Goal: Transaction & Acquisition: Purchase product/service

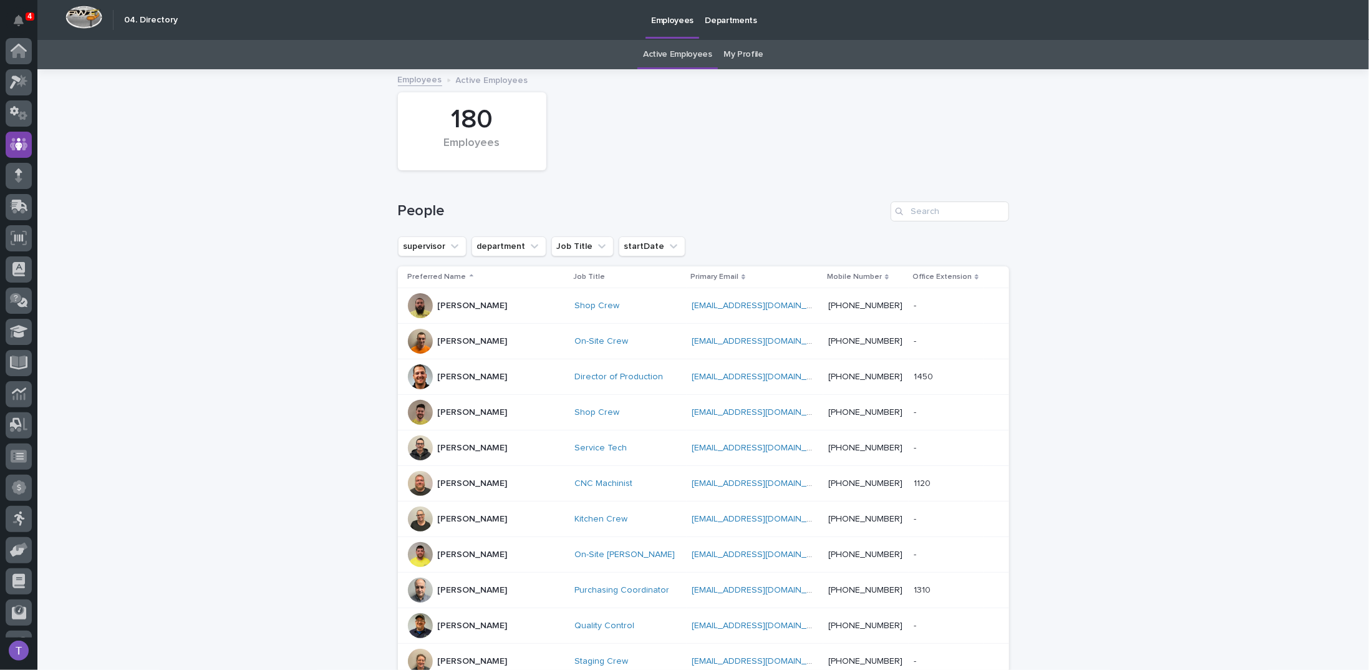
scroll to position [55, 0]
click at [918, 209] on input "Search" at bounding box center [949, 211] width 118 height 20
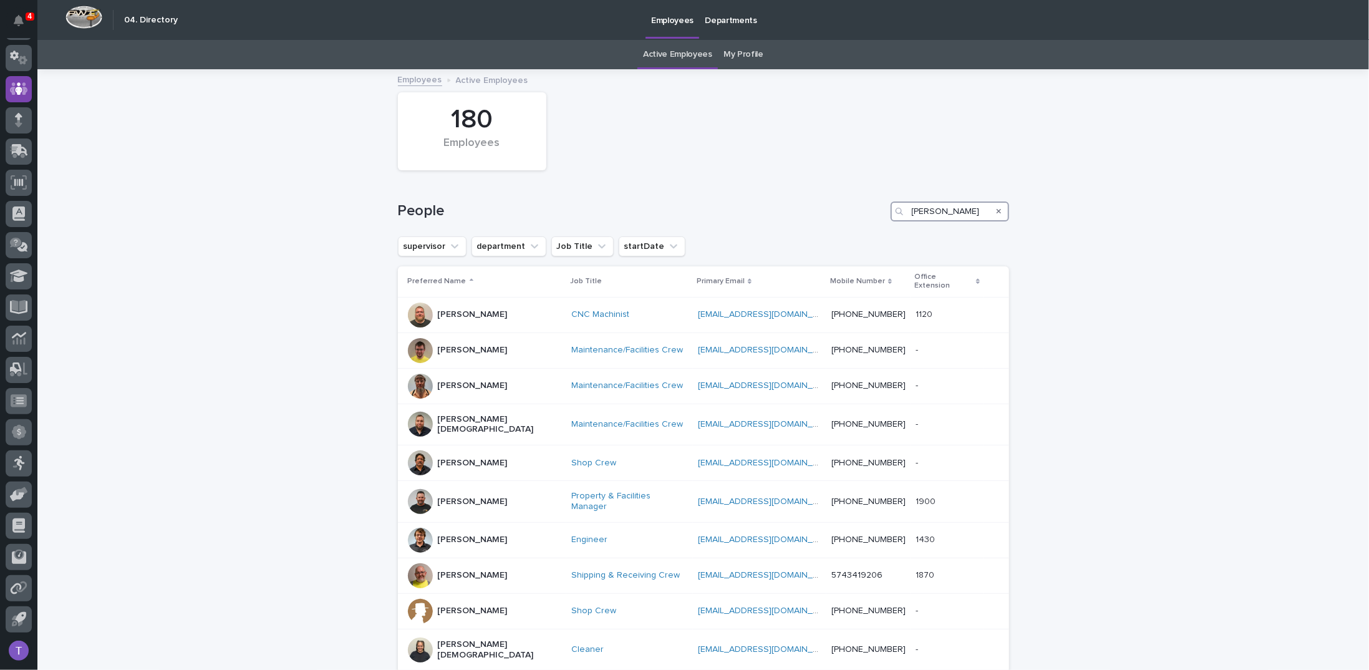
scroll to position [183, 0]
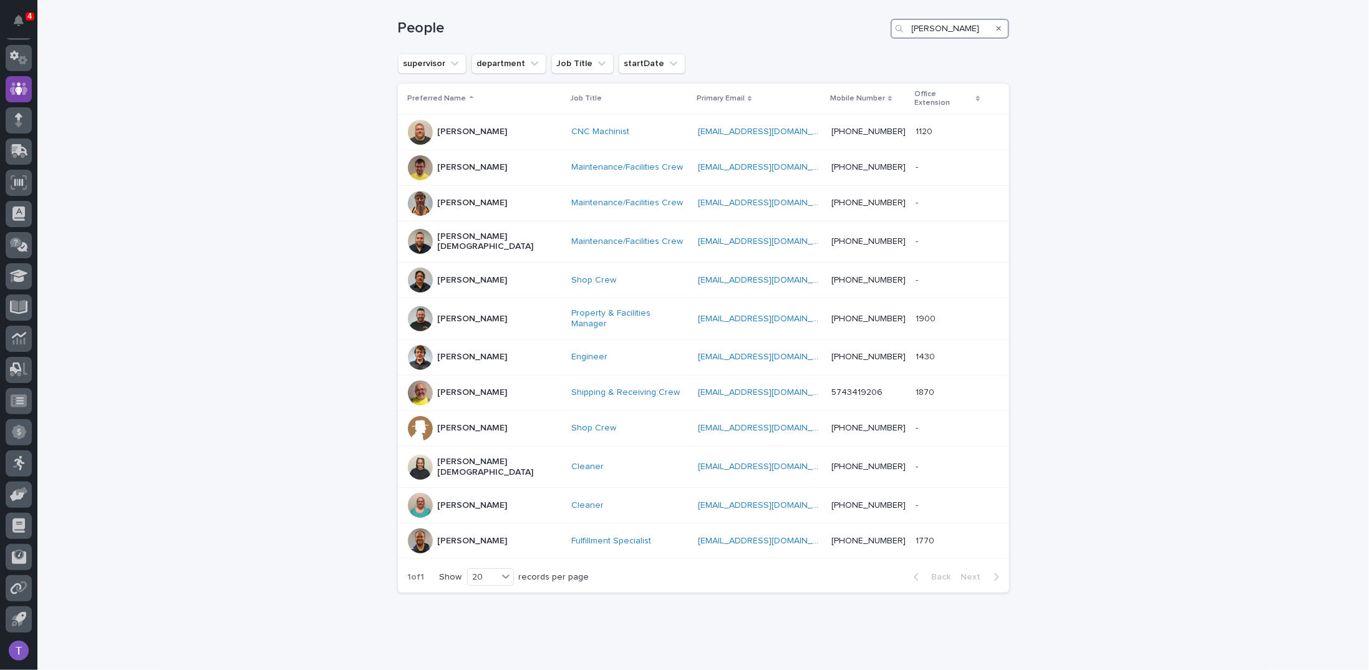
drag, startPoint x: 930, startPoint y: 24, endPoint x: 779, endPoint y: 21, distance: 150.9
click at [798, 19] on div "People [PERSON_NAME]" at bounding box center [703, 29] width 611 height 20
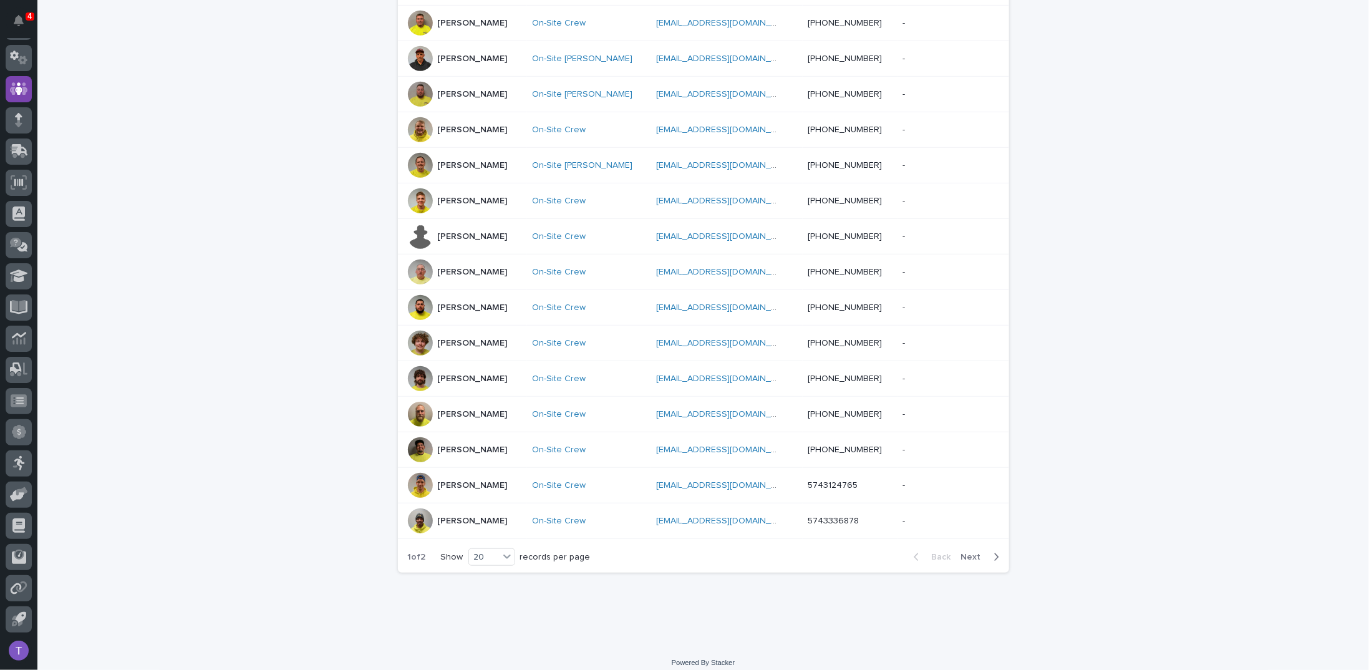
scroll to position [465, 0]
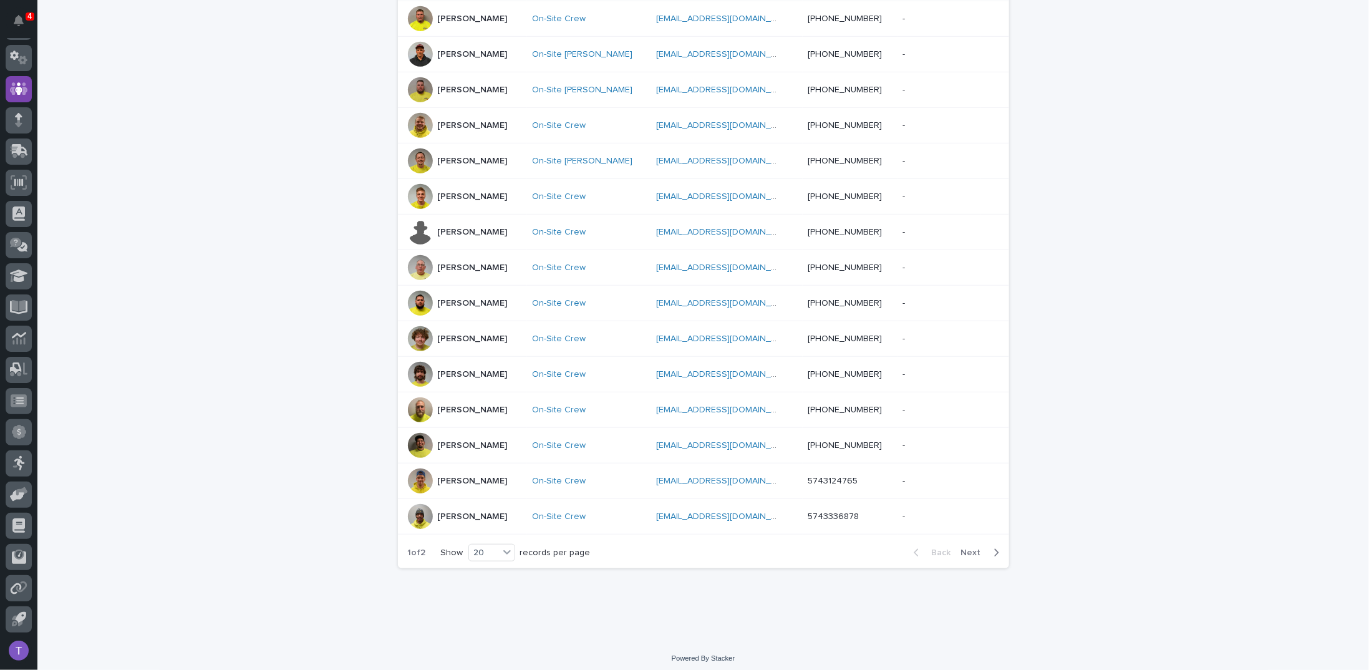
type input "on-site"
click at [966, 548] on span "Next" at bounding box center [974, 552] width 27 height 9
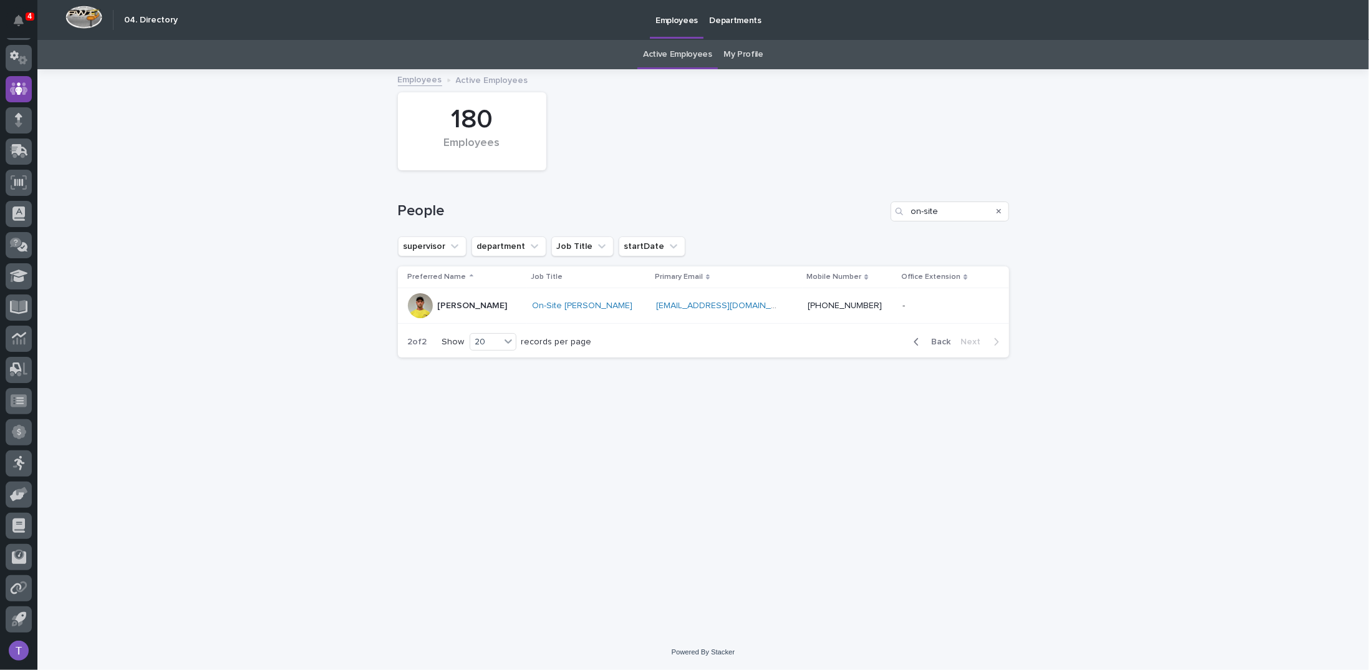
click at [942, 339] on span "Back" at bounding box center [937, 341] width 27 height 9
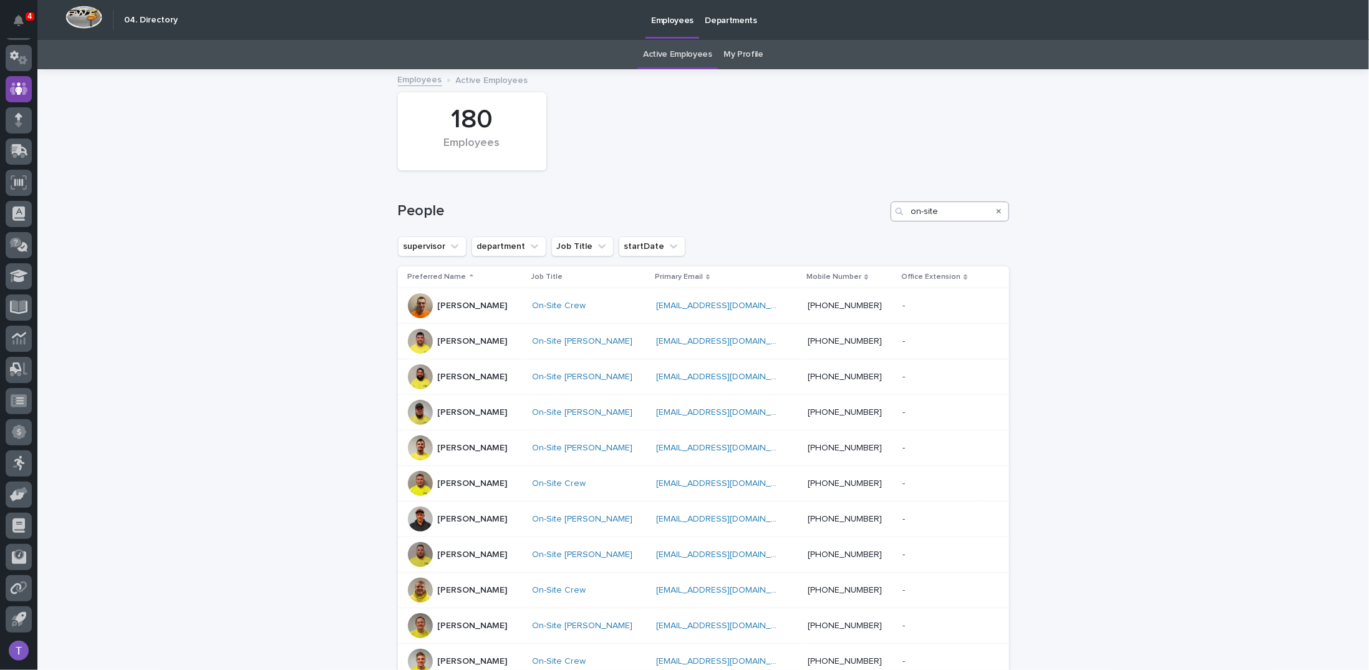
click at [996, 210] on icon "Search" at bounding box center [998, 211] width 5 height 5
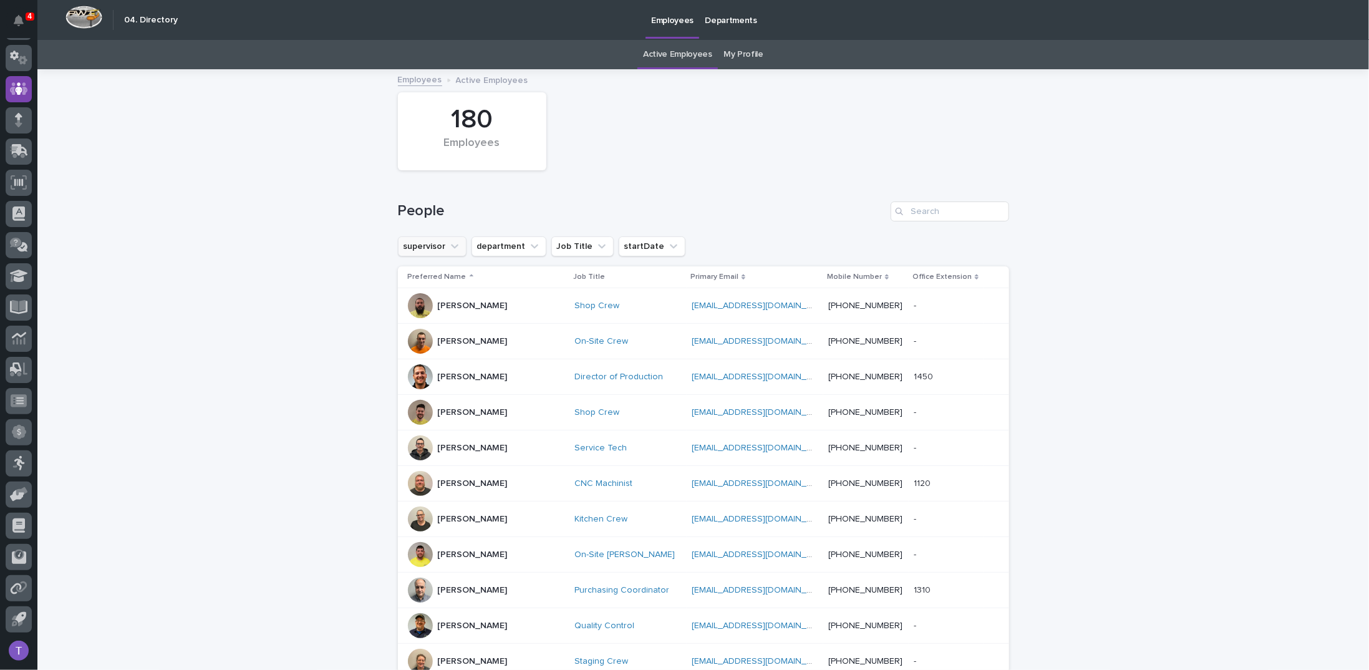
click at [448, 245] on icon "supervisor" at bounding box center [454, 246] width 12 height 12
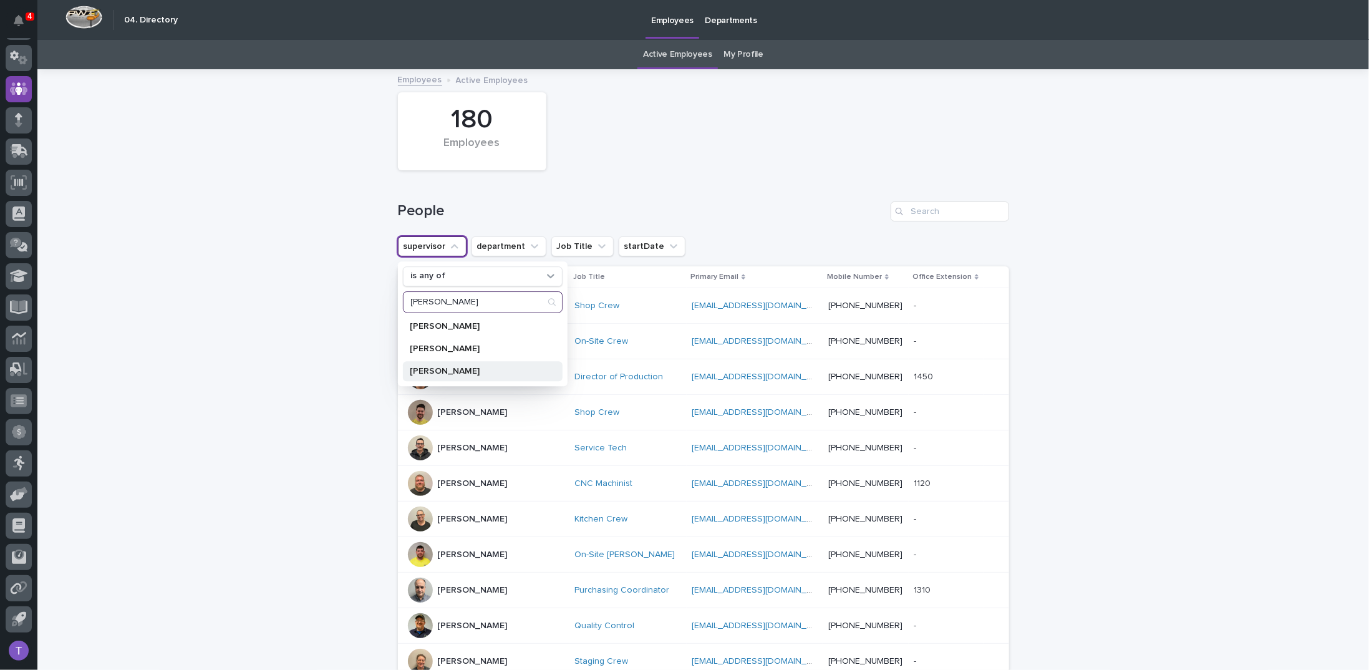
type input "[PERSON_NAME]"
click at [441, 369] on p "[PERSON_NAME]" at bounding box center [476, 371] width 132 height 9
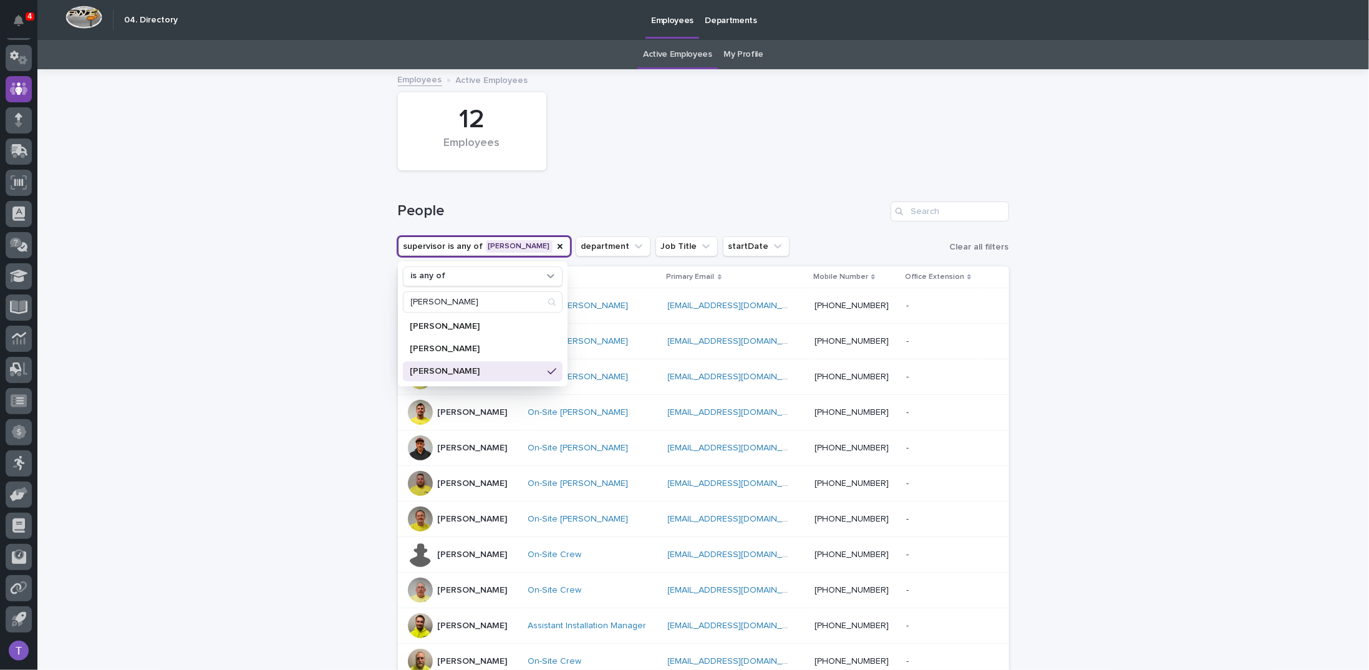
click at [347, 321] on div "Loading... Saving… Loading... Saving… 12 Employees People supervisor is any of …" at bounding box center [702, 445] width 1331 height 750
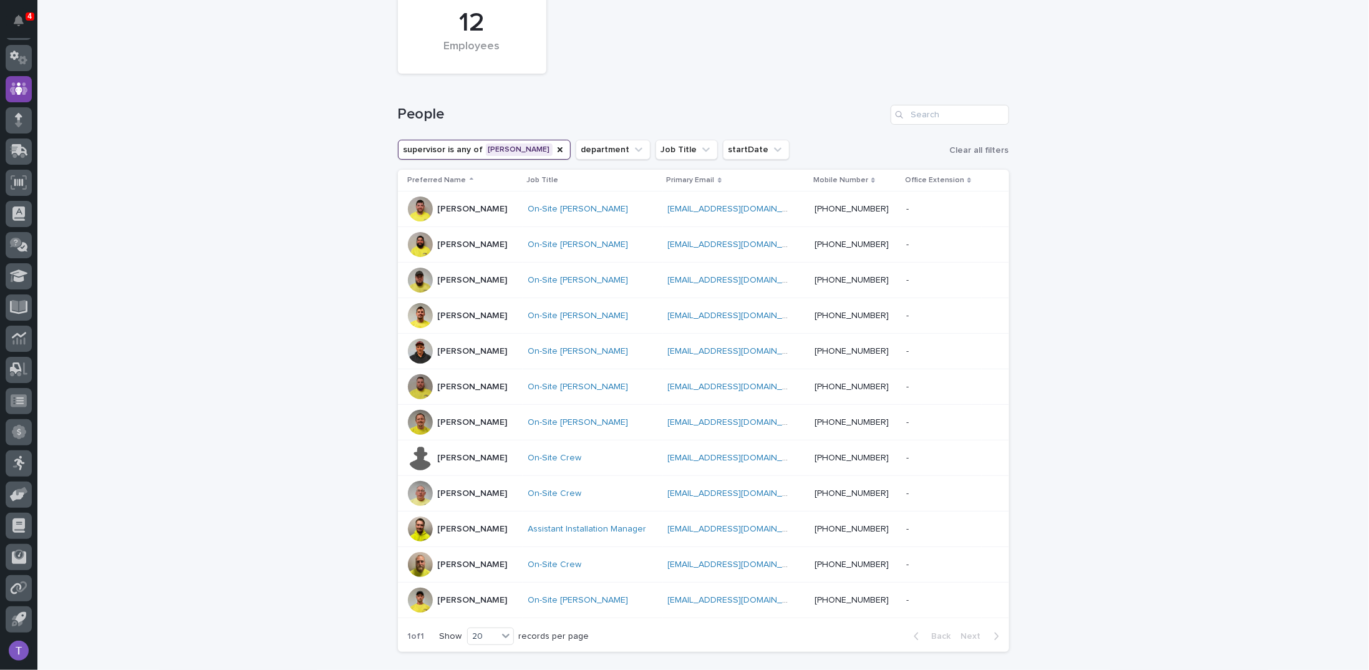
scroll to position [183, 0]
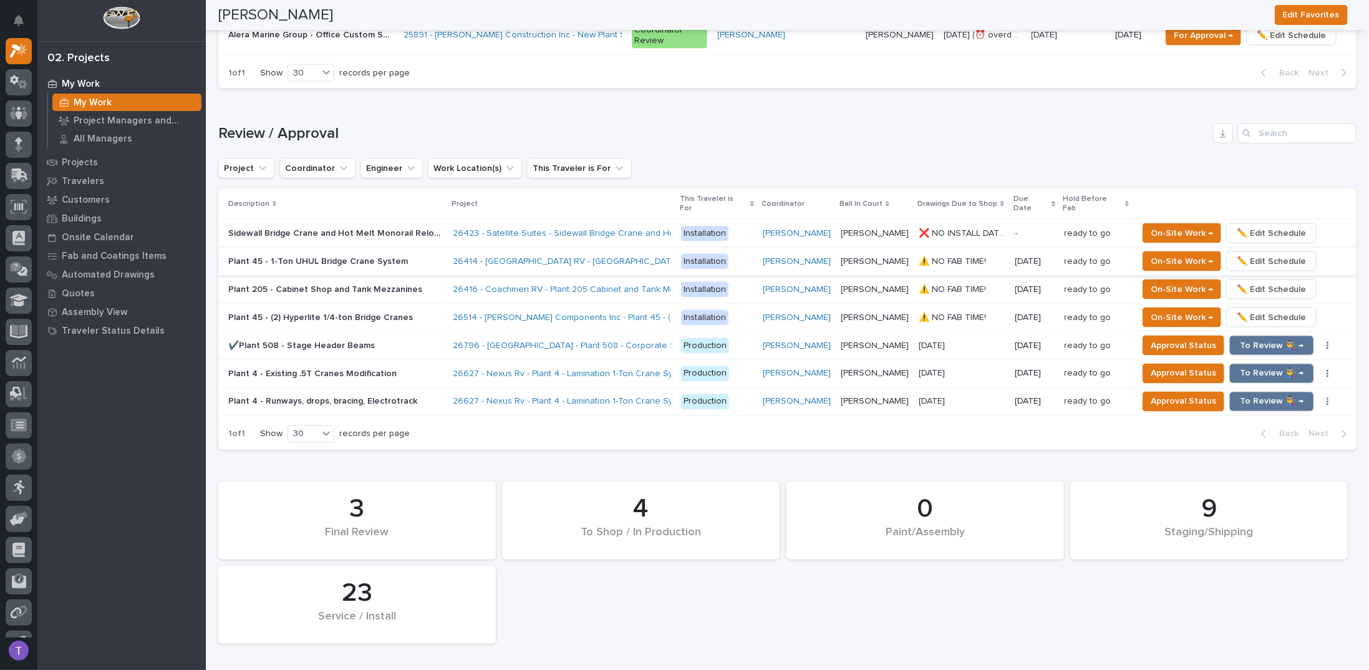
scroll to position [1247, 0]
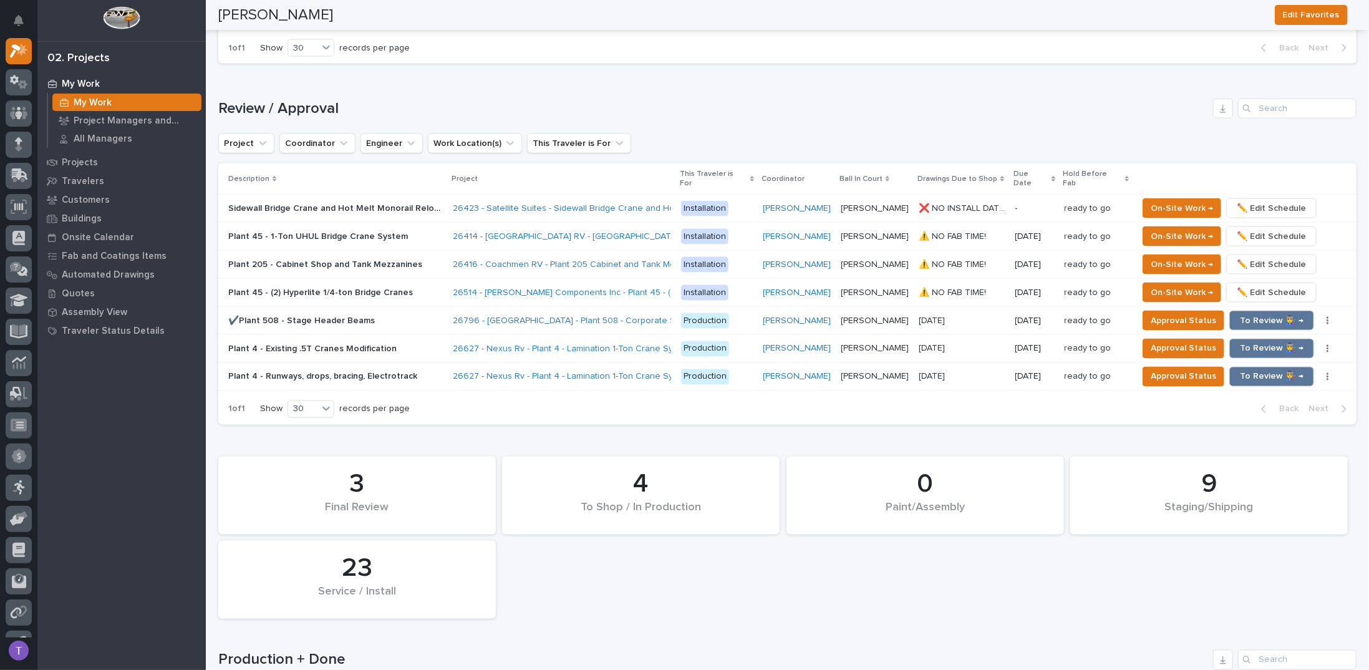
click at [325, 313] on p "✔️Plant 508 - Stage Header Beams" at bounding box center [302, 319] width 149 height 13
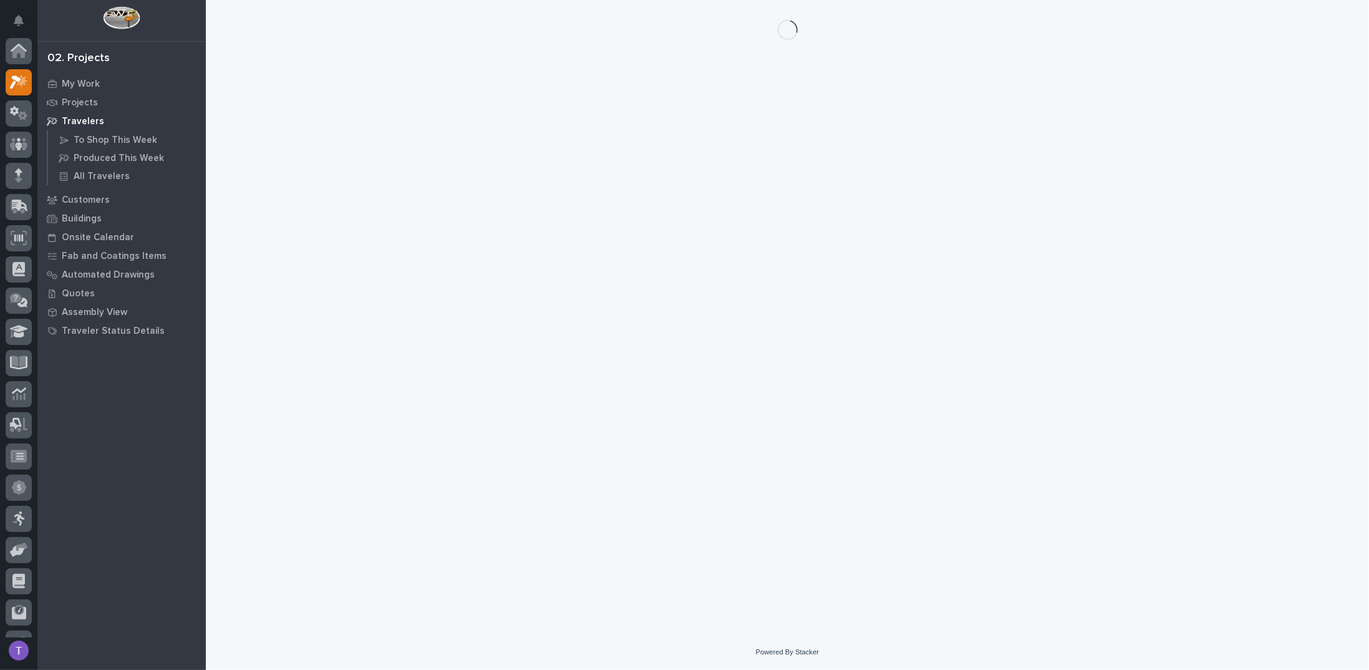
scroll to position [31, 0]
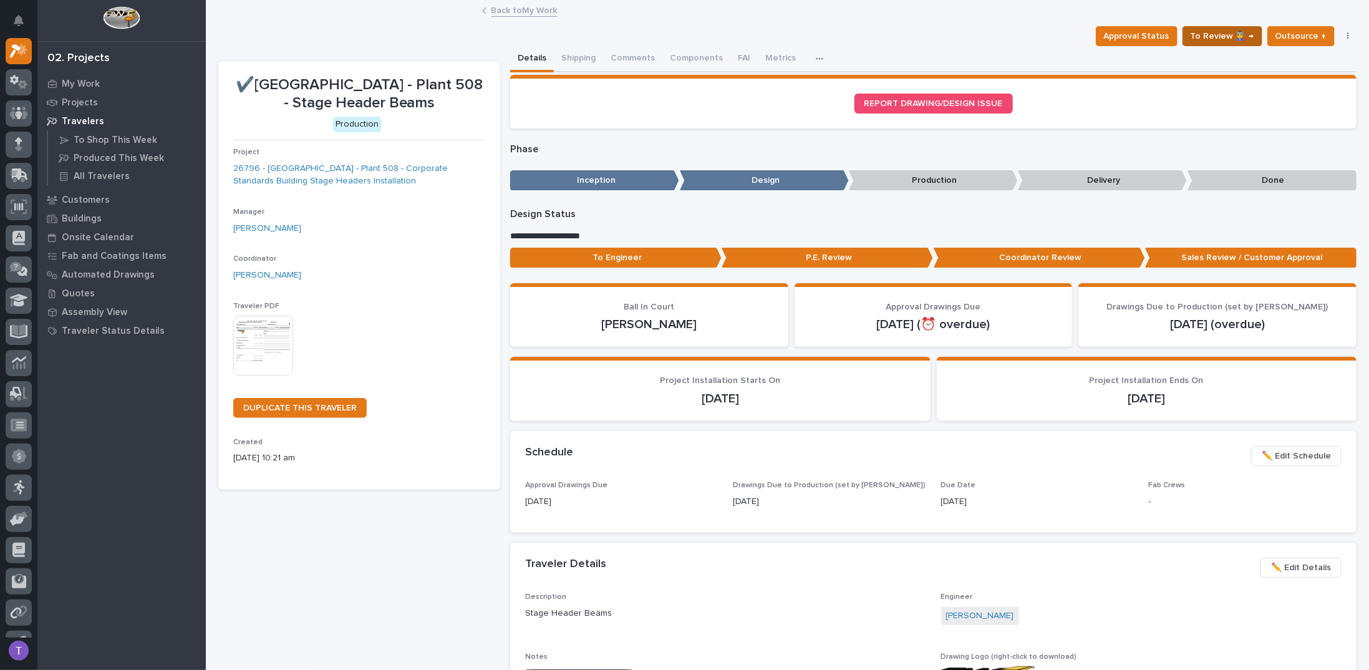
click at [1216, 32] on span "To Review 👨‍🏭 →" at bounding box center [1222, 36] width 64 height 15
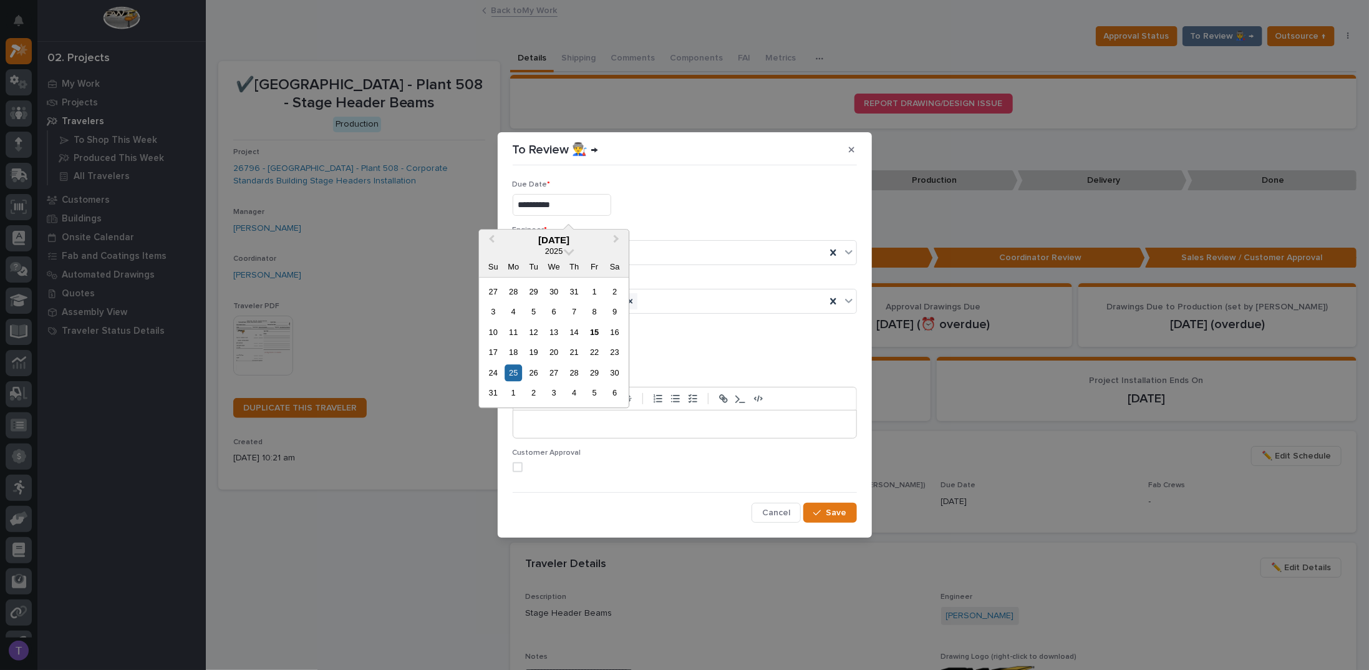
click at [570, 205] on input "**********" at bounding box center [562, 205] width 99 height 22
click at [594, 206] on input "**********" at bounding box center [562, 205] width 99 height 22
click at [514, 370] on div "25" at bounding box center [513, 372] width 17 height 17
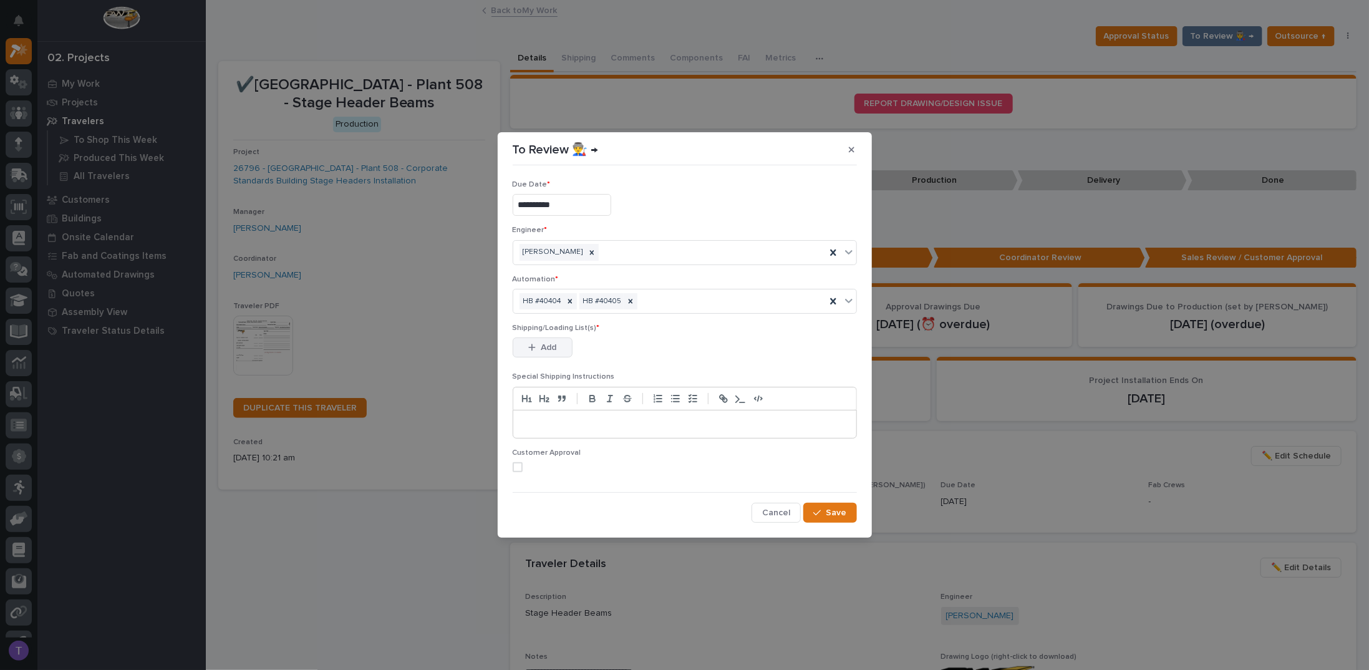
click at [543, 341] on button "Add" at bounding box center [543, 347] width 60 height 20
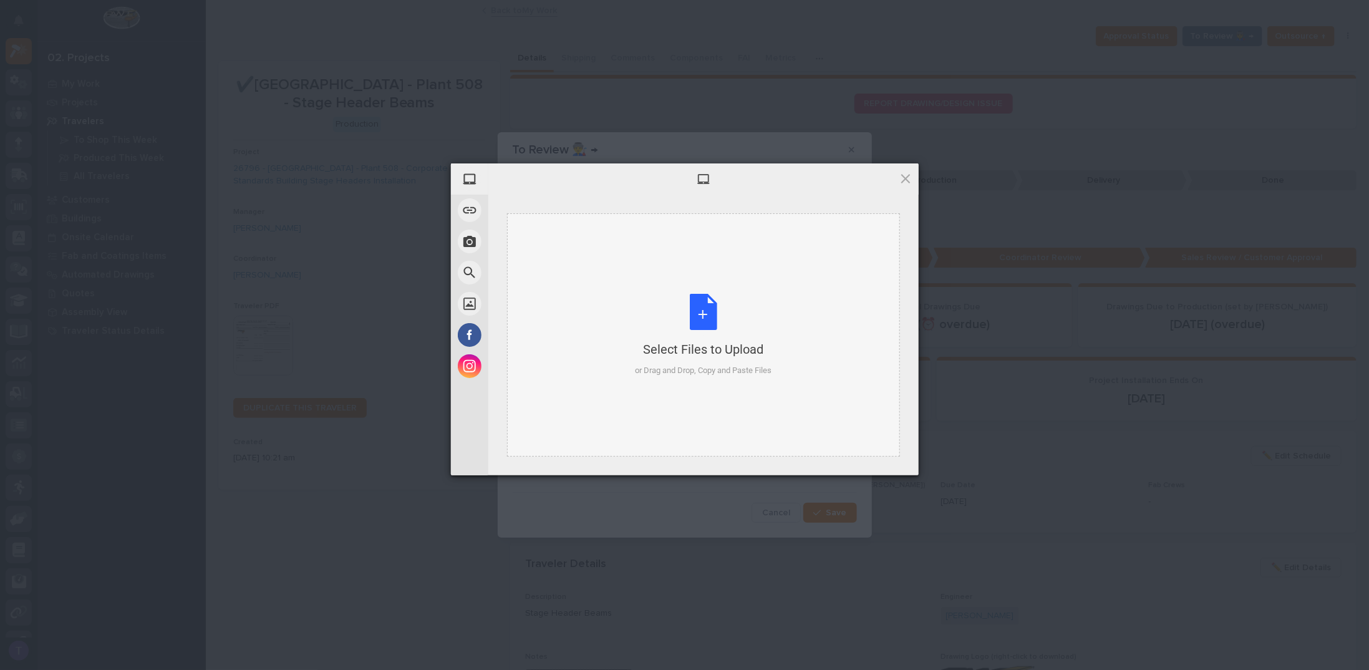
click at [697, 309] on div "Select Files to Upload or Drag and Drop, Copy and Paste Files" at bounding box center [703, 335] width 137 height 83
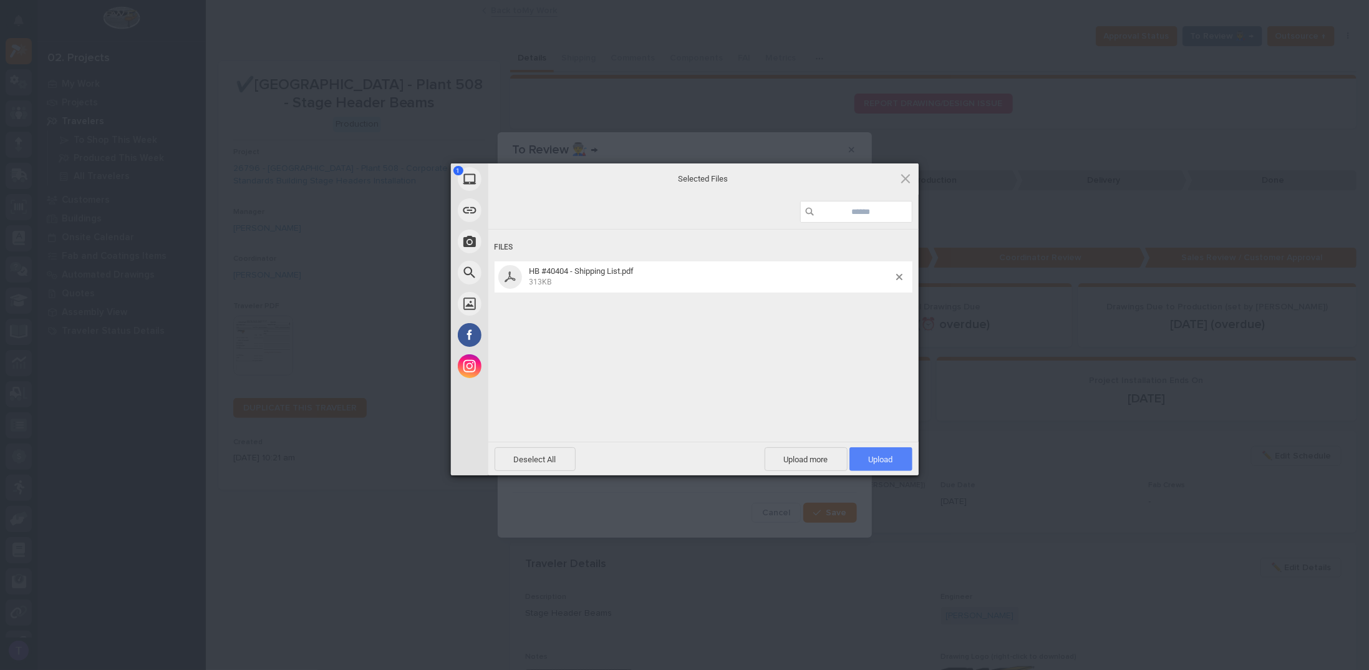
click at [884, 455] on span "Upload 1" at bounding box center [881, 459] width 24 height 9
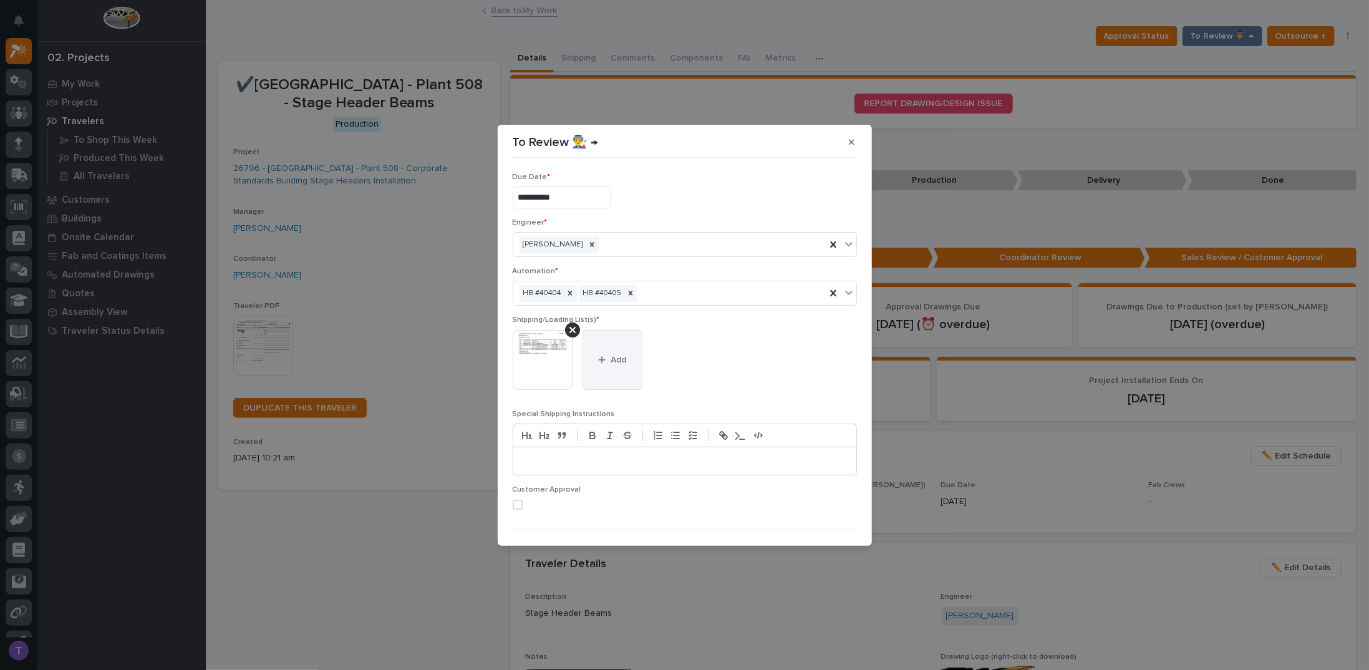
click at [617, 348] on button "Add" at bounding box center [612, 360] width 60 height 60
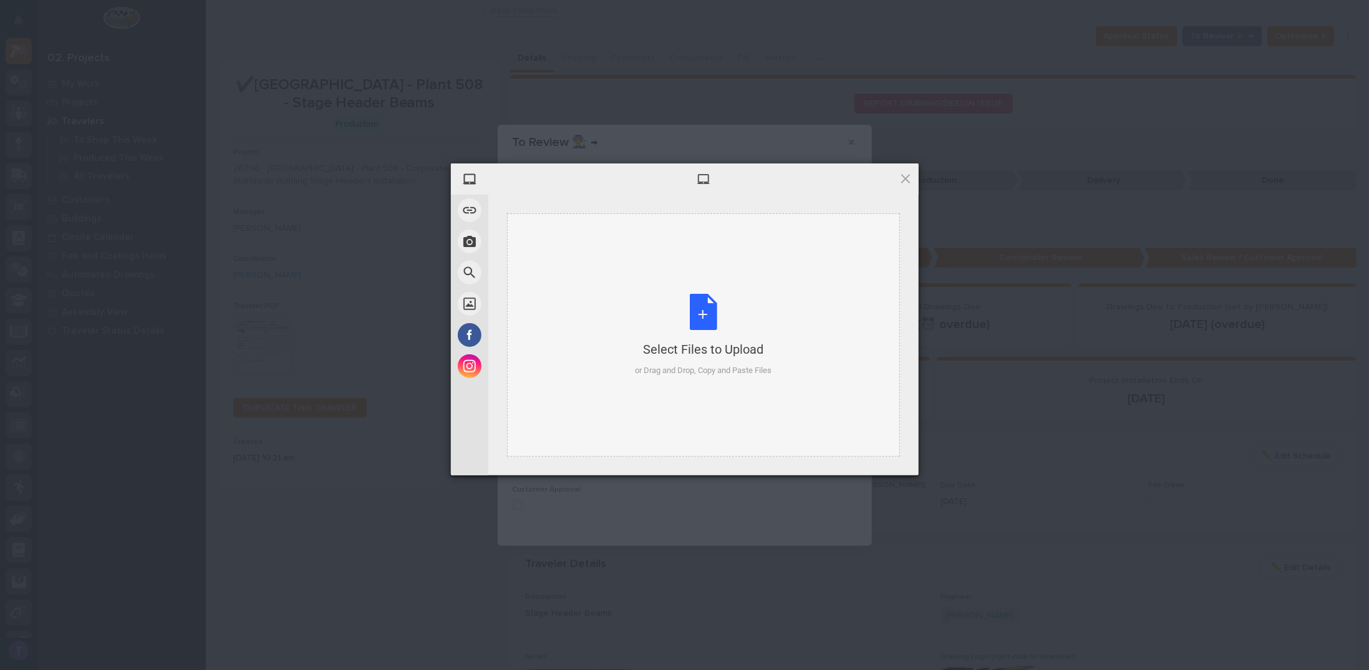
click at [710, 306] on div "Select Files to Upload or Drag and Drop, Copy and Paste Files" at bounding box center [703, 335] width 137 height 83
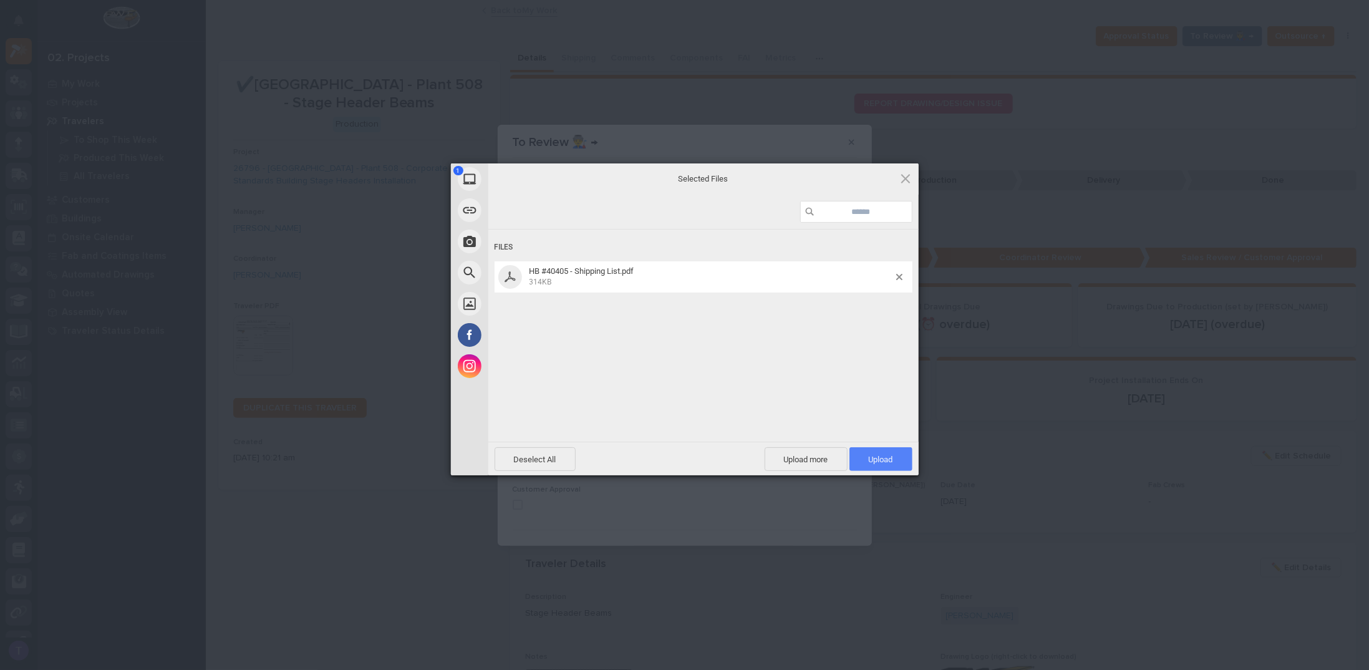
click at [883, 458] on span "Upload 1" at bounding box center [881, 459] width 24 height 9
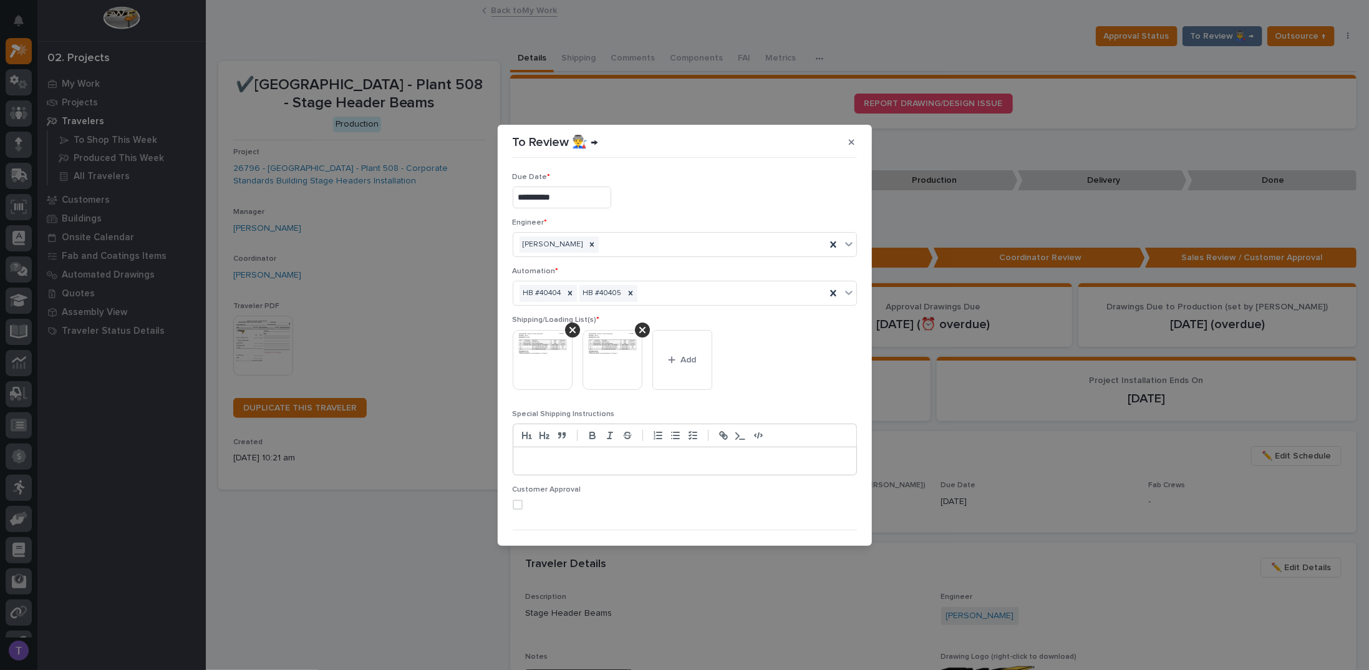
scroll to position [24, 0]
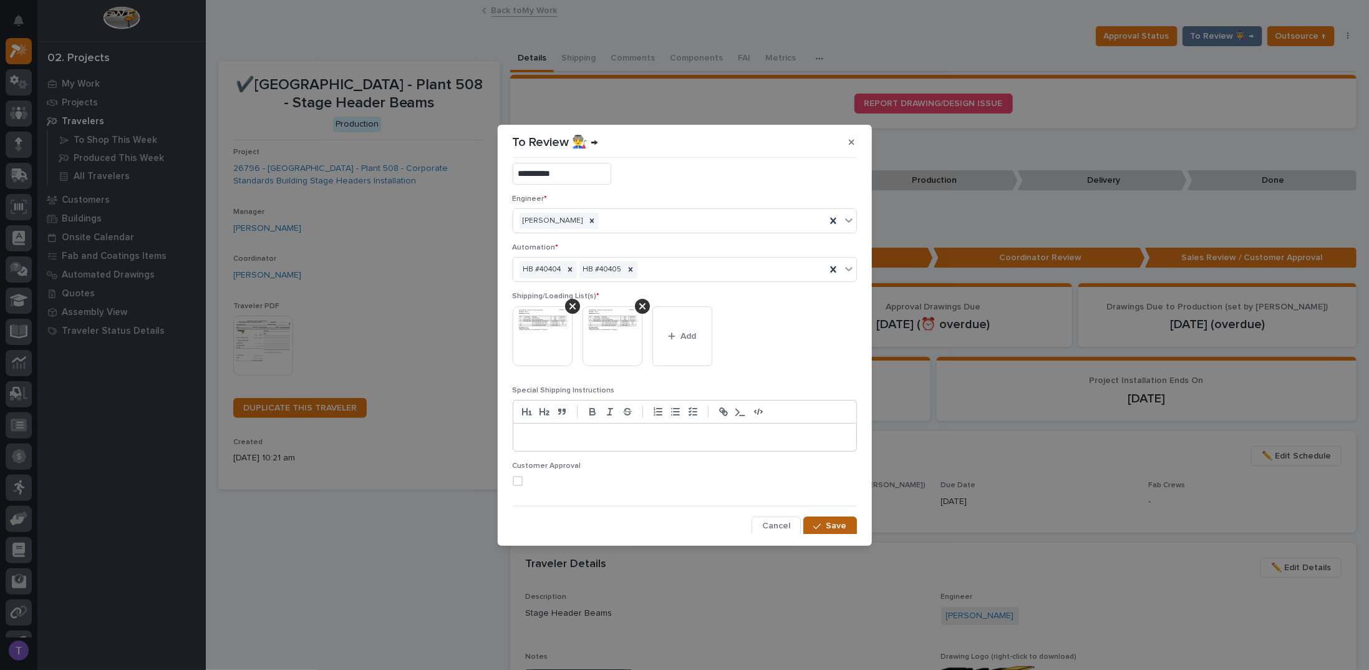
click at [830, 522] on span "Save" at bounding box center [836, 525] width 21 height 11
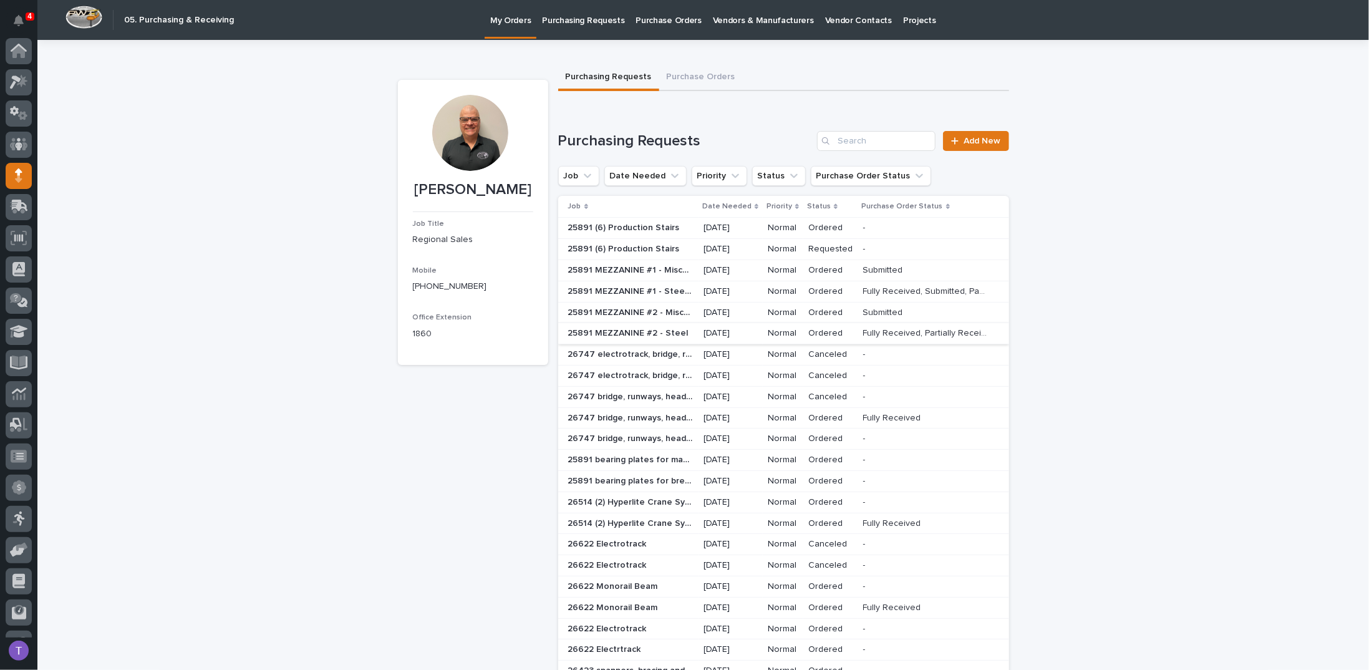
scroll to position [55, 0]
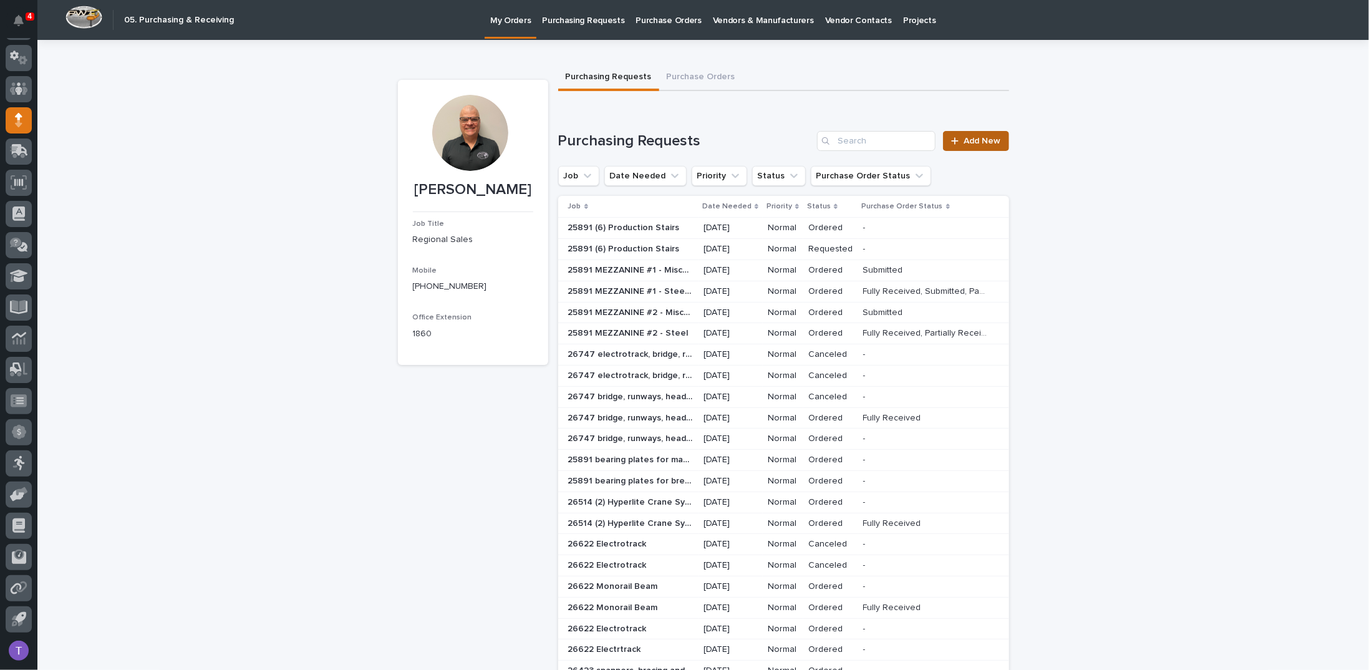
click at [971, 139] on span "Add New" at bounding box center [982, 141] width 37 height 9
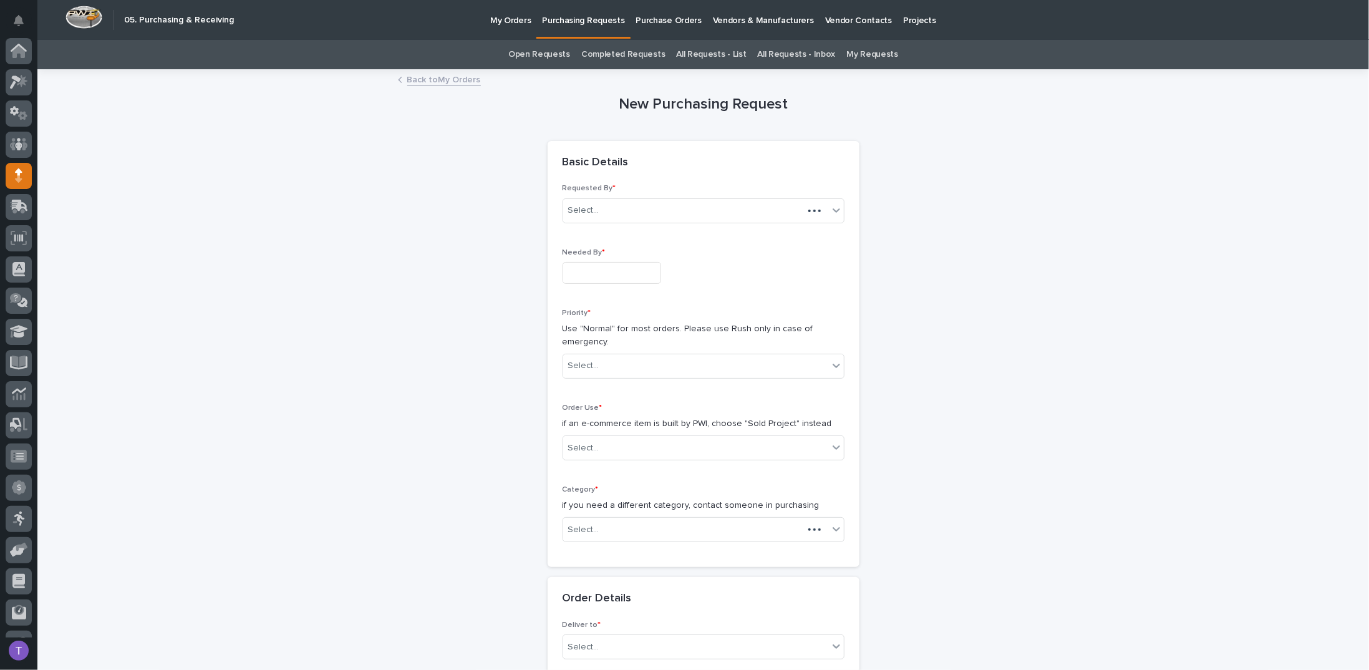
scroll to position [55, 0]
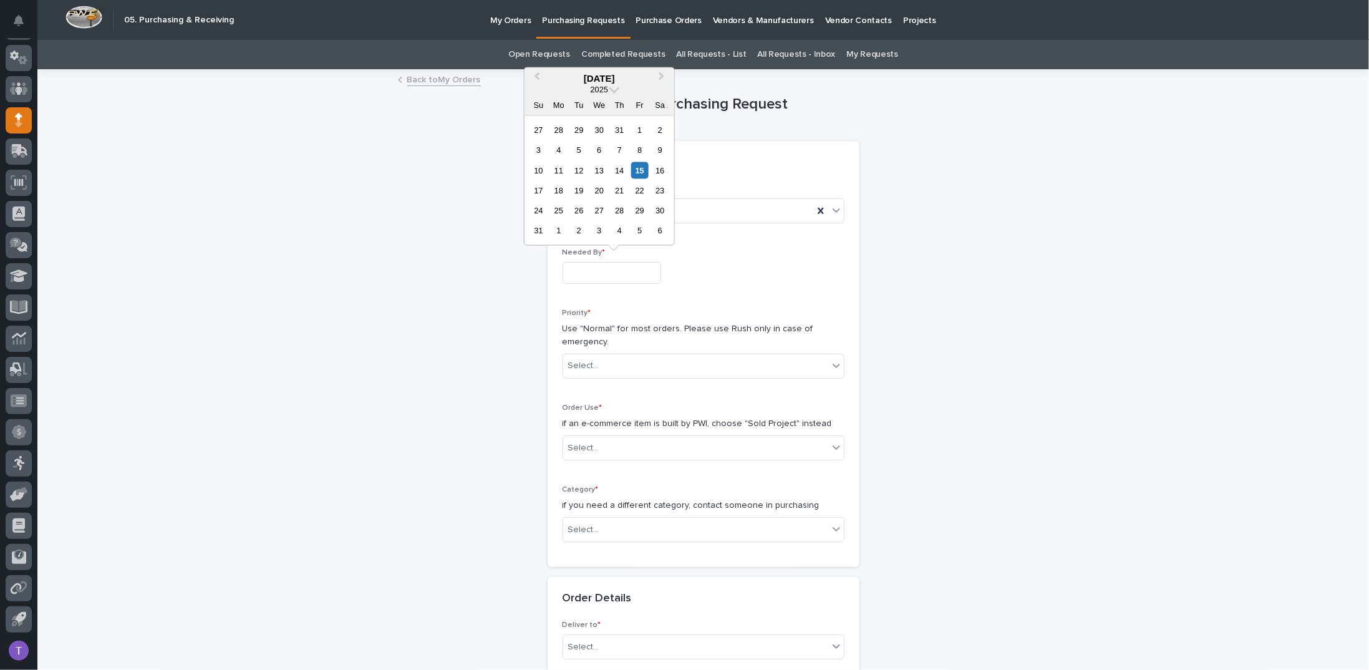
click at [589, 278] on input "text" at bounding box center [611, 273] width 99 height 22
click at [558, 188] on div "18" at bounding box center [558, 190] width 17 height 17
type input "**********"
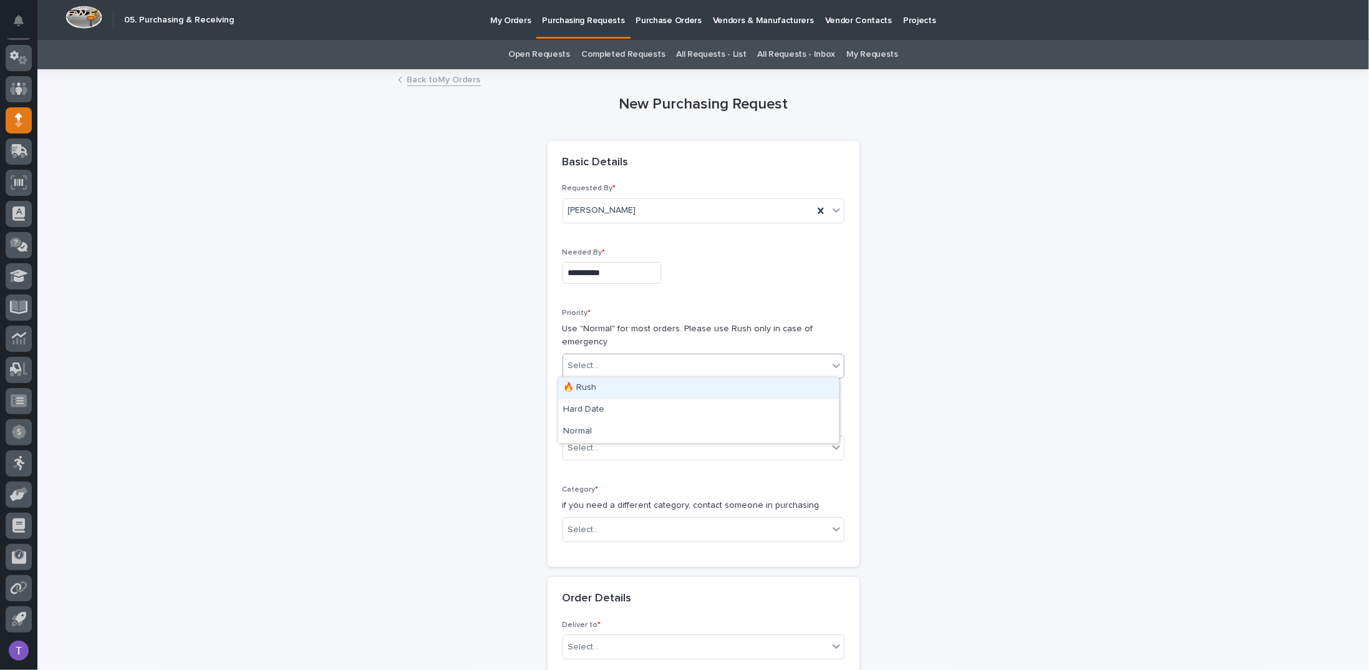
click at [609, 359] on div "Select..." at bounding box center [695, 365] width 265 height 21
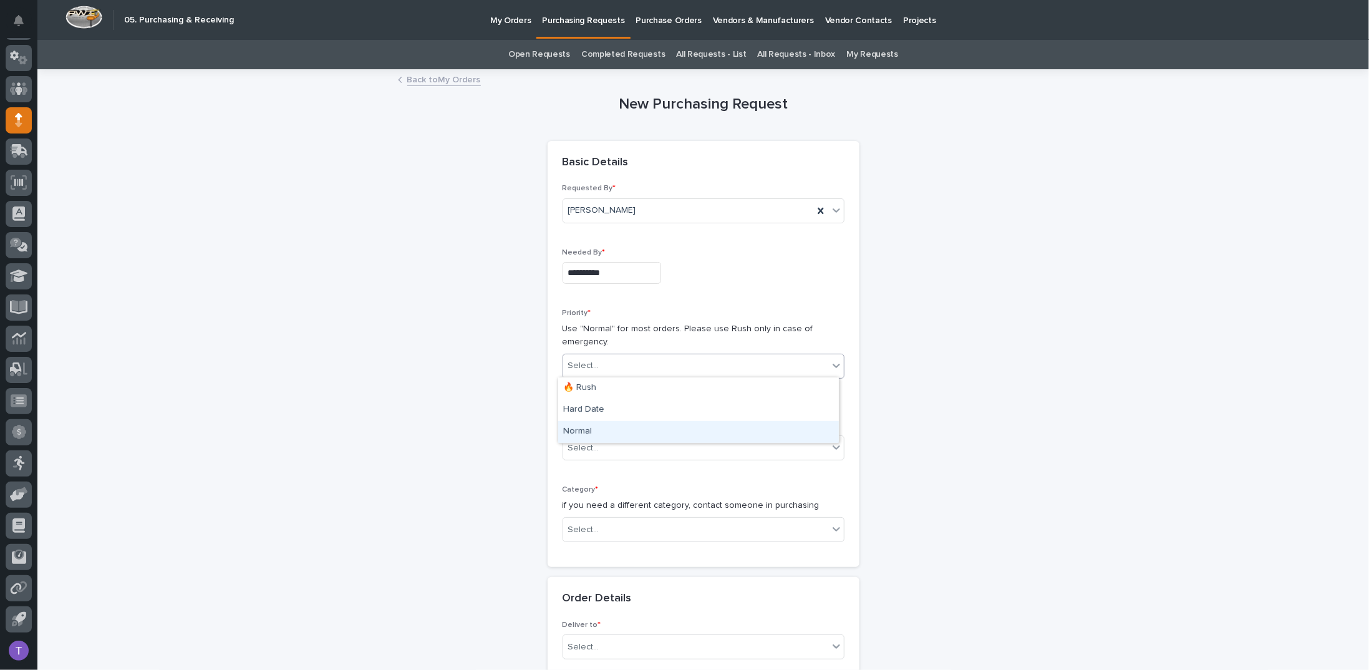
click at [574, 427] on div "Normal" at bounding box center [698, 432] width 281 height 22
click at [576, 443] on div "Select..." at bounding box center [583, 447] width 31 height 13
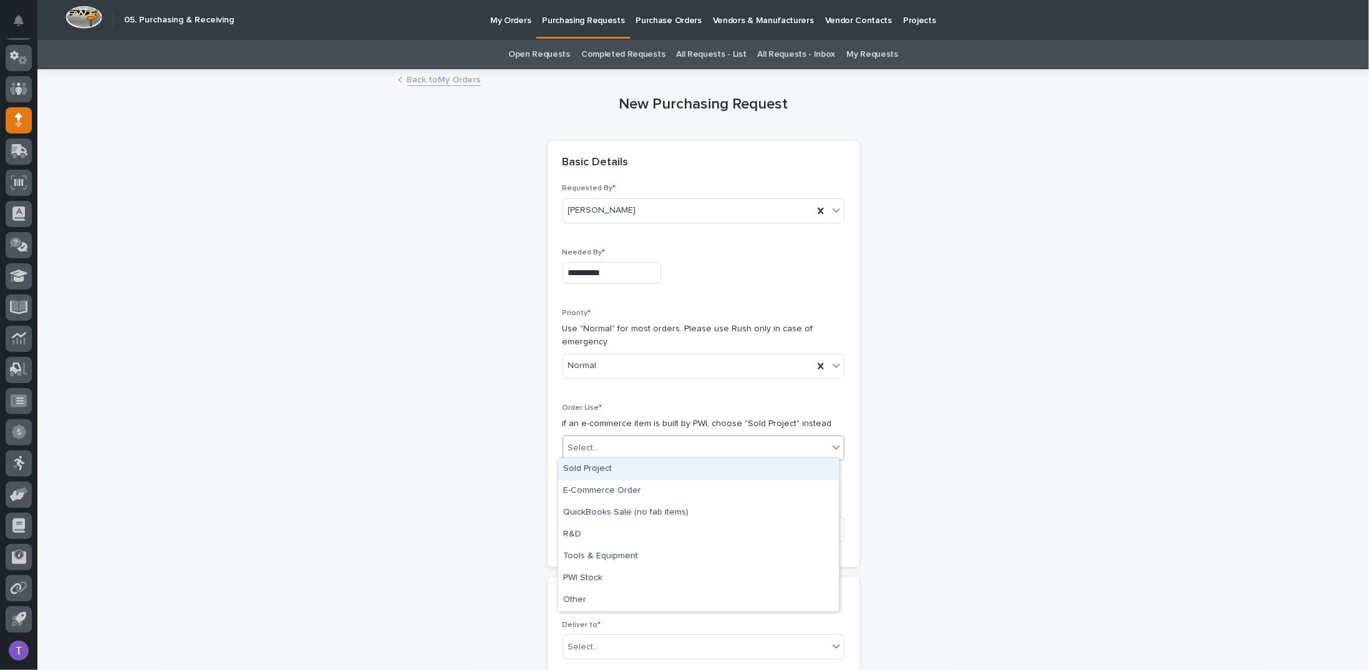
click at [572, 466] on div "Sold Project" at bounding box center [698, 469] width 281 height 22
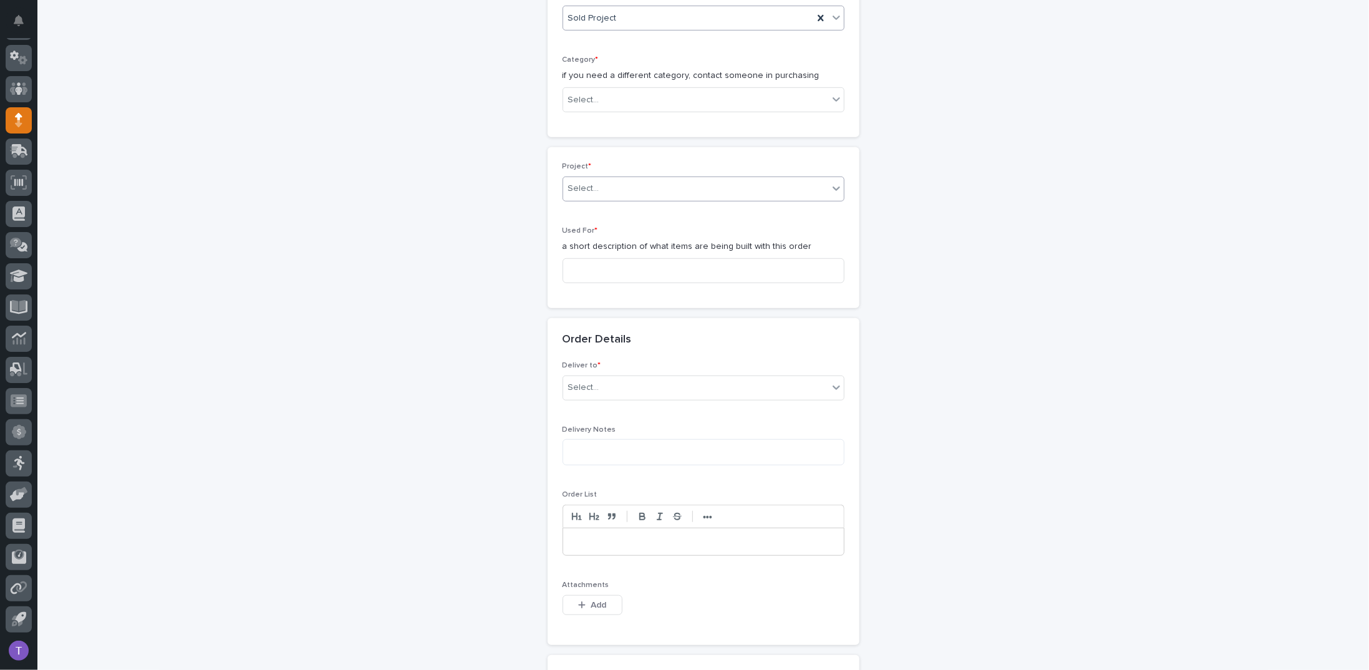
scroll to position [436, 0]
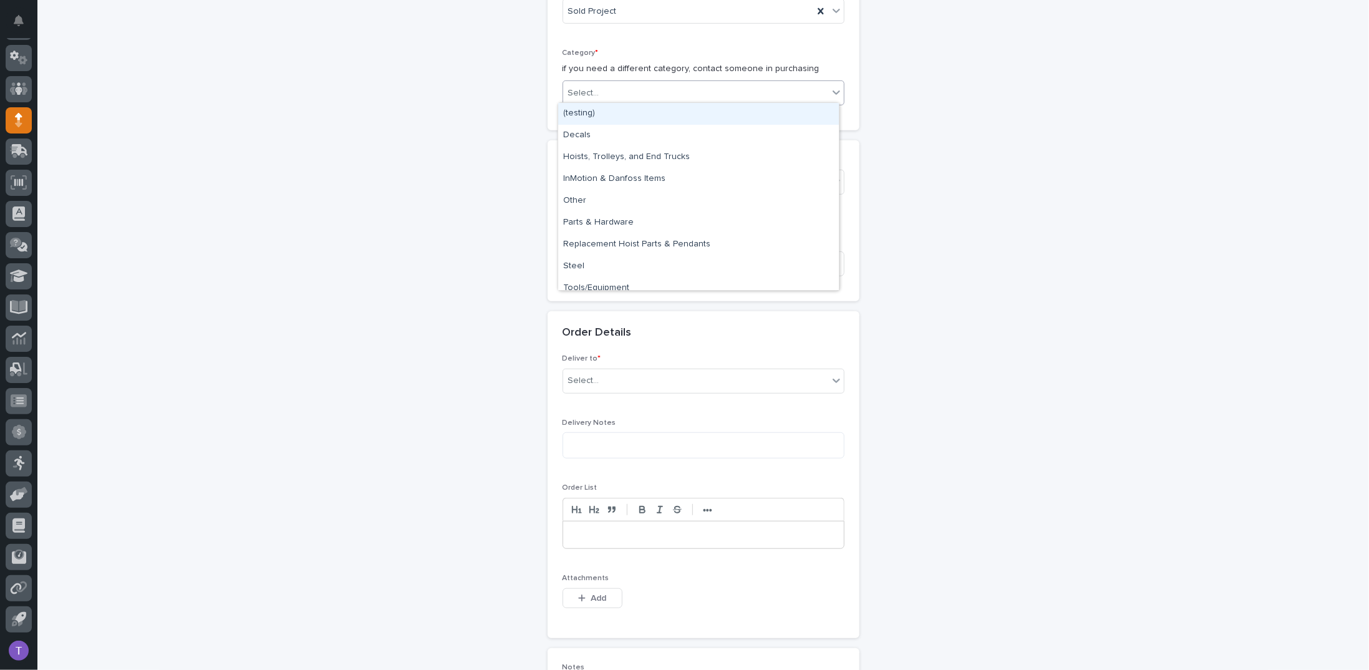
click at [602, 87] on div "Select..." at bounding box center [695, 93] width 265 height 21
click at [580, 221] on div "Parts & Hardware" at bounding box center [698, 223] width 281 height 22
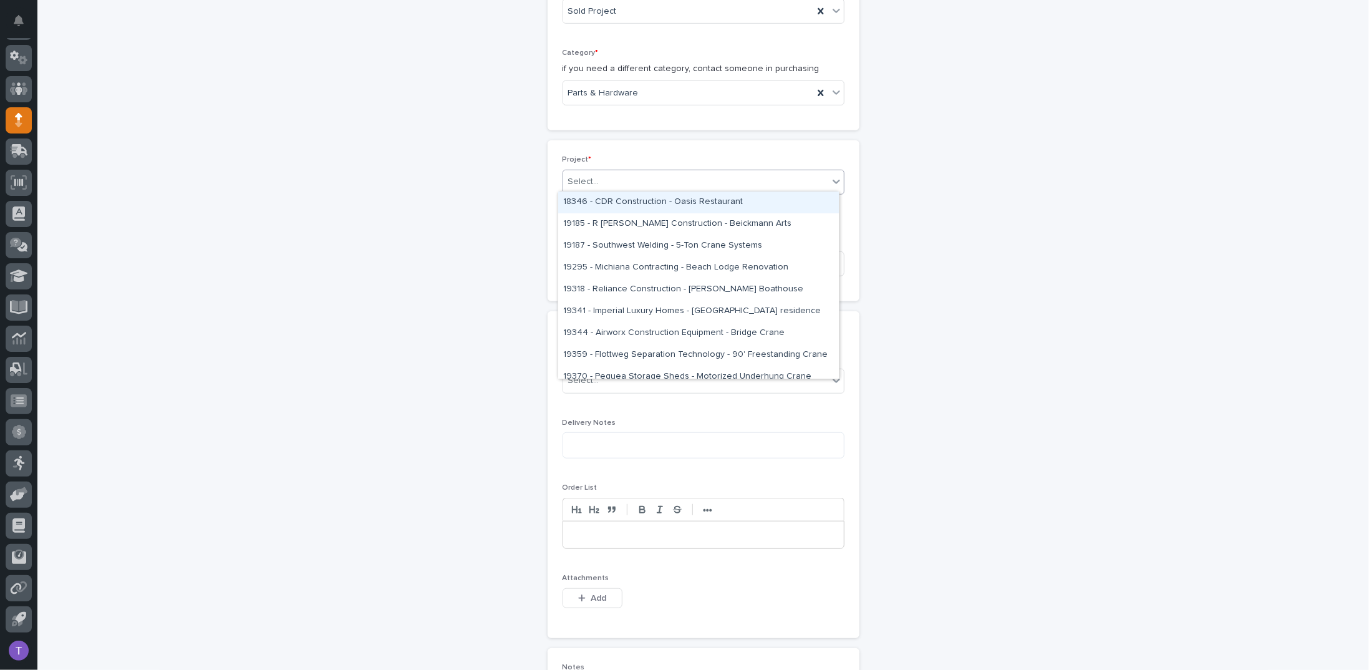
click at [571, 175] on div "Select..." at bounding box center [583, 181] width 31 height 13
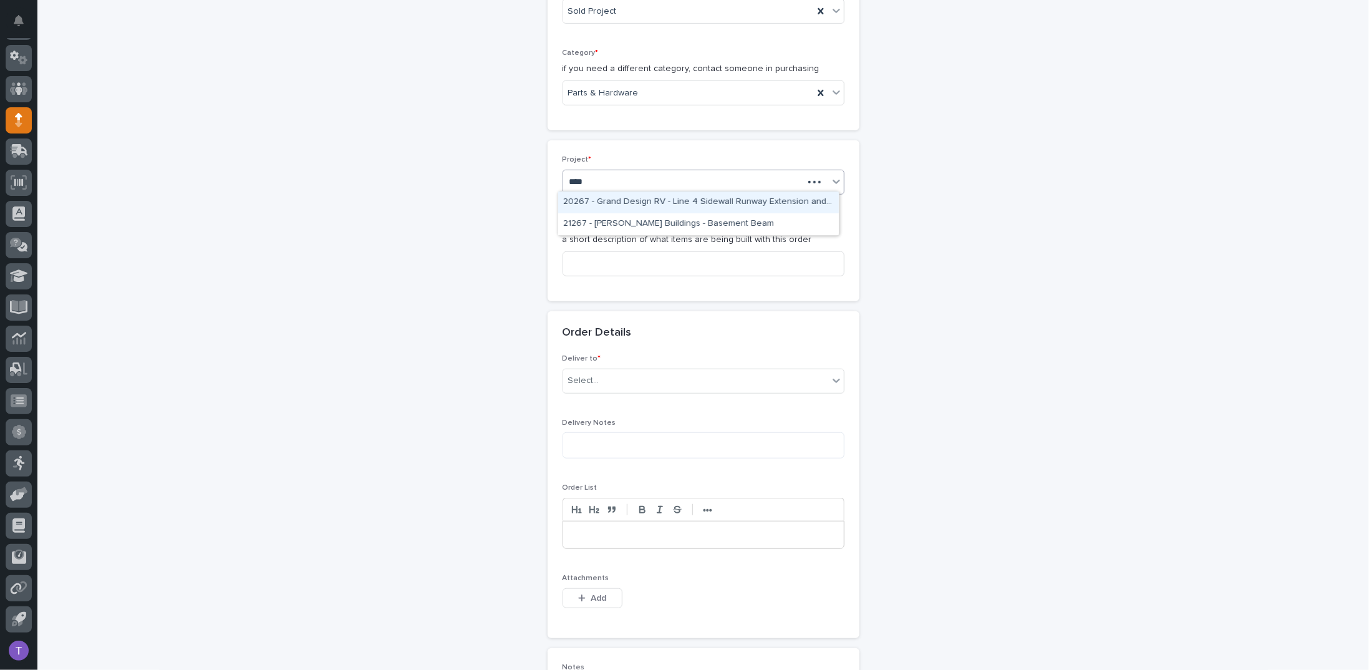
type input "*****"
click at [605, 199] on div "26796 - Forest River RV - Plant 508 - Corporate Standards Building Stage Header…" at bounding box center [698, 202] width 281 height 22
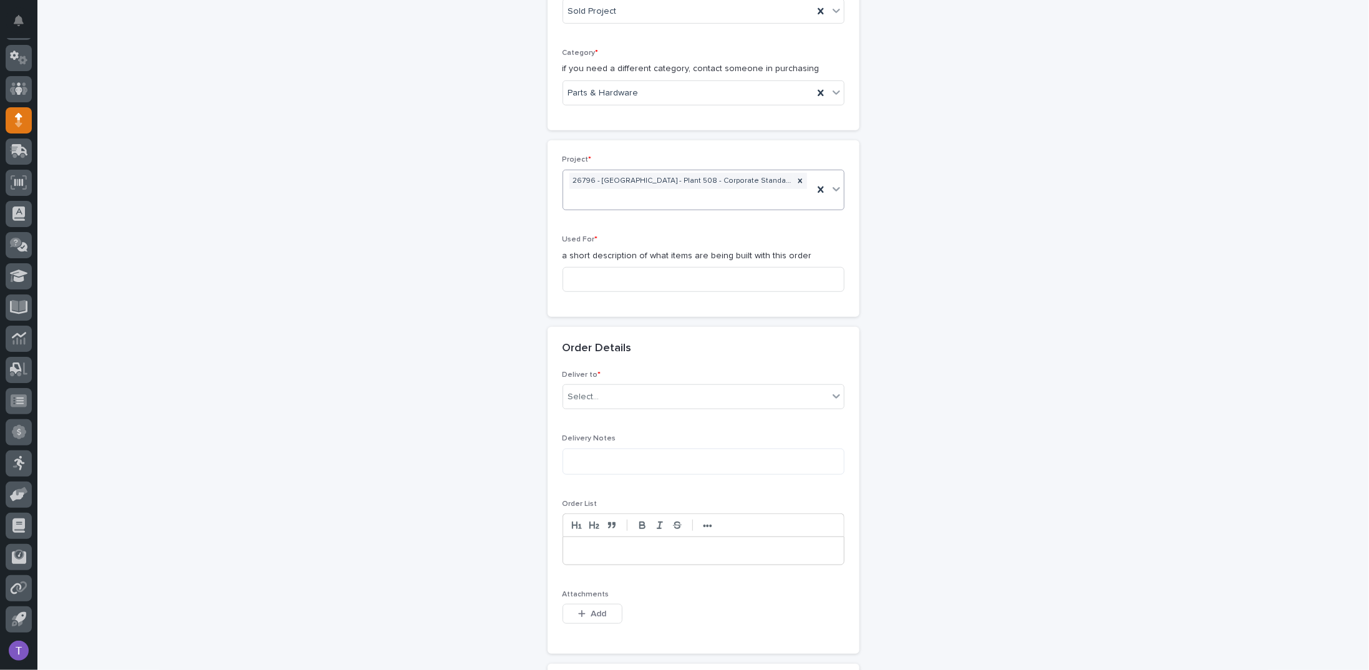
scroll to position [444, 0]
click at [584, 269] on input at bounding box center [703, 271] width 282 height 25
type input "S"
drag, startPoint x: 692, startPoint y: 269, endPoint x: 508, endPoint y: 268, distance: 183.3
click at [508, 268] on div "**********" at bounding box center [703, 348] width 611 height 1445
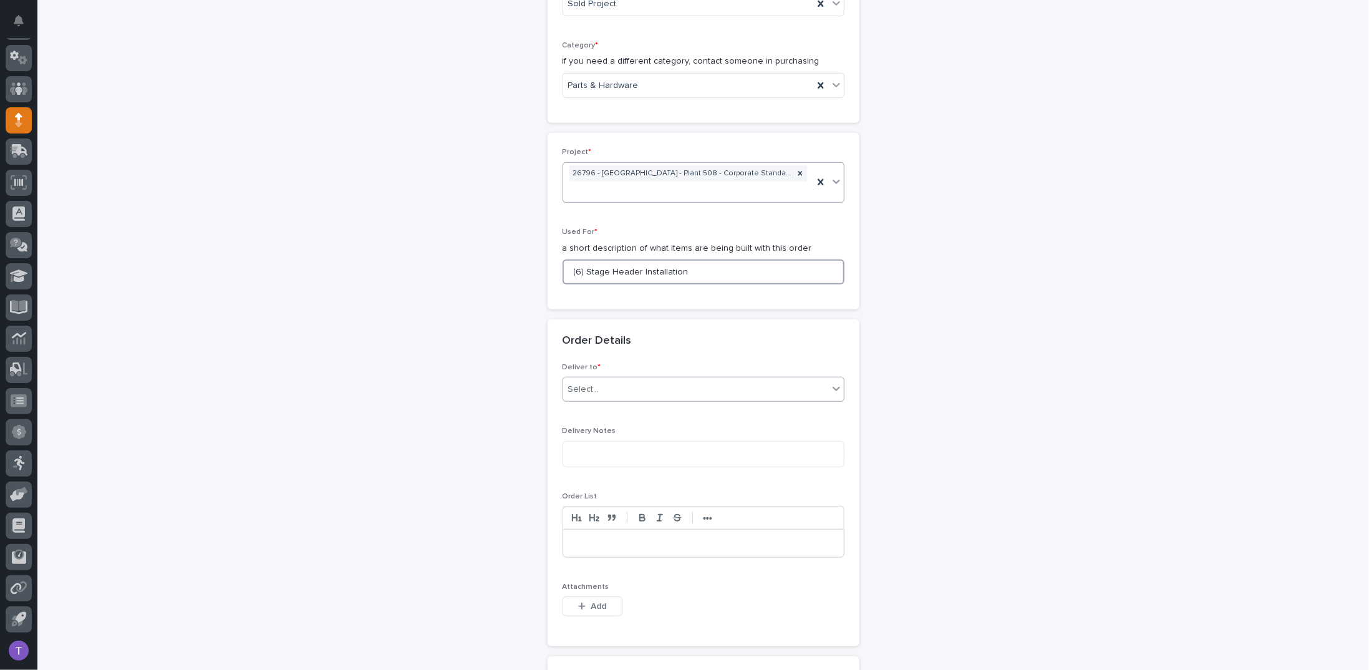
type input "(6) Stage Header Installation"
click at [580, 391] on div "Select..." at bounding box center [583, 389] width 31 height 13
click at [570, 409] on div "PWI" at bounding box center [698, 409] width 281 height 22
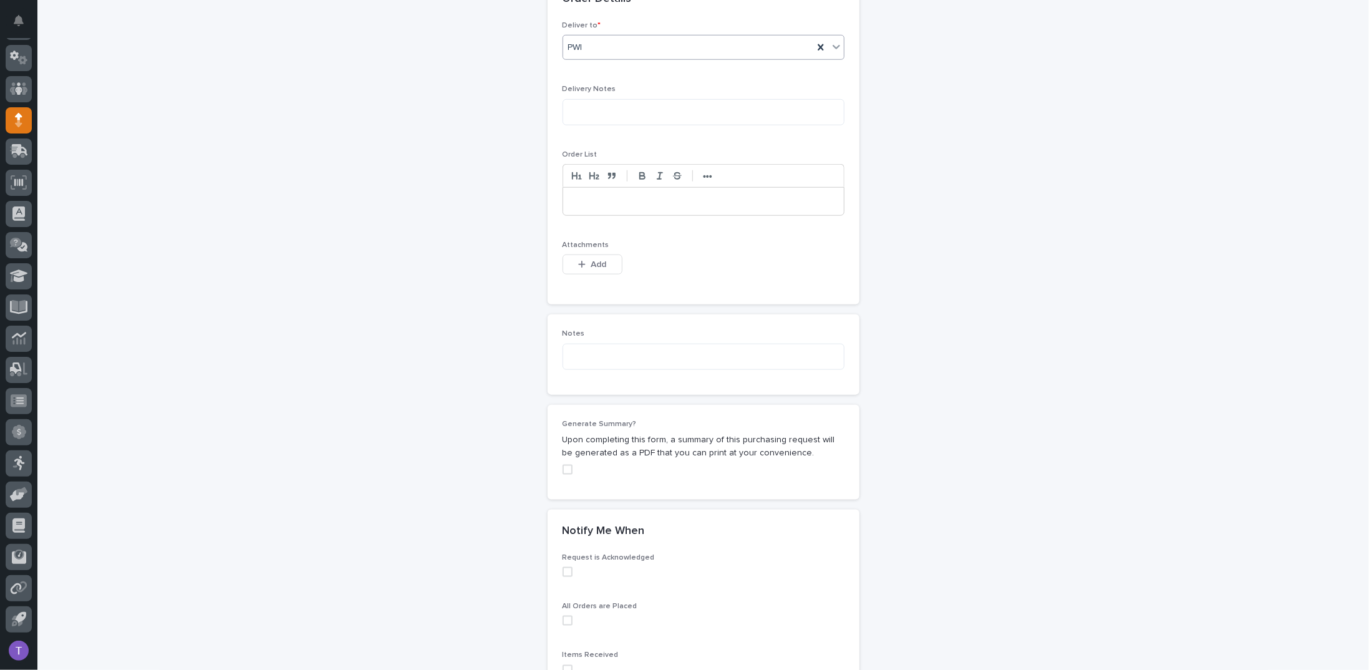
scroll to position [818, 0]
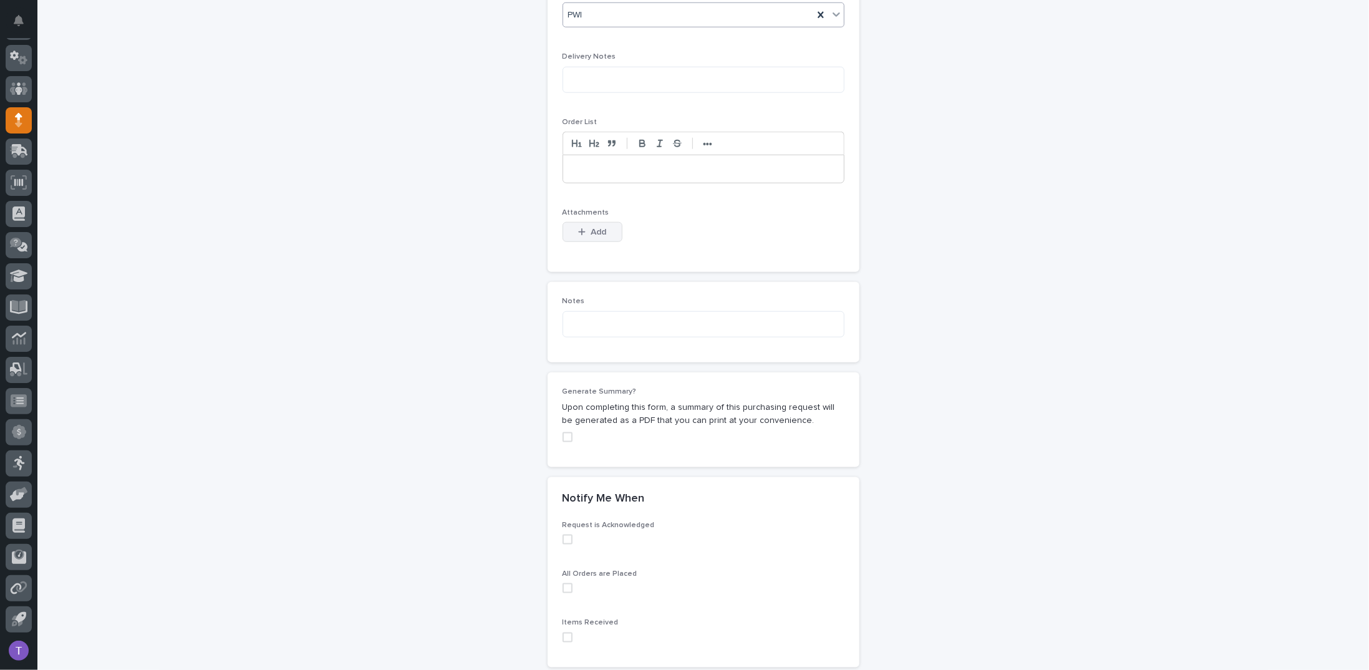
click at [584, 228] on div "button" at bounding box center [584, 232] width 12 height 9
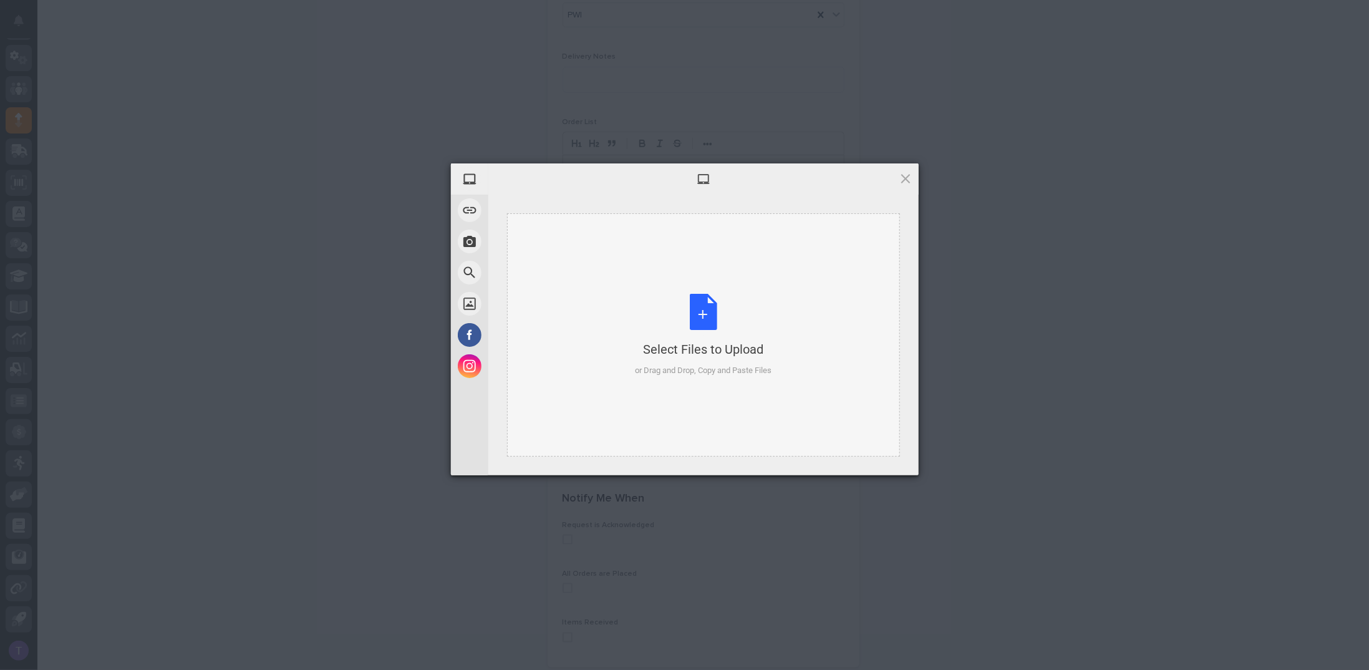
click at [700, 309] on div "Select Files to Upload or Drag and Drop, Copy and Paste Files" at bounding box center [703, 335] width 137 height 83
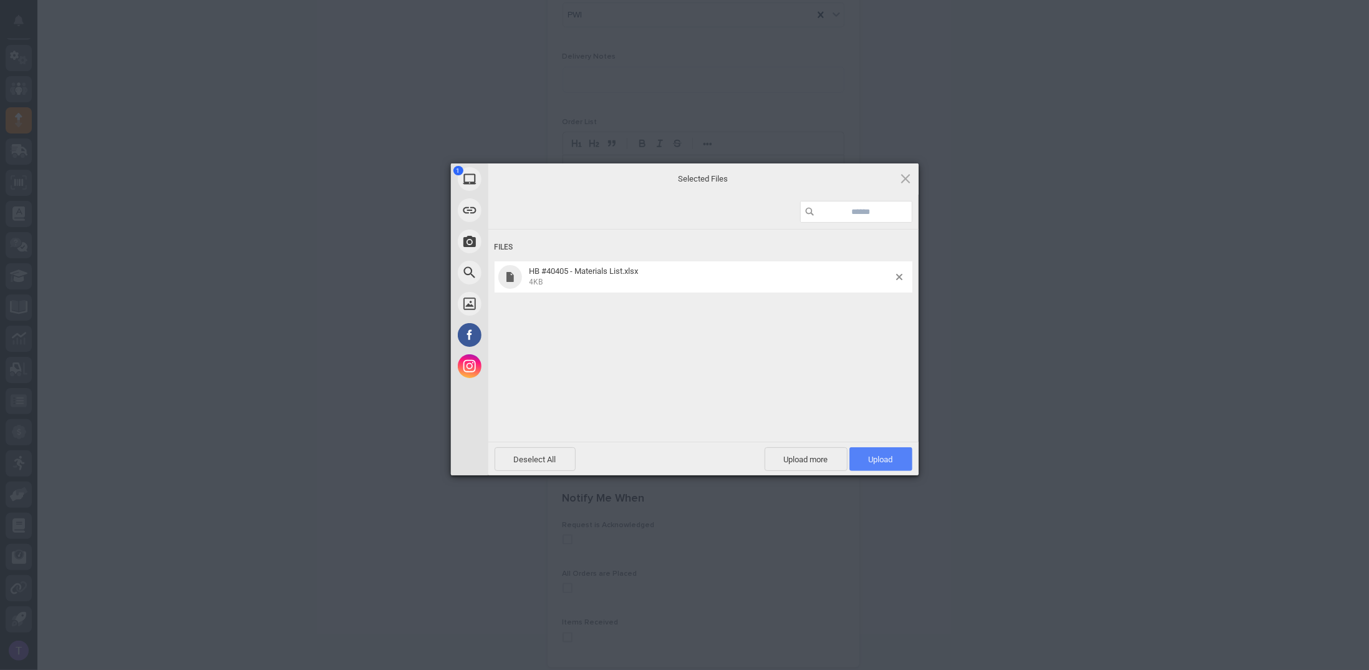
click at [874, 453] on span "Upload 1" at bounding box center [880, 459] width 63 height 24
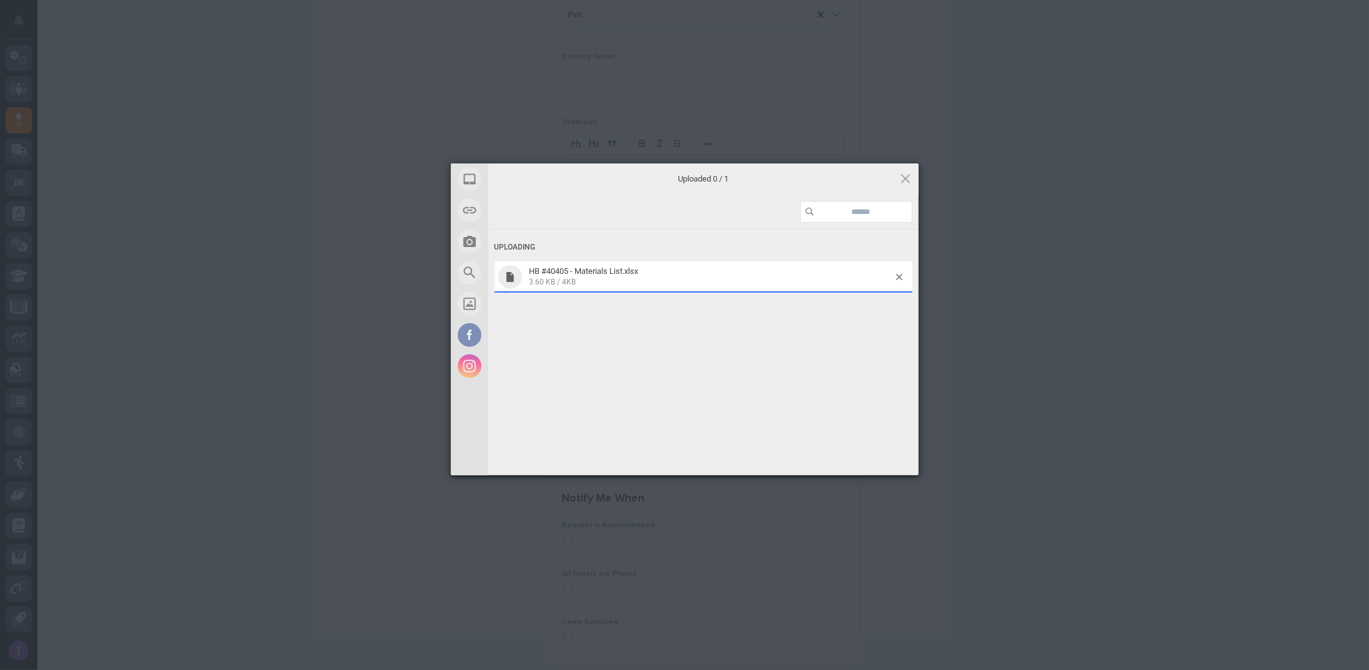
scroll to position [841, 0]
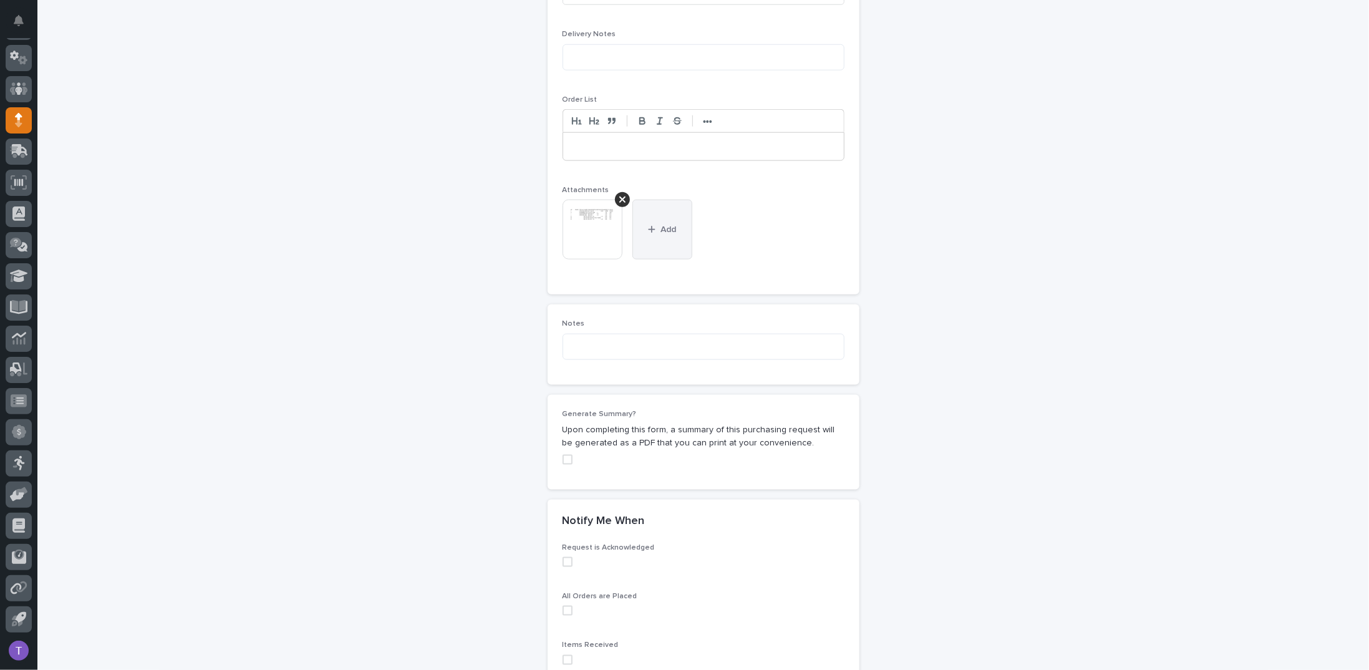
click at [665, 216] on button "Add" at bounding box center [662, 230] width 60 height 60
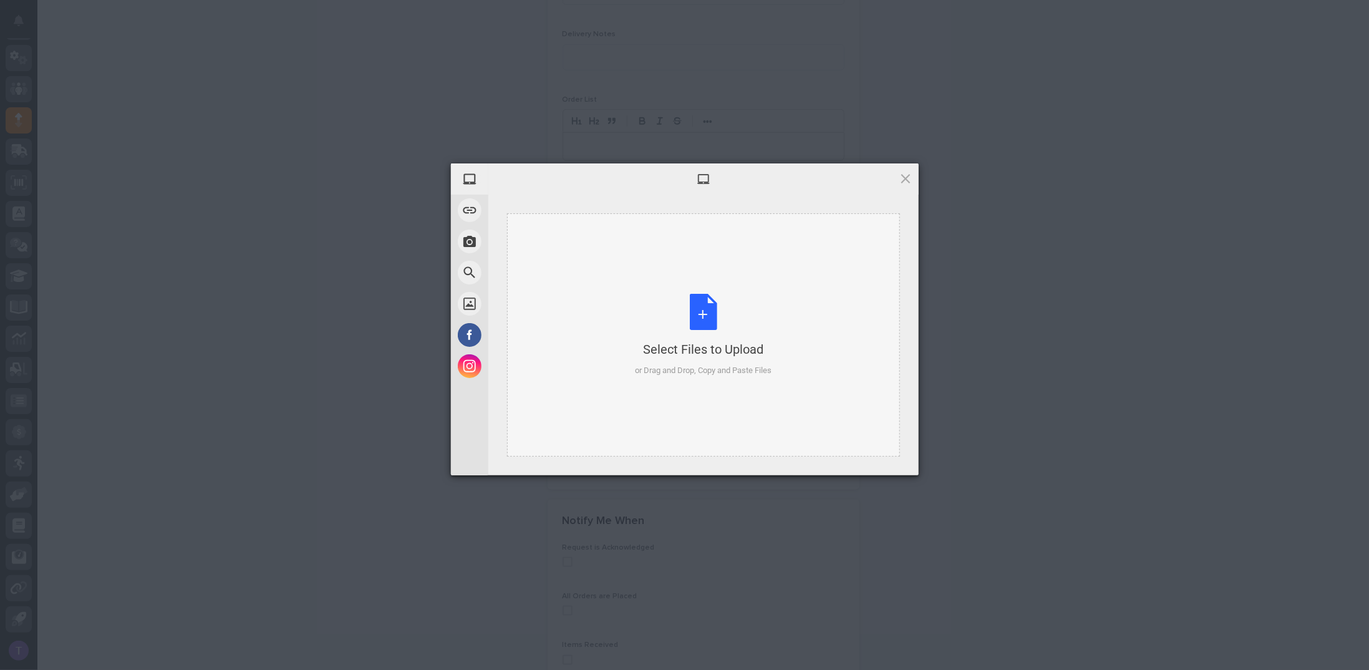
click at [702, 306] on div "Select Files to Upload or Drag and Drop, Copy and Paste Files" at bounding box center [703, 335] width 137 height 83
click at [903, 180] on span at bounding box center [906, 178] width 14 height 14
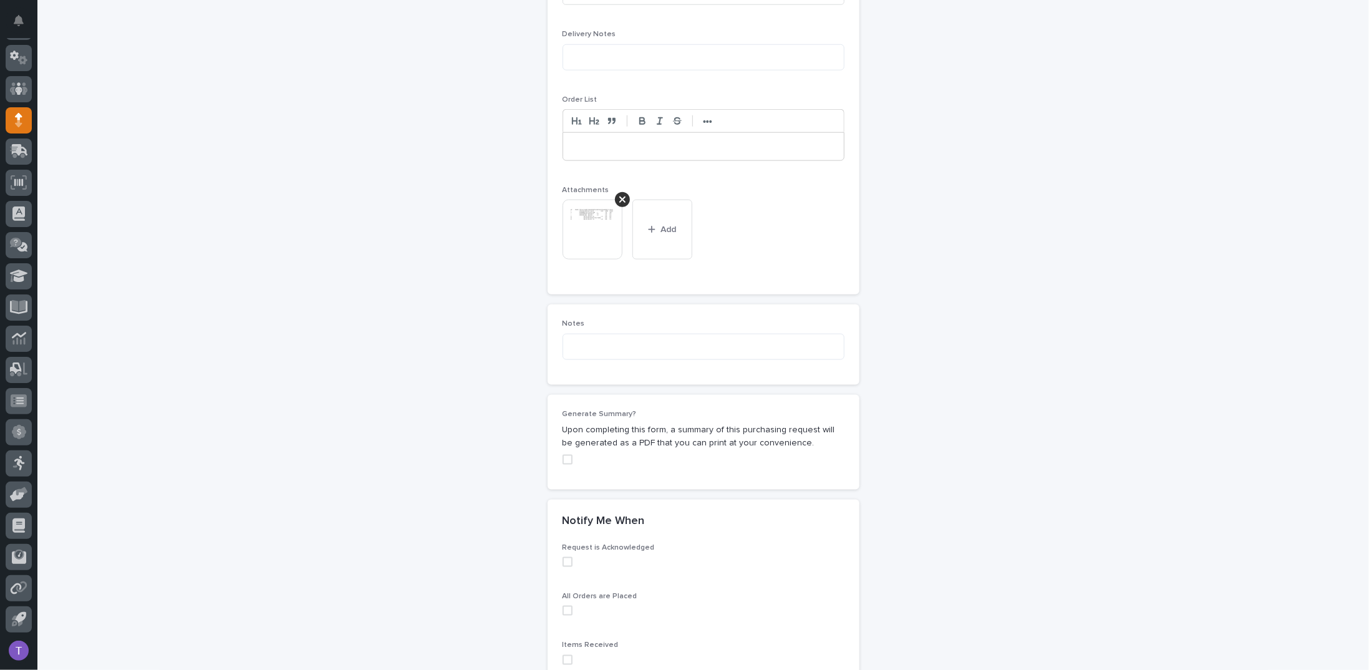
click at [562, 456] on span at bounding box center [567, 460] width 10 height 10
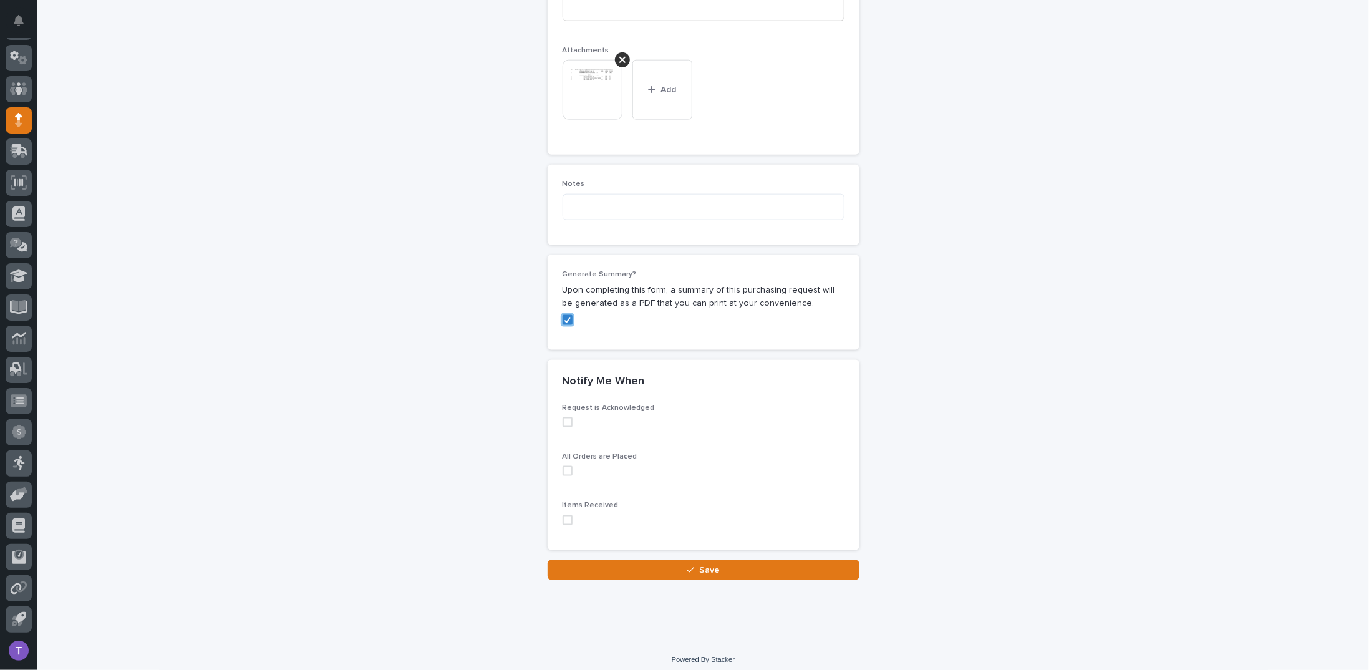
scroll to position [983, 0]
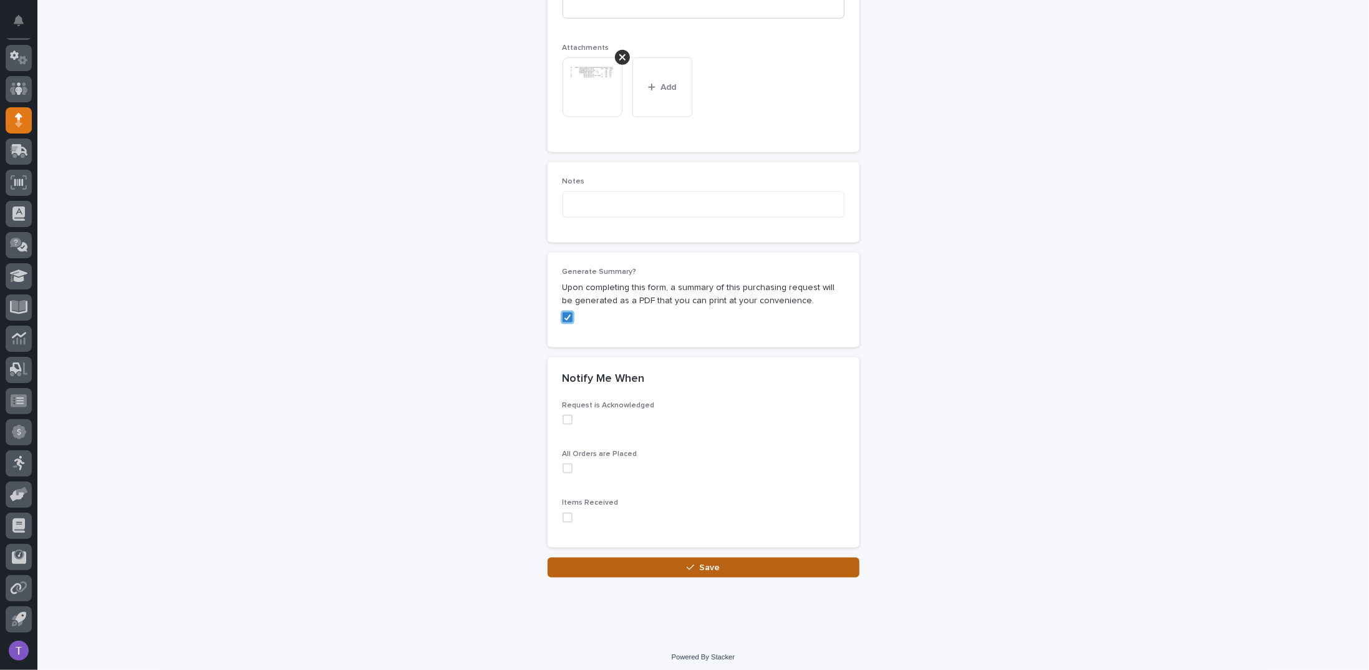
click at [693, 563] on div "button" at bounding box center [693, 567] width 12 height 9
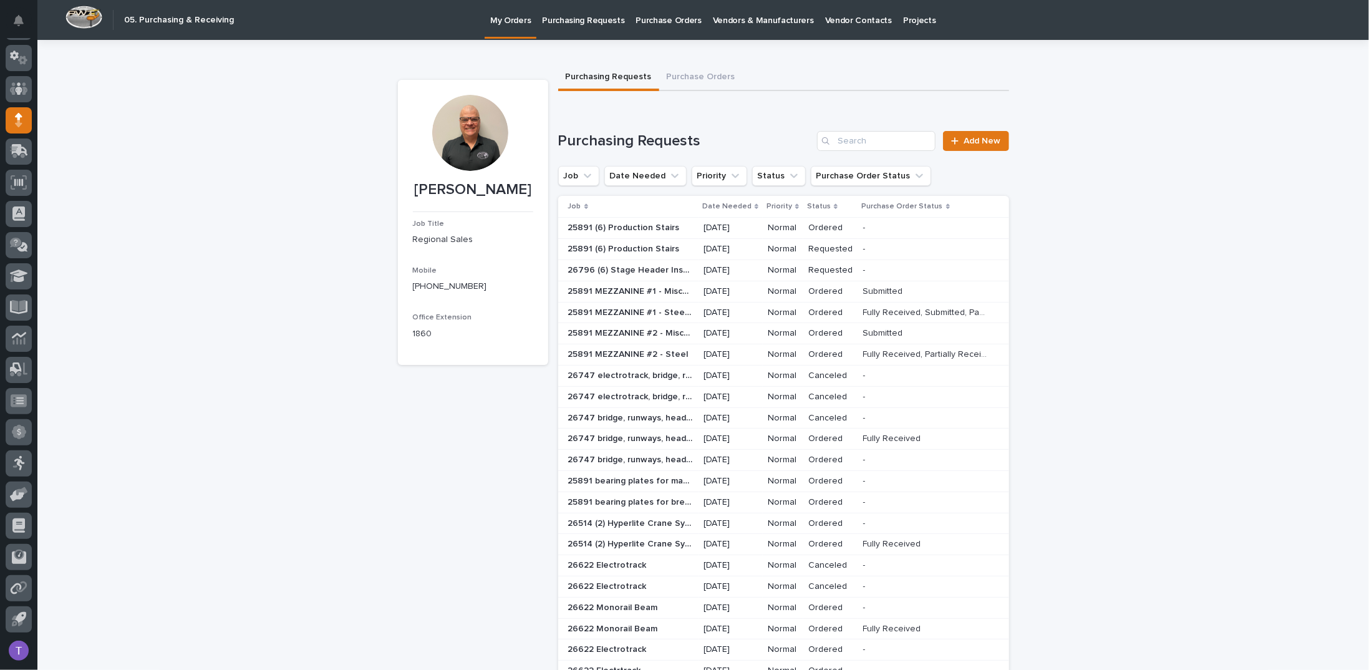
click at [974, 135] on link "Add New" at bounding box center [975, 141] width 65 height 20
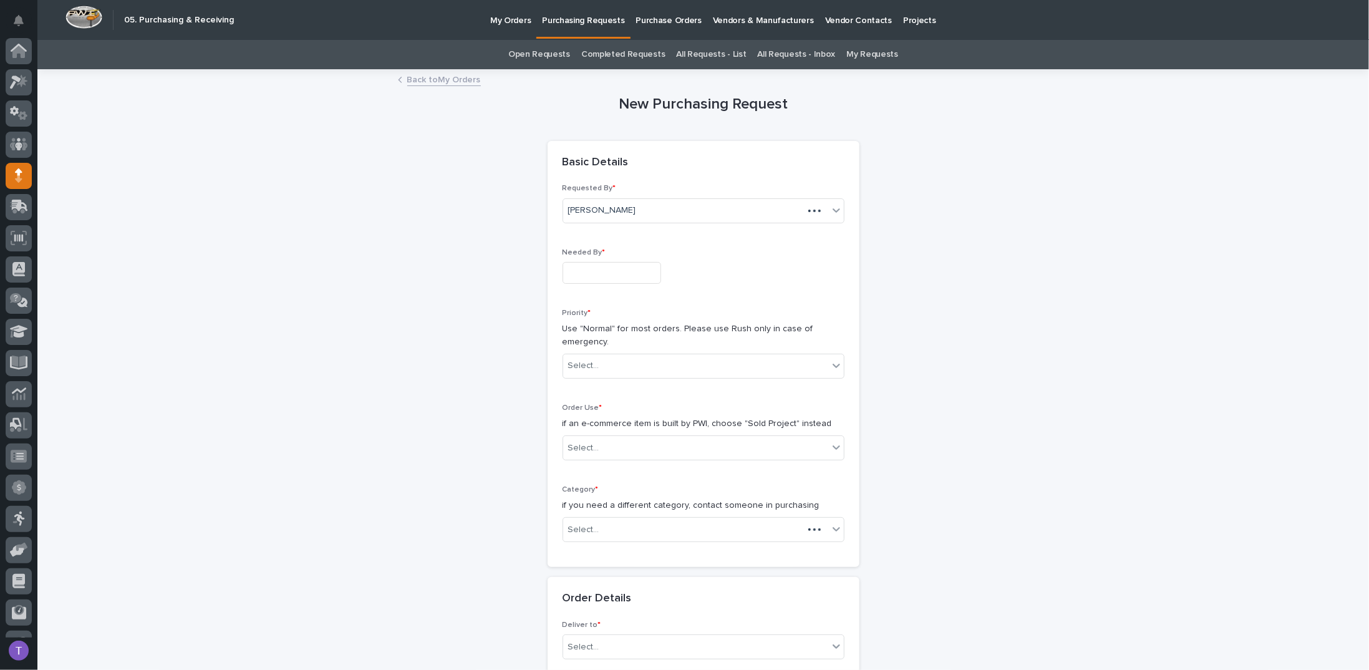
scroll to position [55, 0]
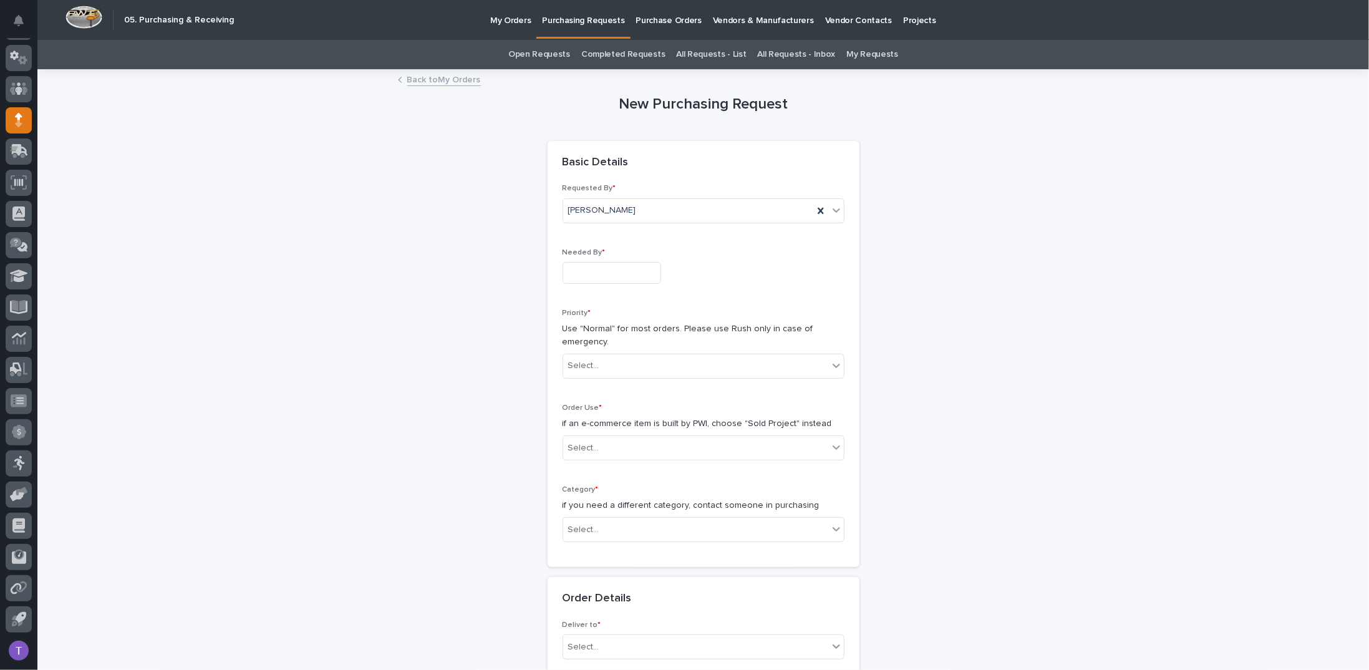
click at [596, 274] on input "text" at bounding box center [611, 273] width 99 height 22
click at [557, 191] on div "18" at bounding box center [558, 190] width 17 height 17
type input "**********"
click at [597, 365] on div "Select..." at bounding box center [695, 365] width 265 height 21
click at [577, 429] on div "Normal" at bounding box center [698, 432] width 281 height 22
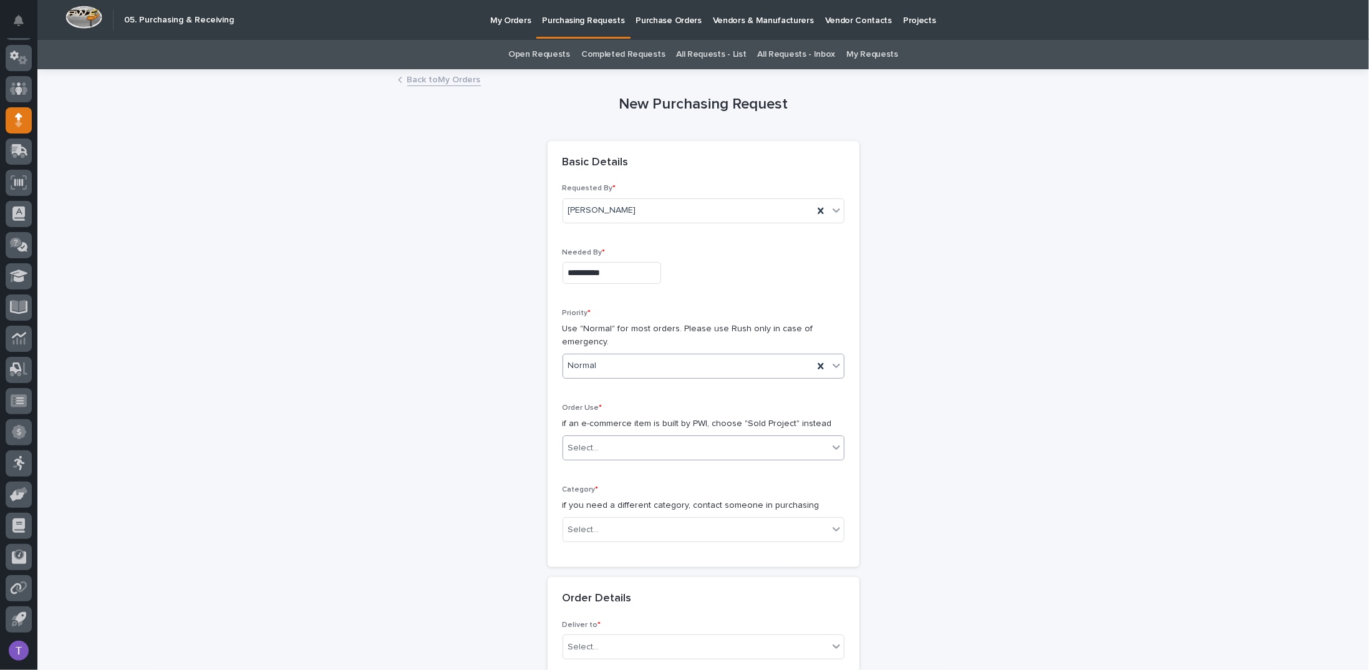
click at [621, 447] on div "Select..." at bounding box center [695, 448] width 265 height 21
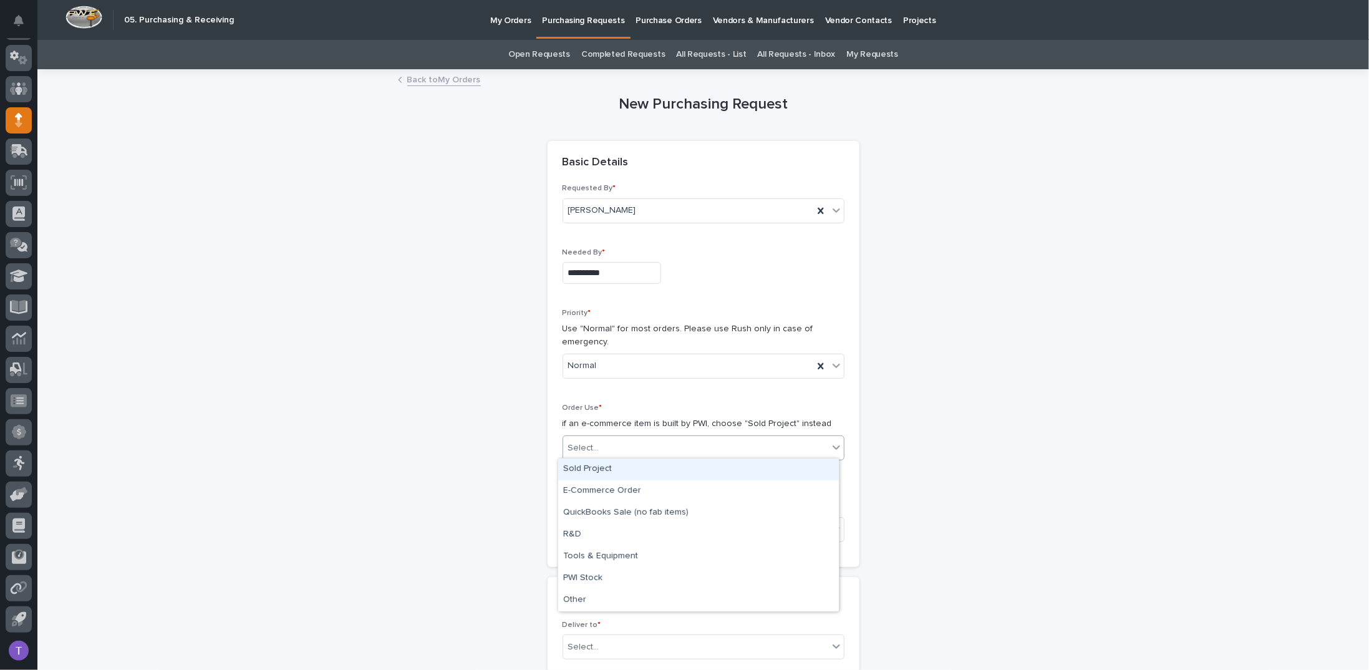
click at [579, 464] on div "Sold Project" at bounding box center [698, 469] width 281 height 22
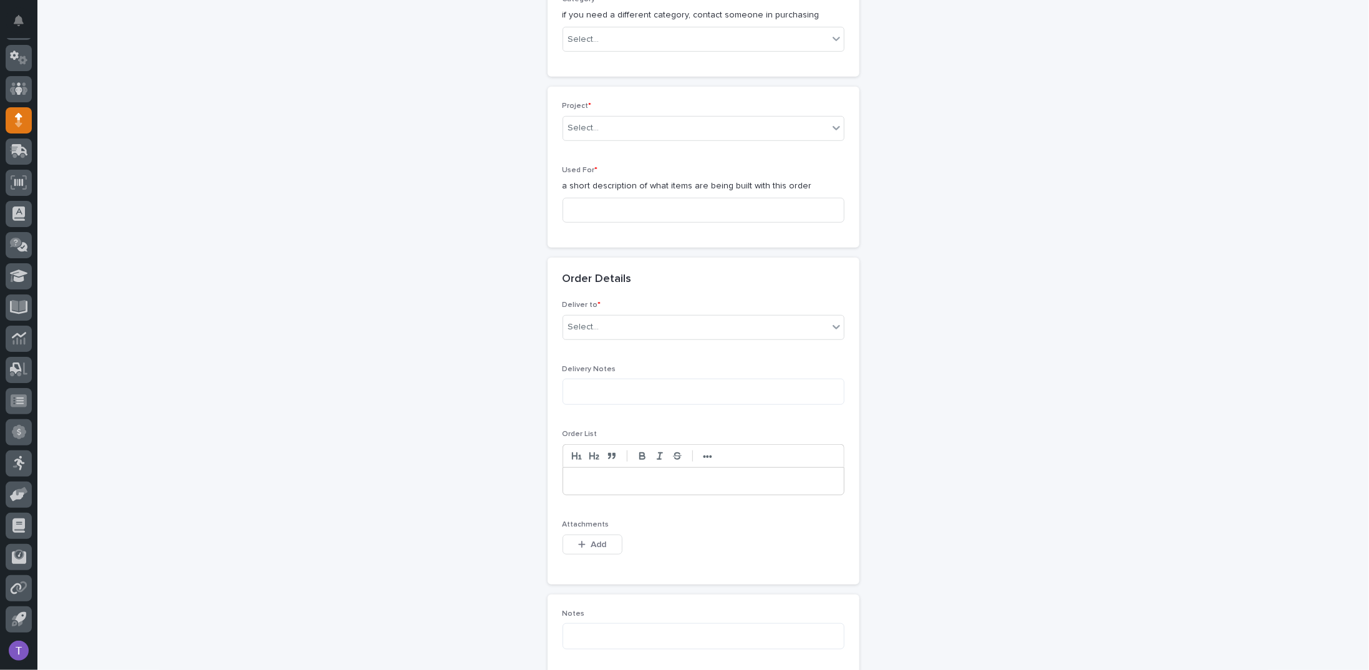
scroll to position [499, 0]
click at [622, 31] on div "Select..." at bounding box center [695, 31] width 265 height 21
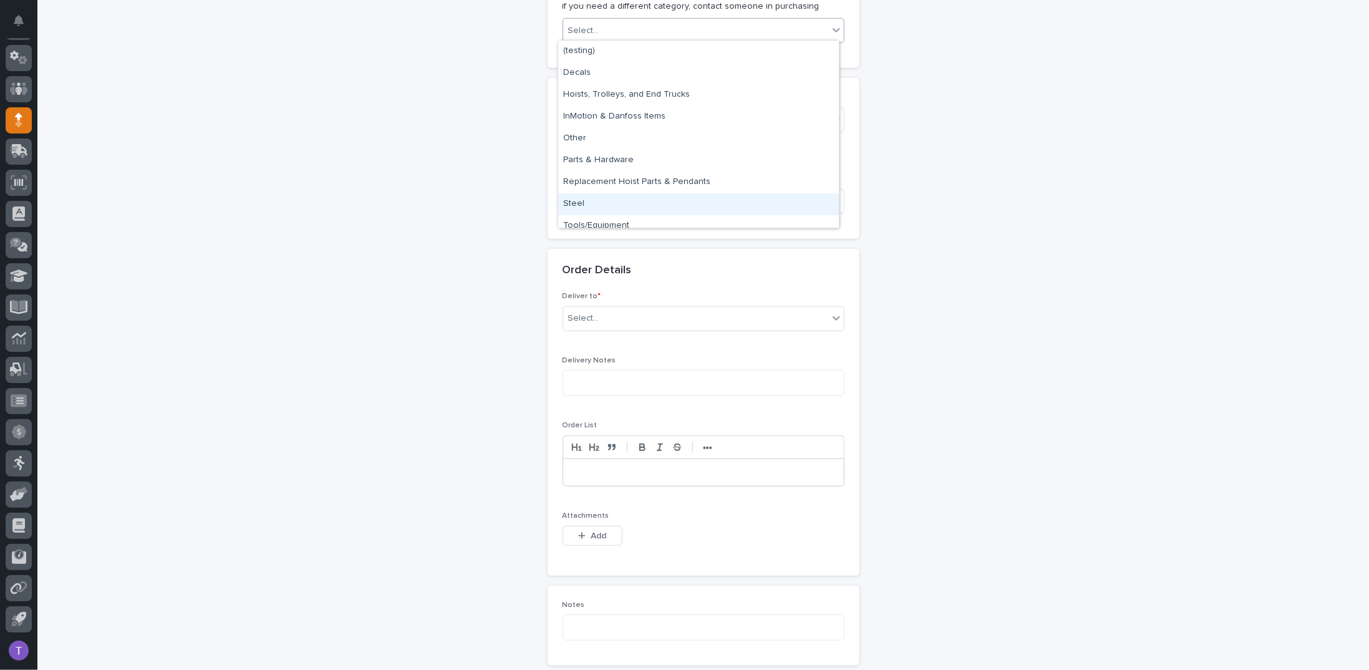
click at [572, 202] on div "Steel" at bounding box center [698, 204] width 281 height 22
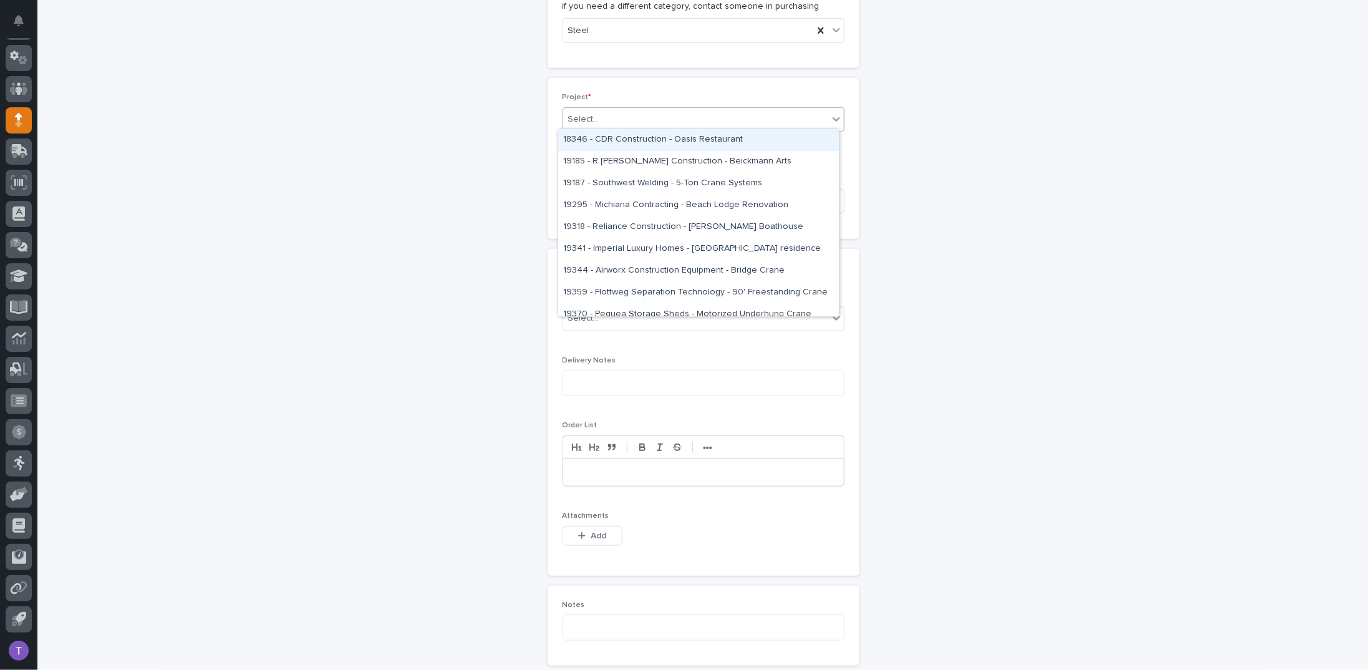
click at [609, 110] on div "Select..." at bounding box center [695, 119] width 265 height 21
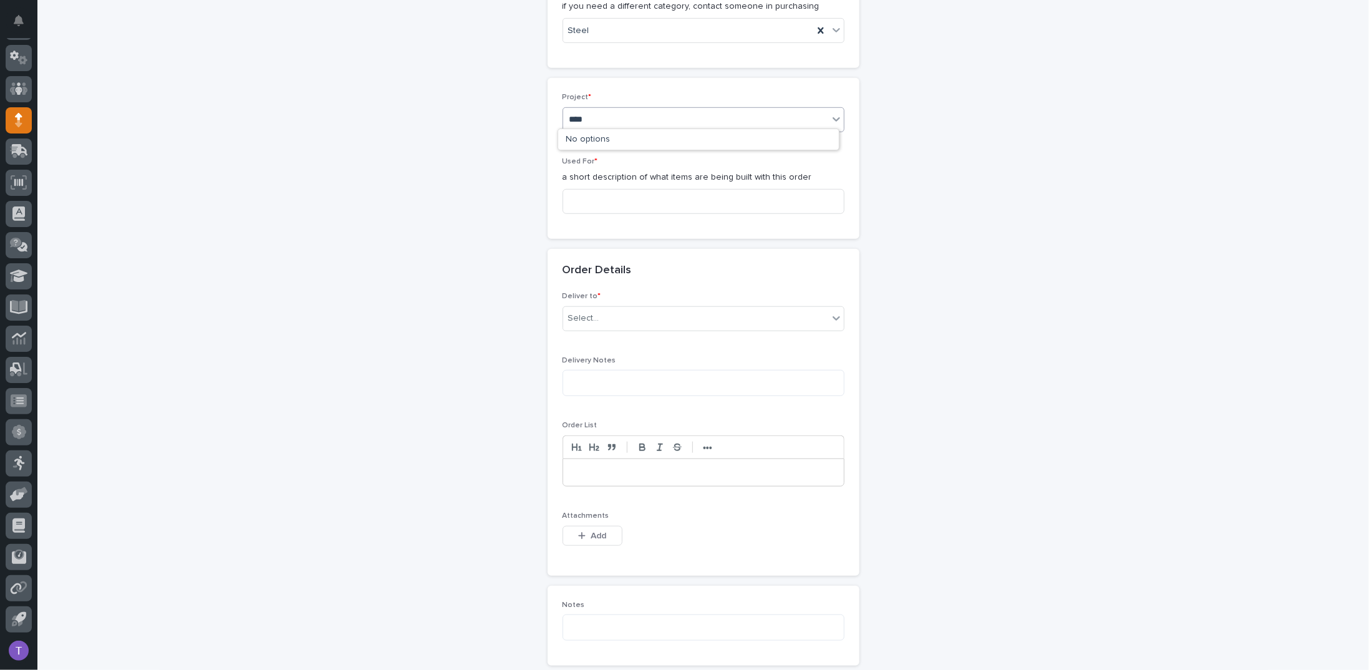
type input "*****"
click at [609, 139] on div "26796 - Forest River RV - Plant 508 - Corporate Standards Building Stage Header…" at bounding box center [698, 140] width 281 height 22
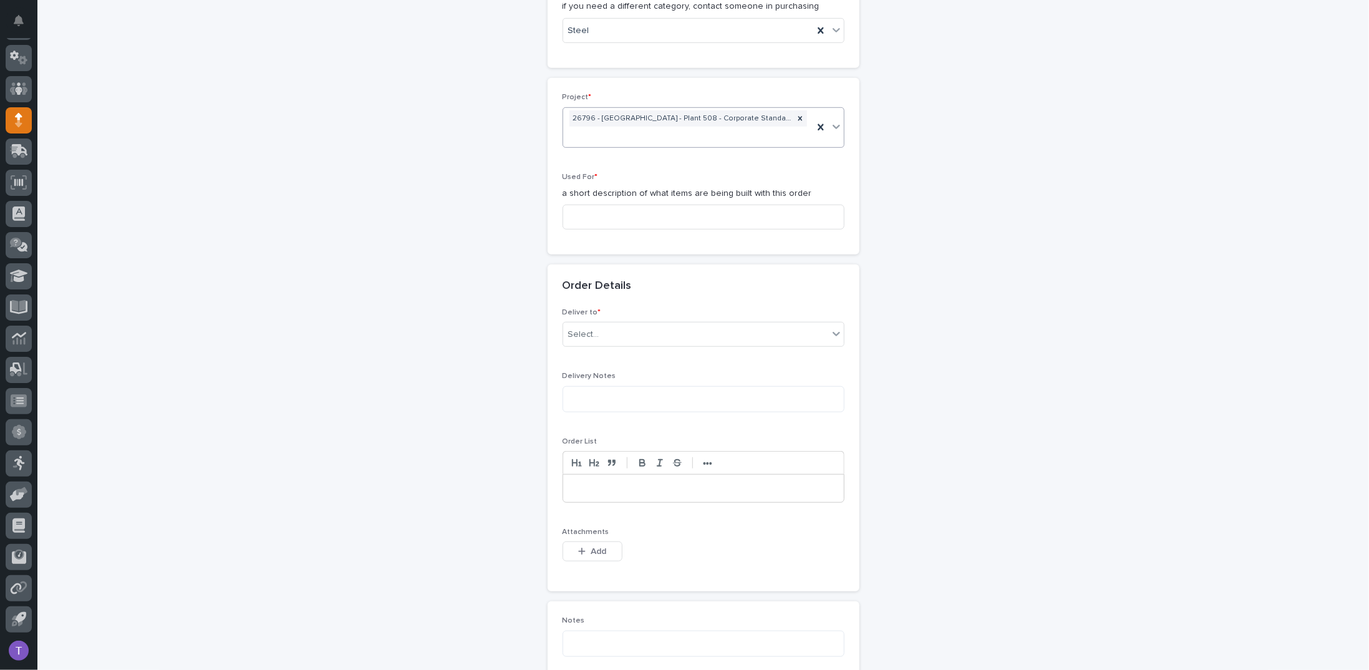
scroll to position [506, 0]
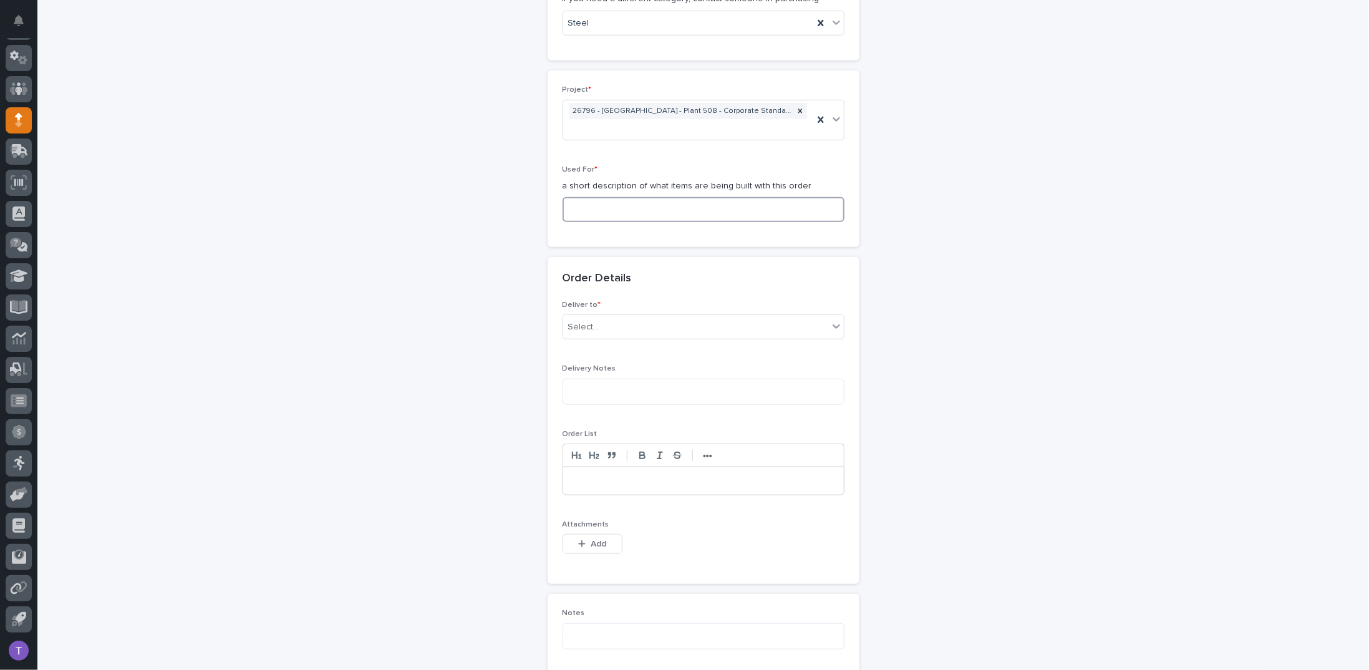
click at [571, 211] on input at bounding box center [703, 209] width 282 height 25
paste input "(6) Stage Header Installation"
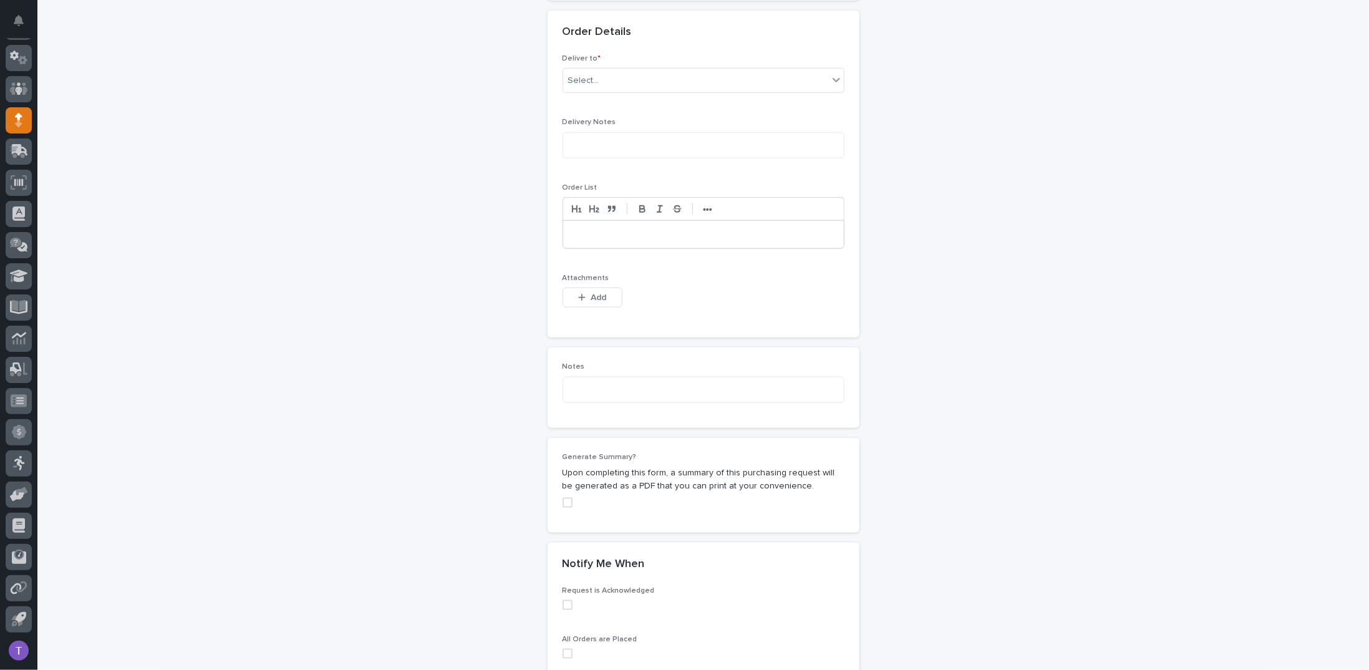
scroll to position [756, 0]
type input "(6) Stage Header Installation"
drag, startPoint x: 597, startPoint y: 67, endPoint x: 592, endPoint y: 72, distance: 7.5
click at [597, 67] on div "Select..." at bounding box center [695, 77] width 265 height 21
click at [571, 97] on div "PWI" at bounding box center [698, 97] width 281 height 22
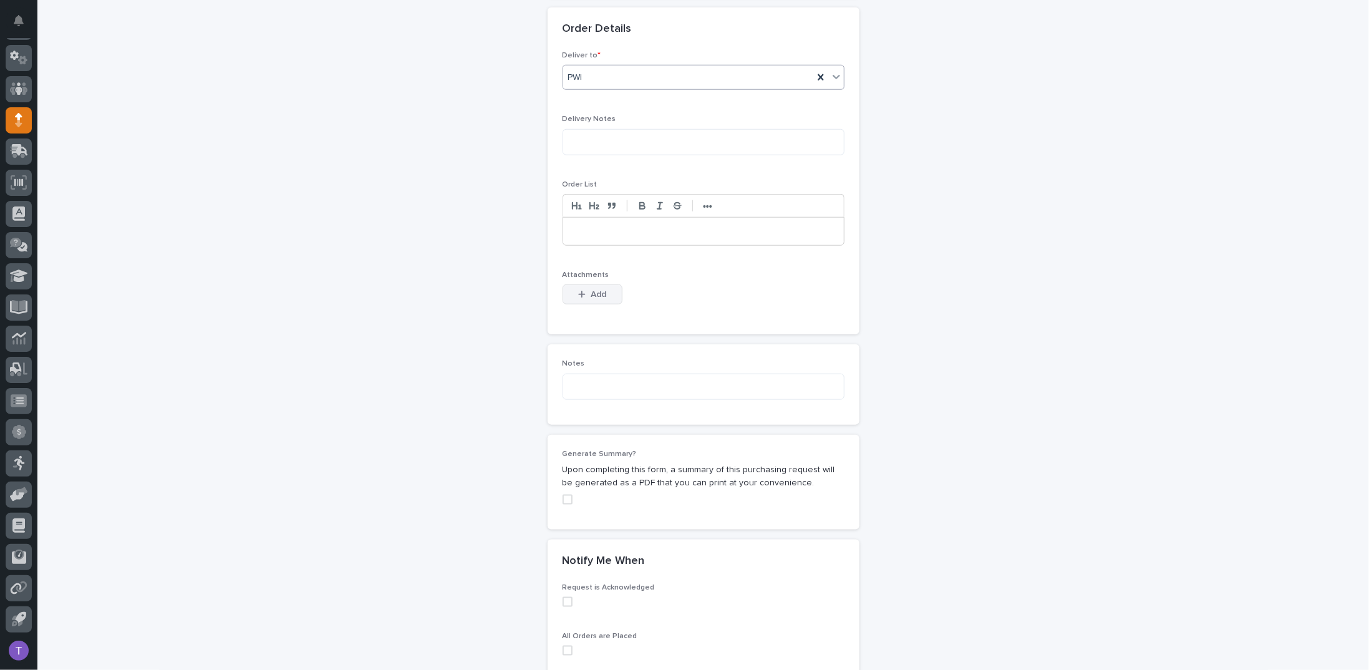
click at [591, 292] on span "Add" at bounding box center [599, 294] width 16 height 9
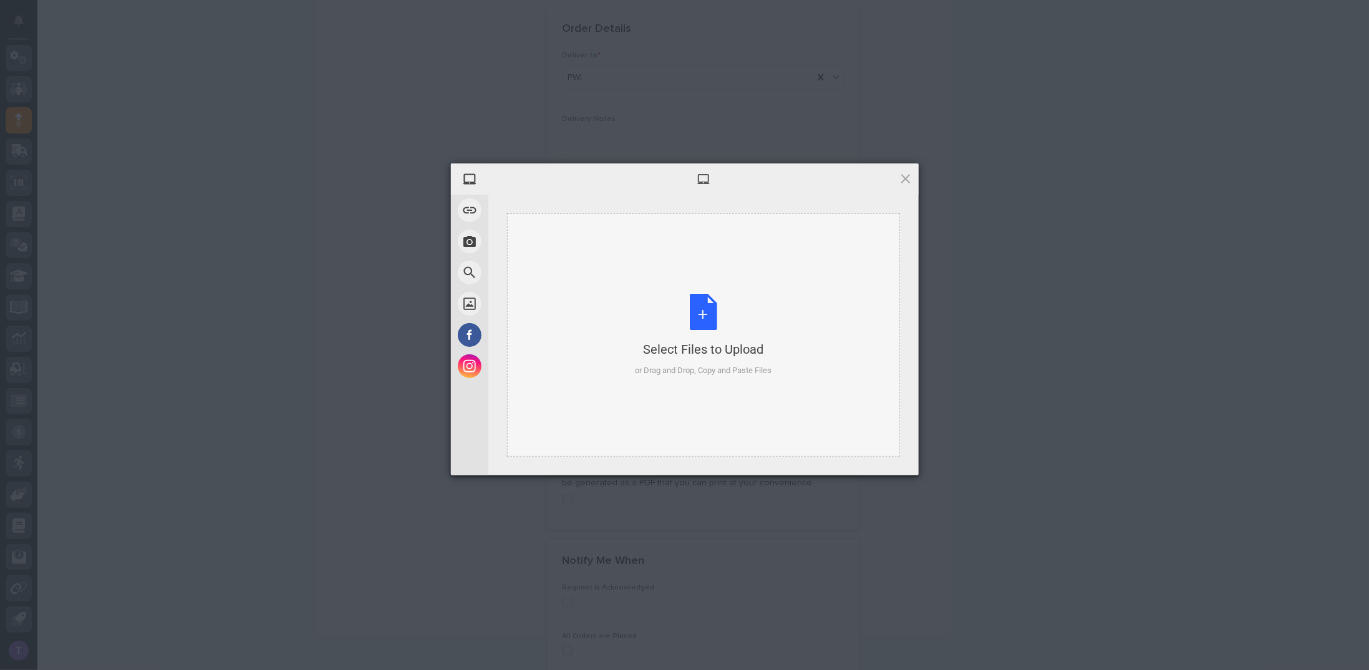
click at [701, 302] on div "Select Files to Upload or Drag and Drop, Copy and Paste Files" at bounding box center [703, 335] width 137 height 83
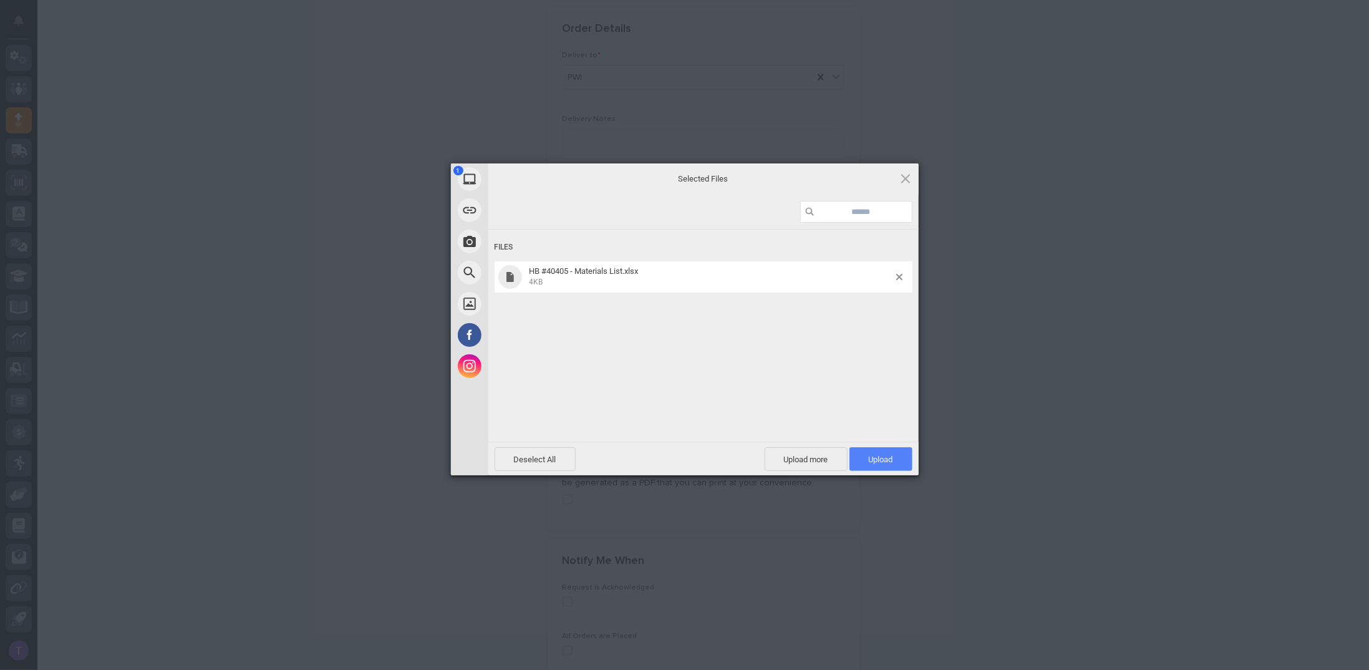
click at [885, 456] on span "Upload 1" at bounding box center [881, 459] width 24 height 9
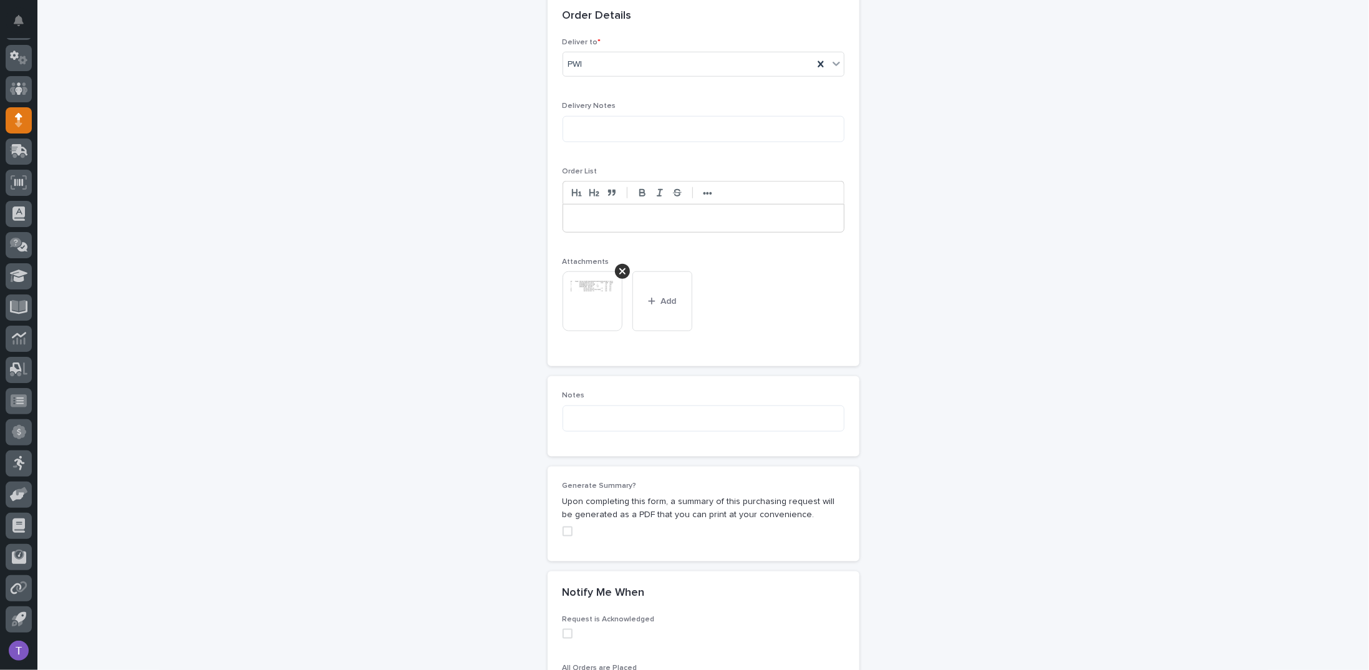
scroll to position [778, 0]
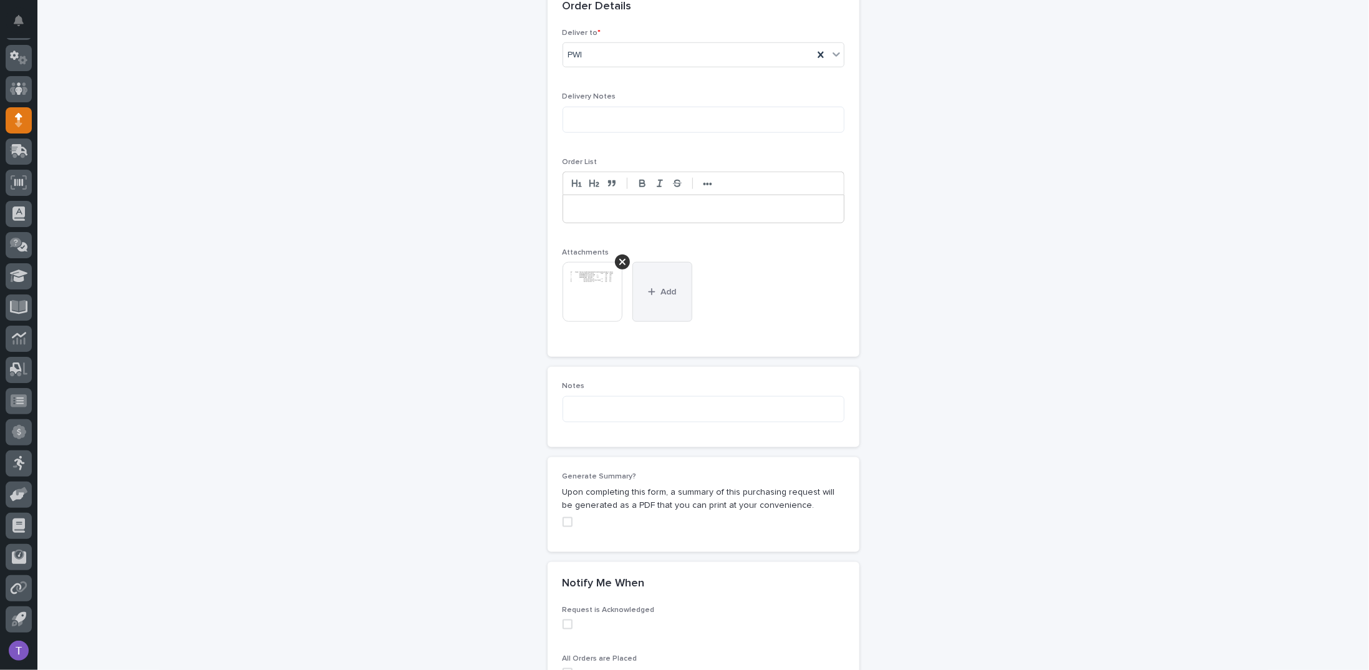
click at [654, 282] on button "Add" at bounding box center [662, 292] width 60 height 60
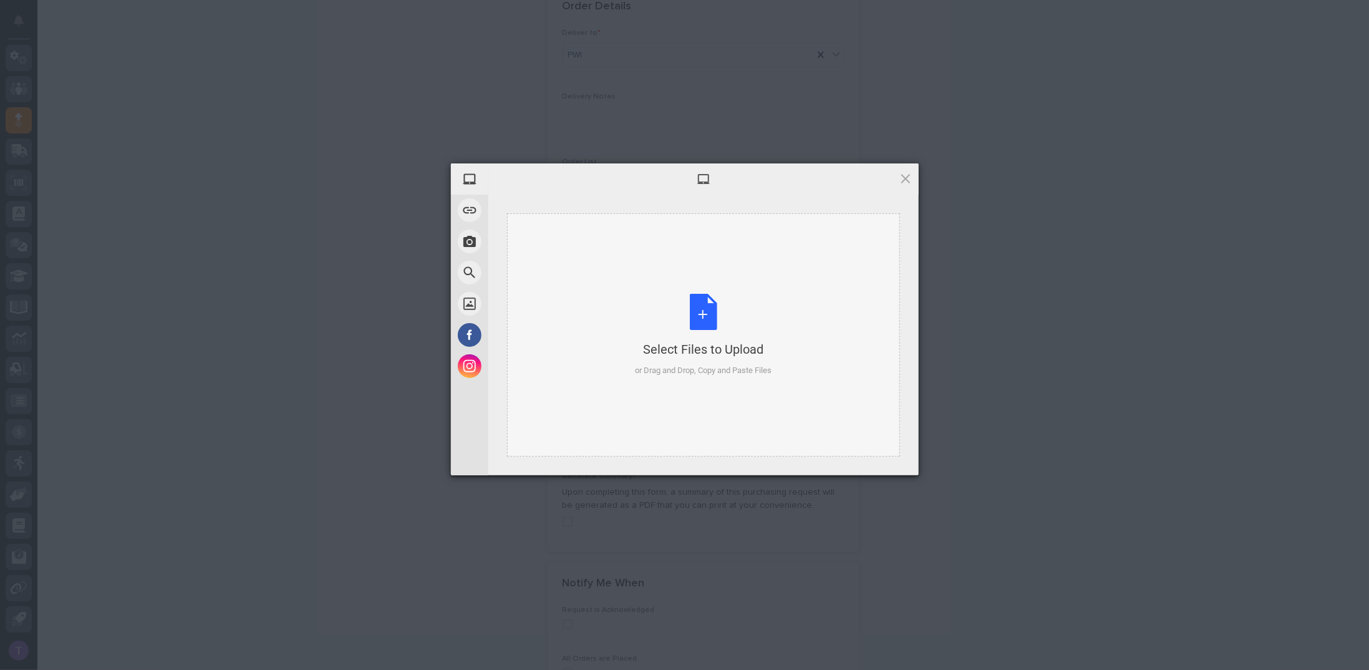
click at [697, 309] on div "Select Files to Upload or Drag and Drop, Copy and Paste Files" at bounding box center [703, 335] width 137 height 83
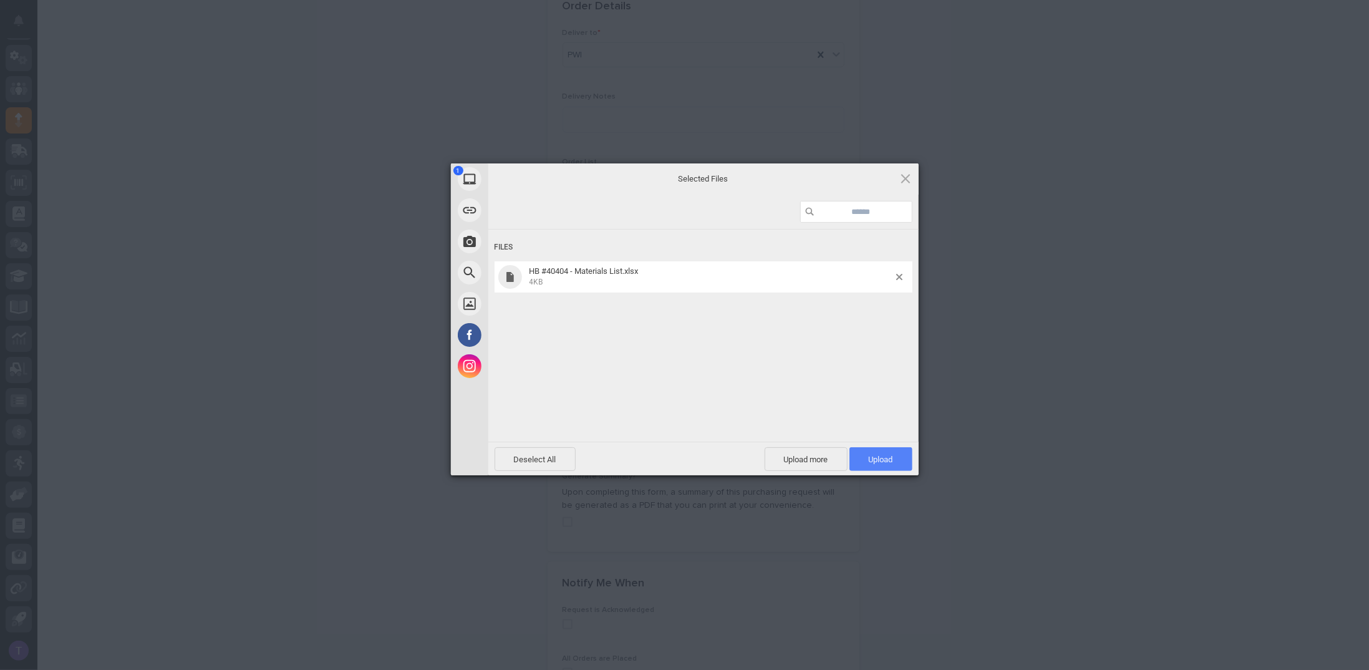
click at [880, 456] on span "Upload 1" at bounding box center [881, 459] width 24 height 9
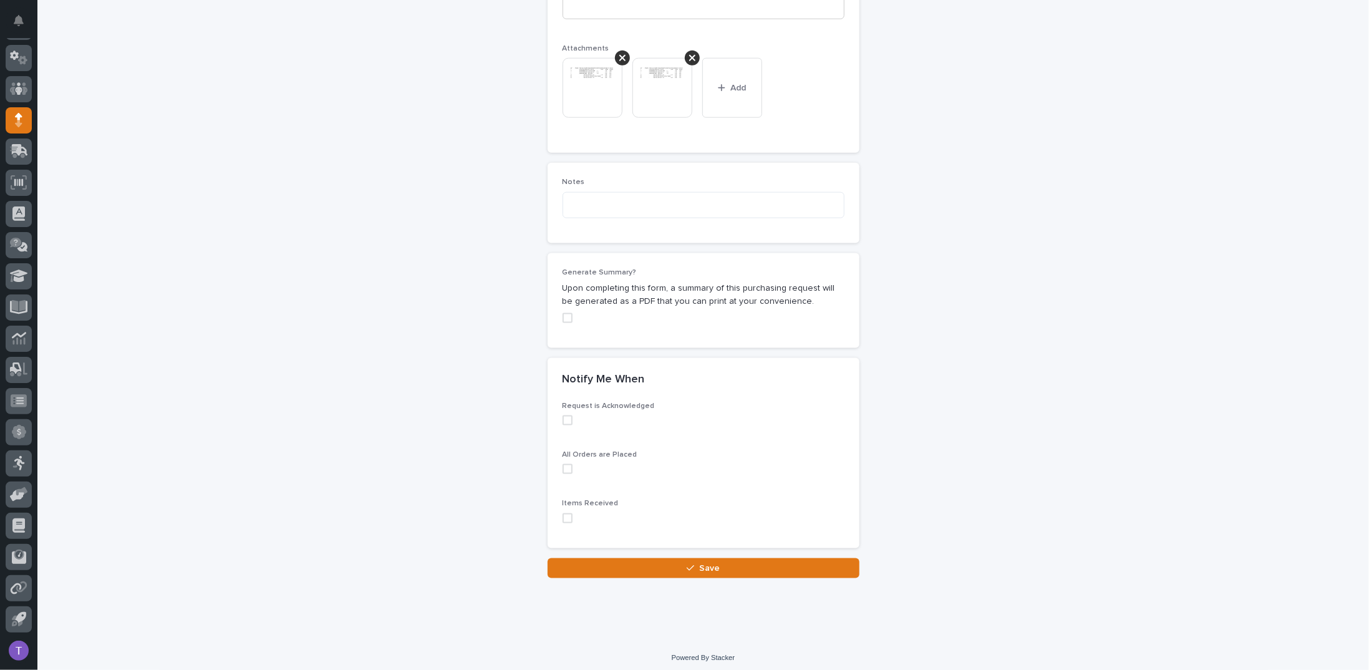
scroll to position [983, 0]
click at [562, 314] on span at bounding box center [567, 317] width 10 height 10
click at [703, 563] on span "Save" at bounding box center [709, 567] width 21 height 9
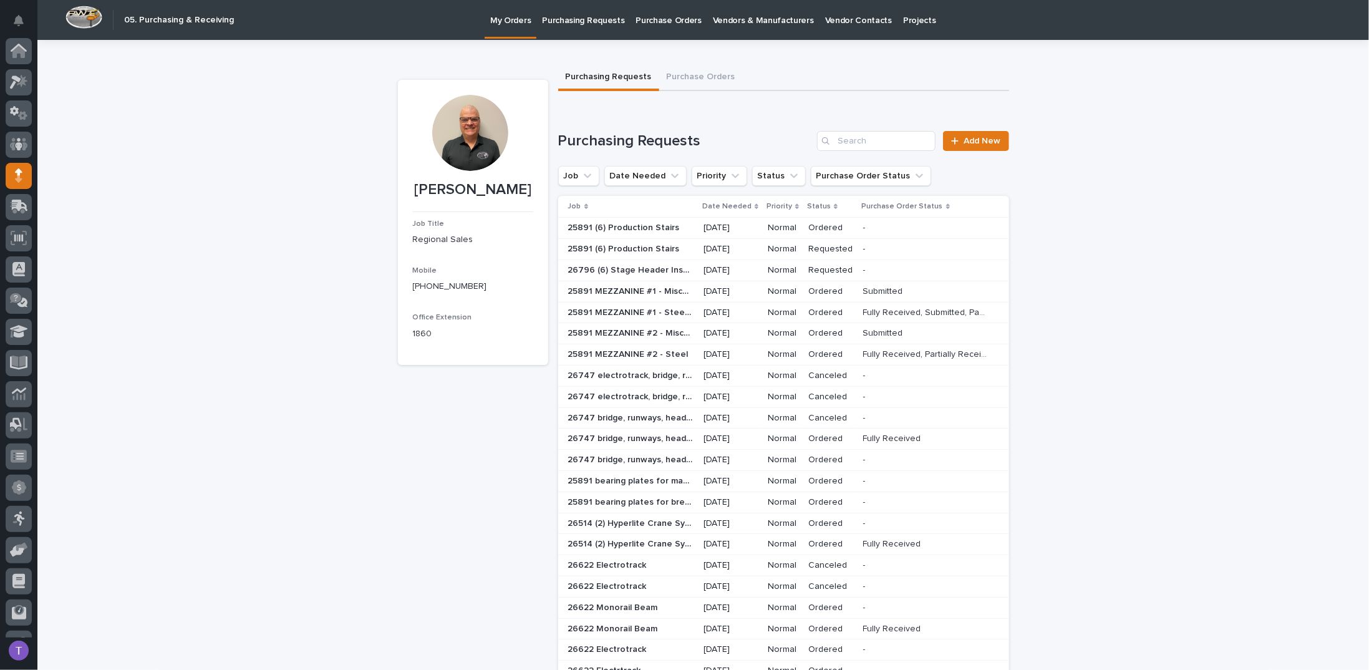
scroll to position [55, 0]
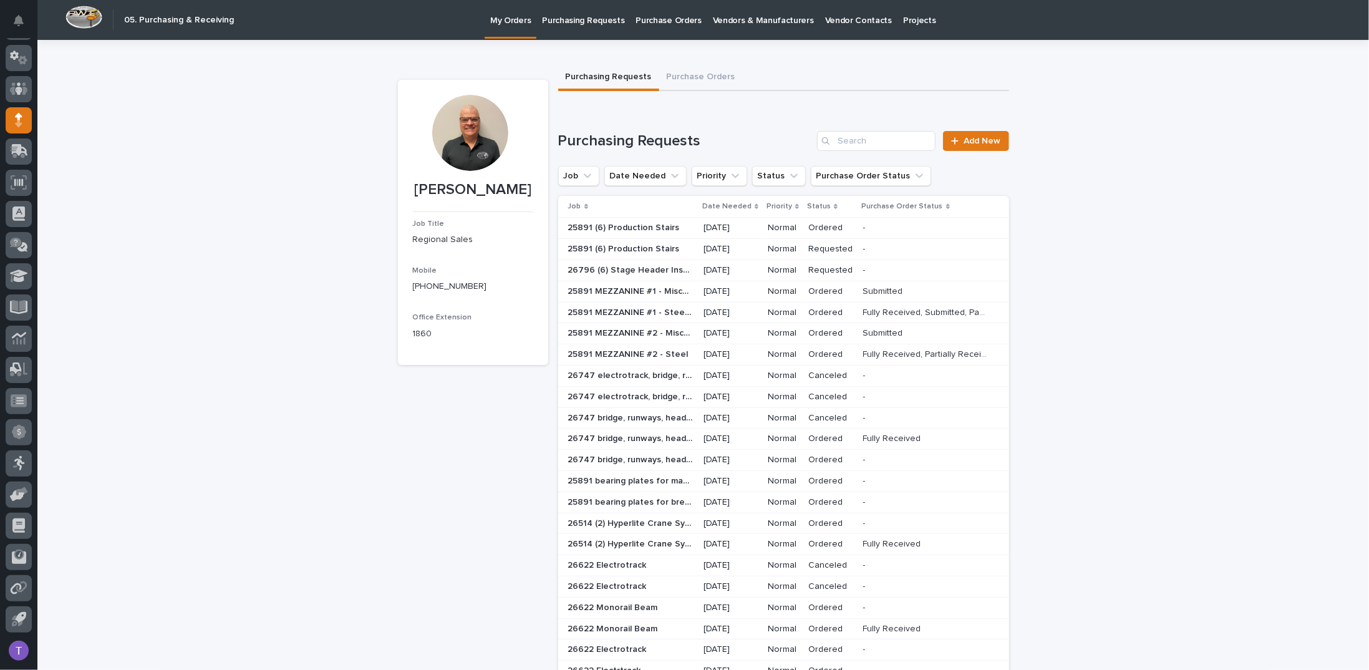
click at [610, 276] on p "26796 (6) Stage Header Installation" at bounding box center [631, 269] width 127 height 13
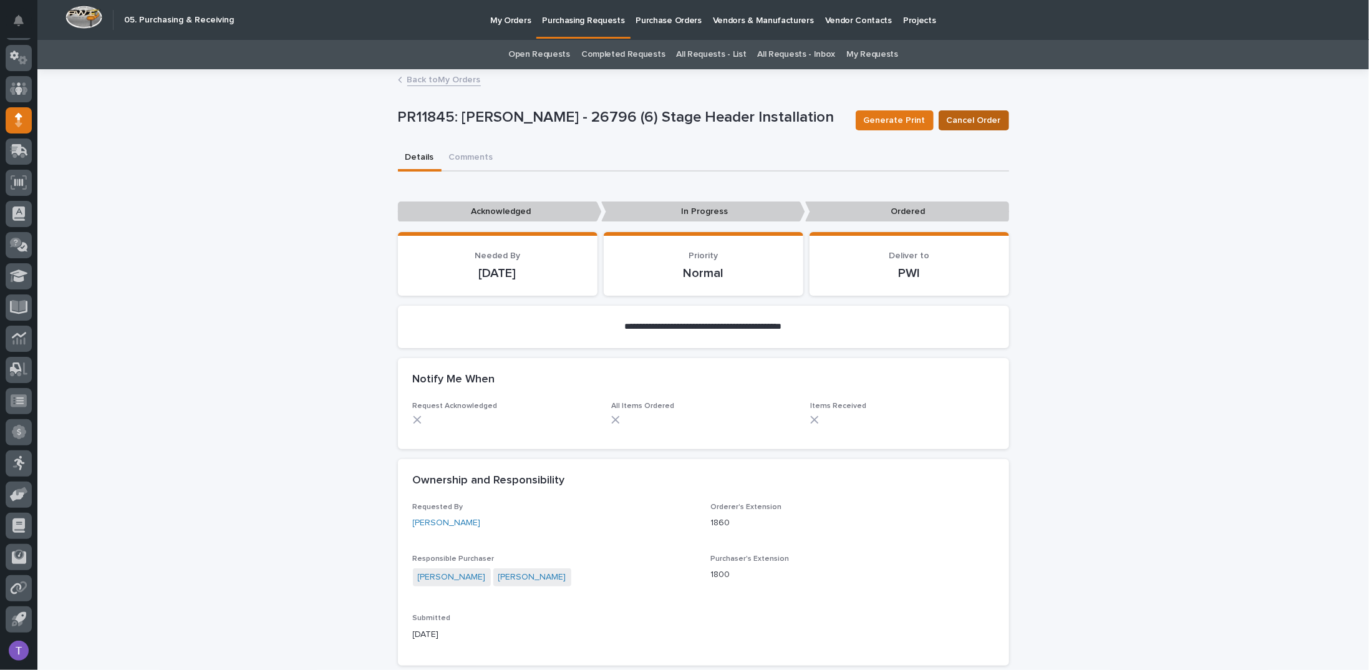
click at [973, 115] on span "Cancel Order" at bounding box center [974, 120] width 54 height 12
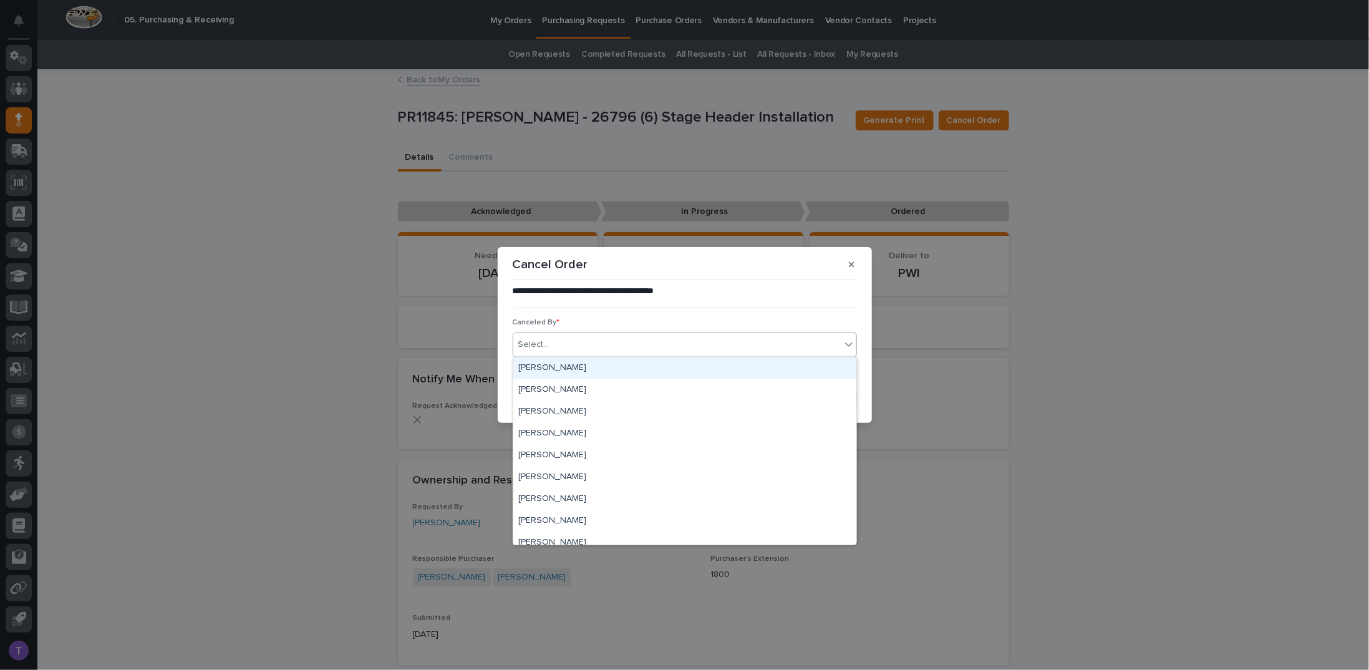
click at [559, 339] on div "Select..." at bounding box center [676, 344] width 327 height 21
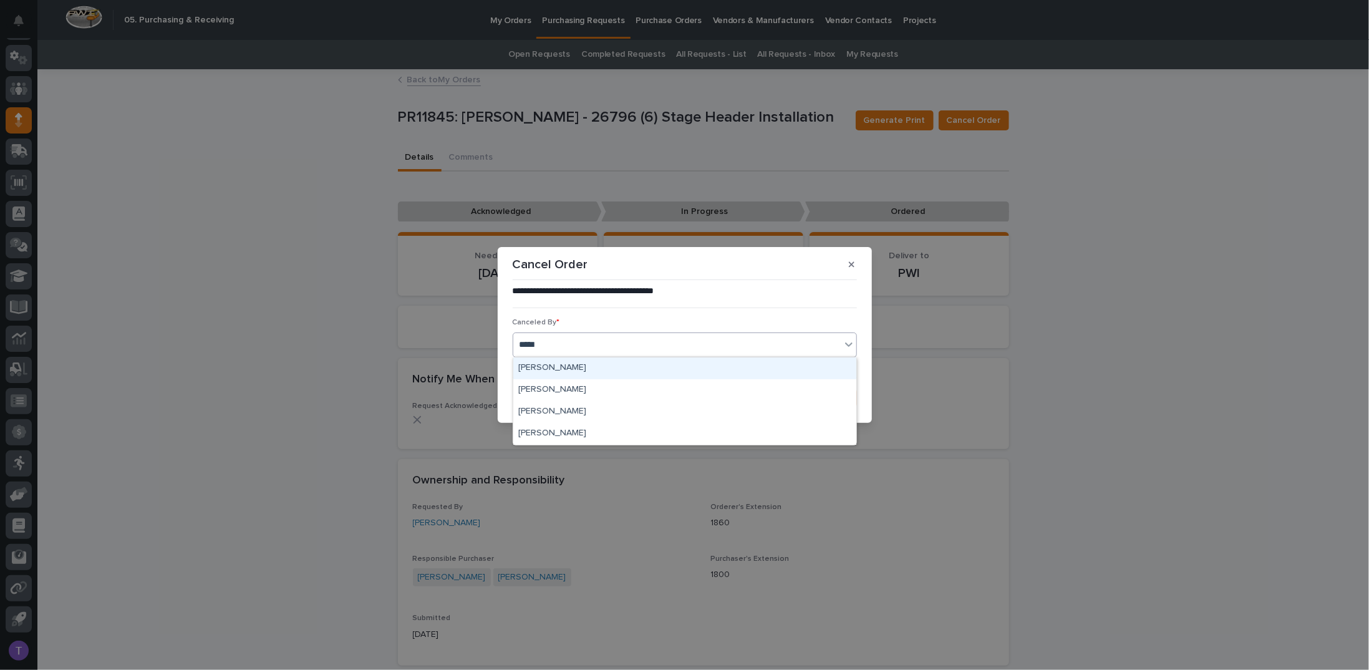
type input "******"
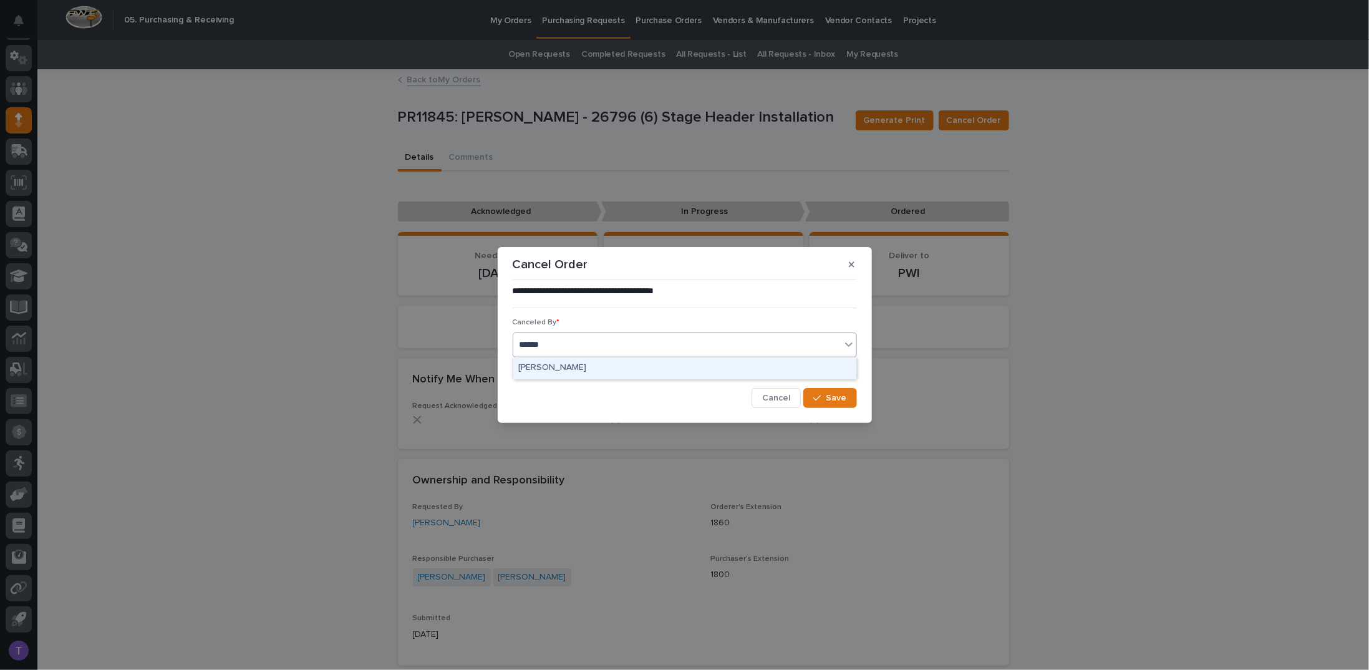
click at [537, 364] on div "Tim Ergle" at bounding box center [684, 368] width 343 height 22
click at [837, 395] on span "Save" at bounding box center [836, 397] width 21 height 9
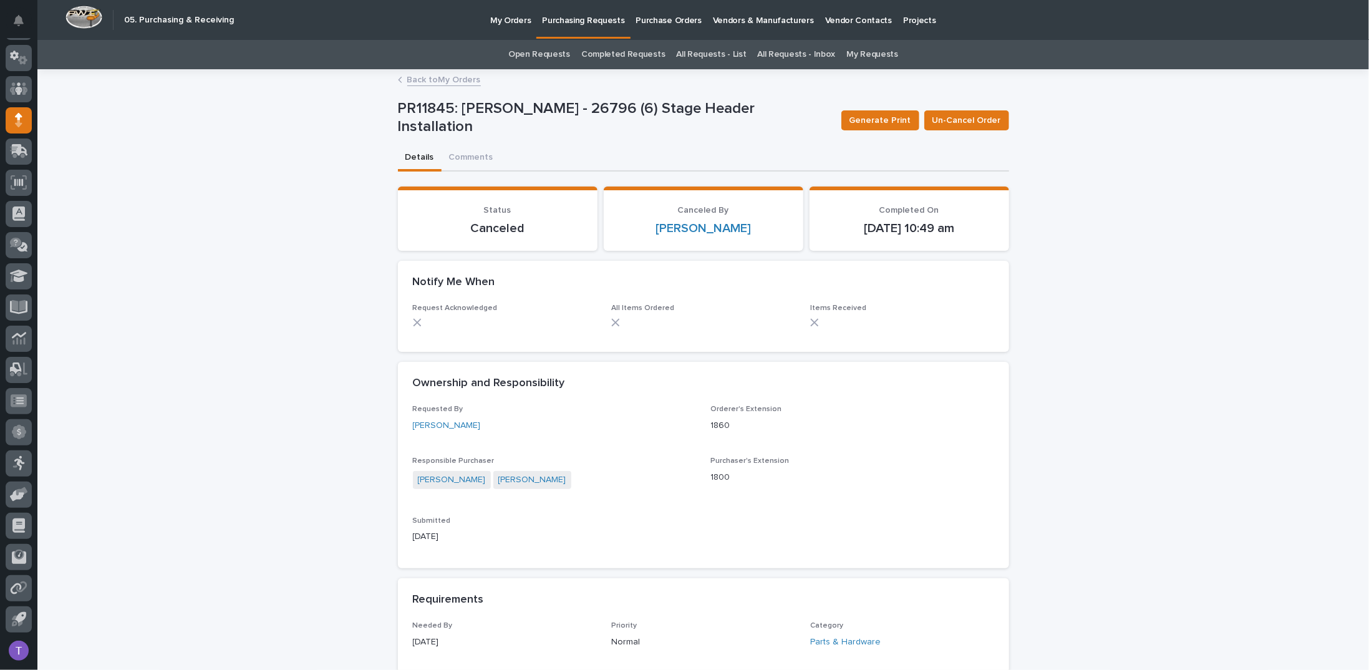
click at [429, 82] on link "Back to My Orders" at bounding box center [444, 79] width 74 height 14
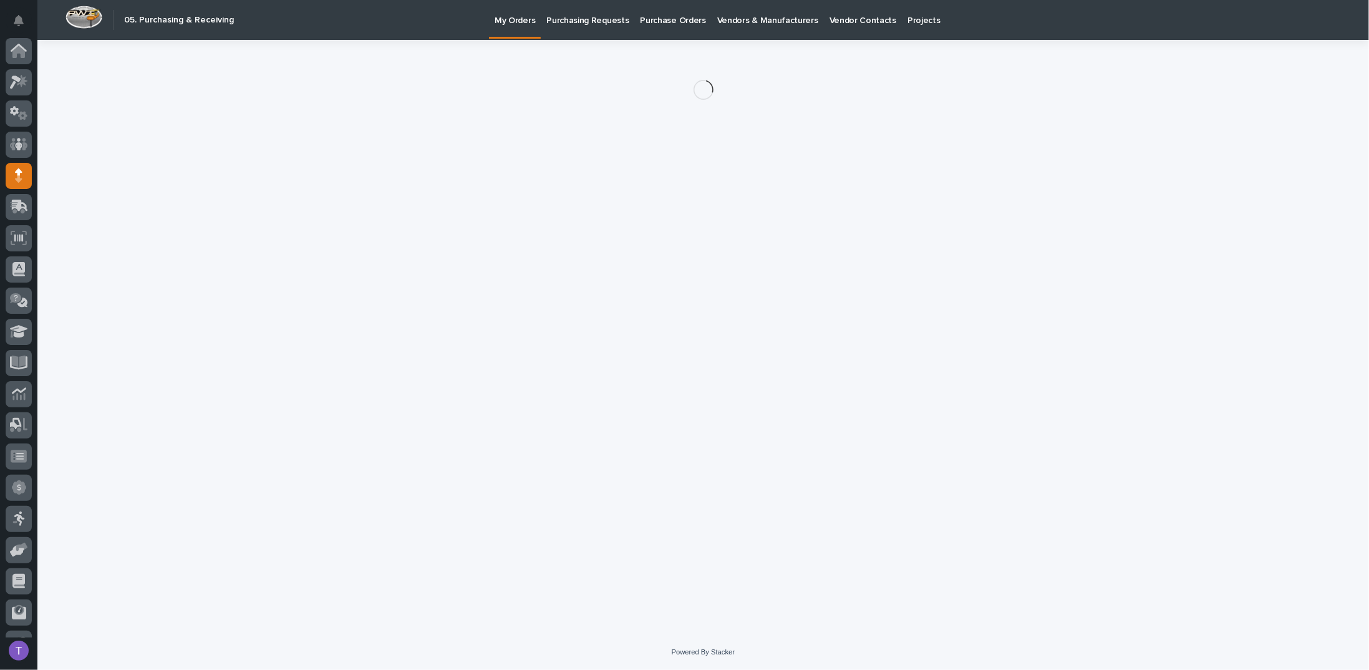
scroll to position [55, 0]
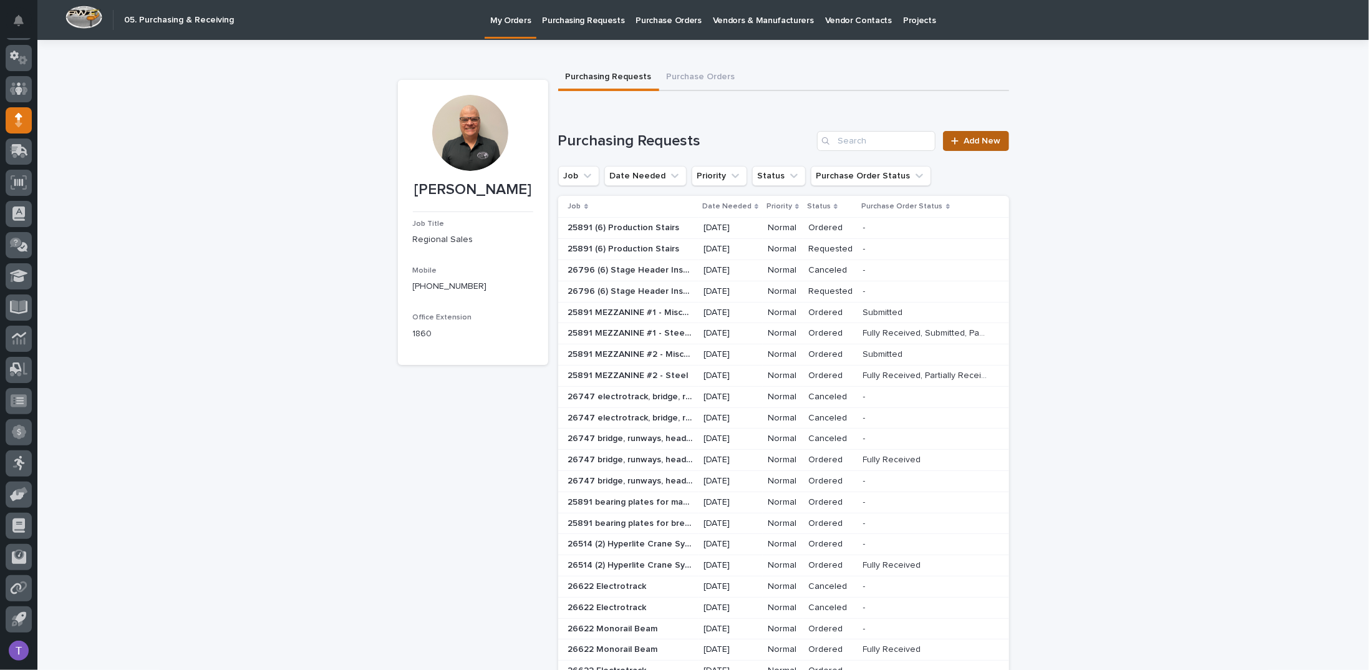
click at [975, 138] on span "Add New" at bounding box center [982, 141] width 37 height 9
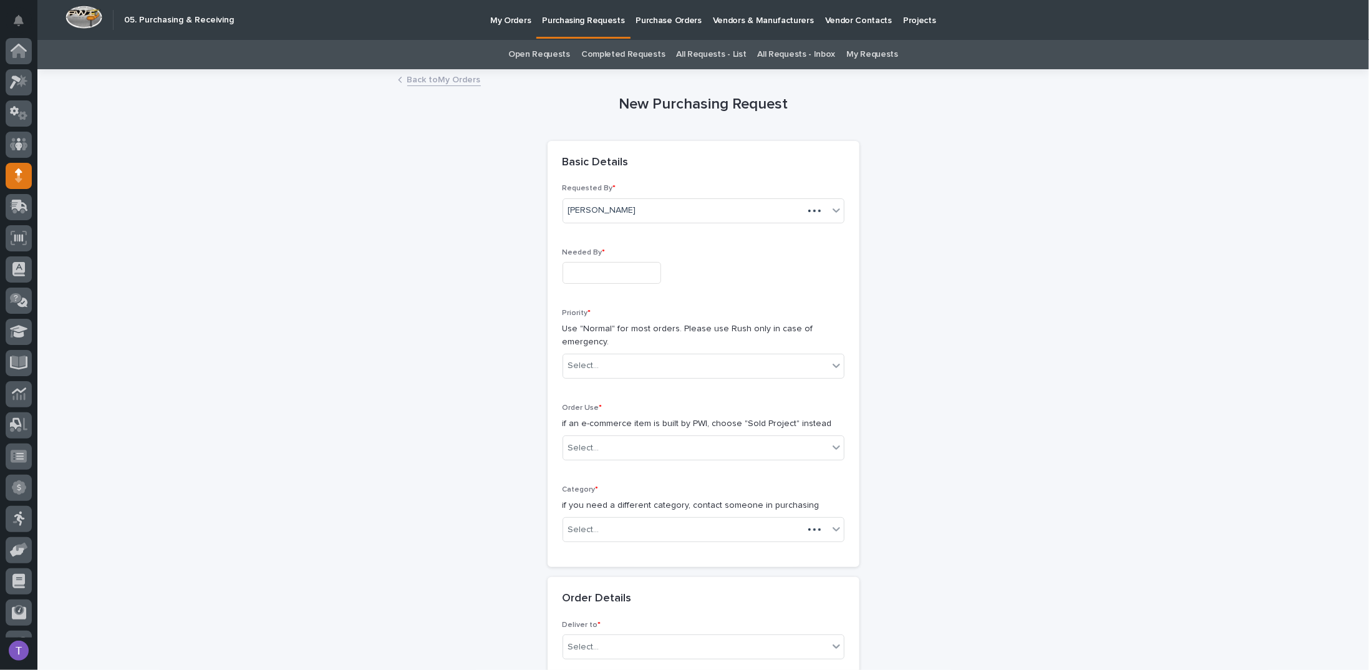
scroll to position [55, 0]
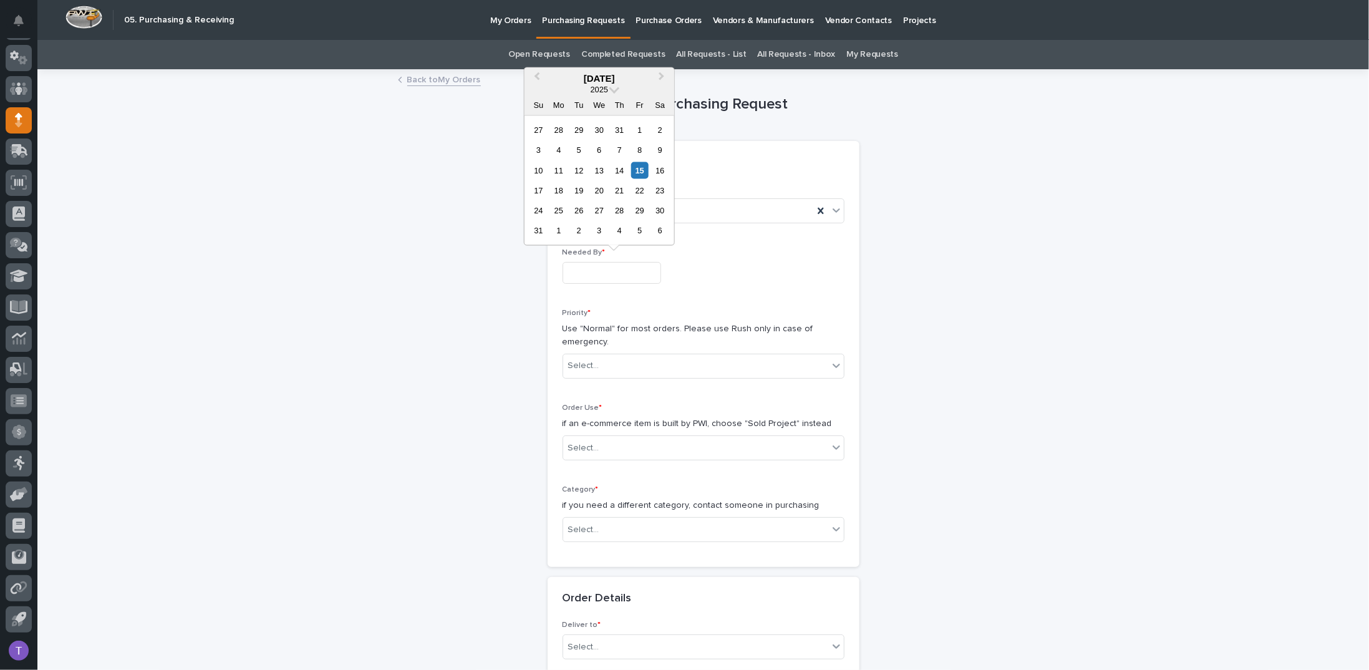
click at [587, 270] on input "text" at bounding box center [611, 273] width 99 height 22
click at [557, 188] on div "18" at bounding box center [558, 190] width 17 height 17
type input "**********"
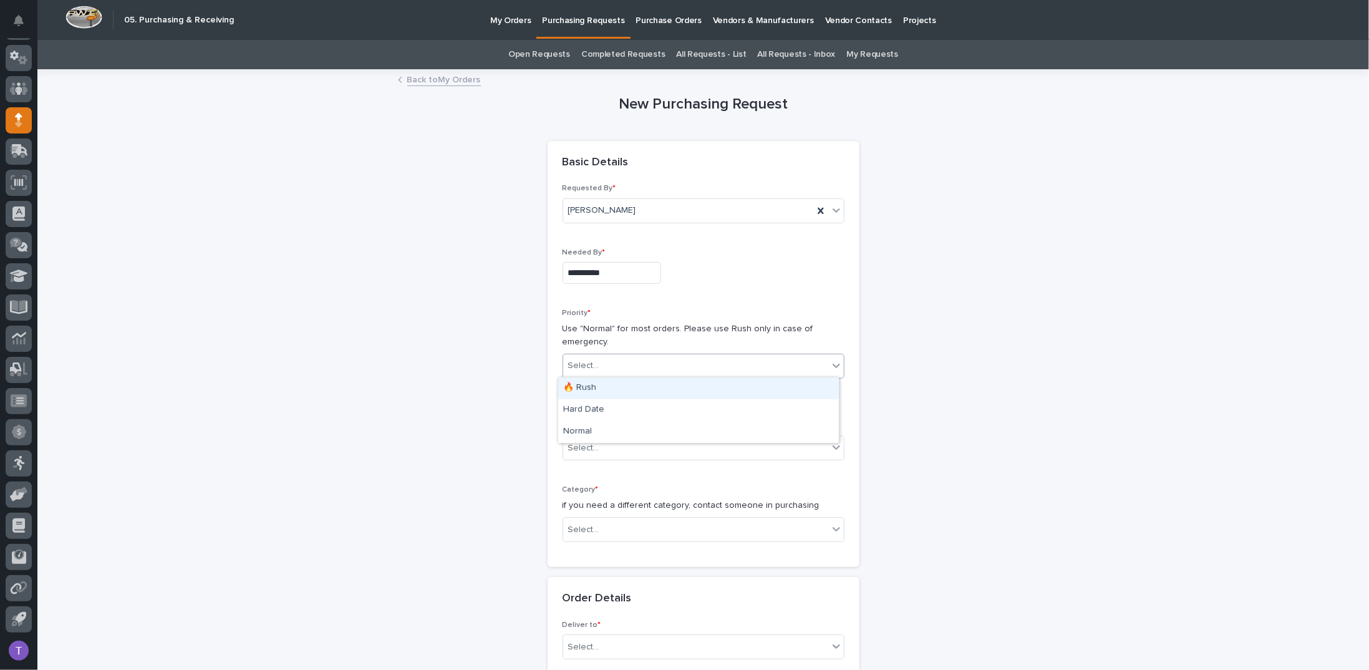
click at [600, 364] on input "text" at bounding box center [600, 365] width 1 height 11
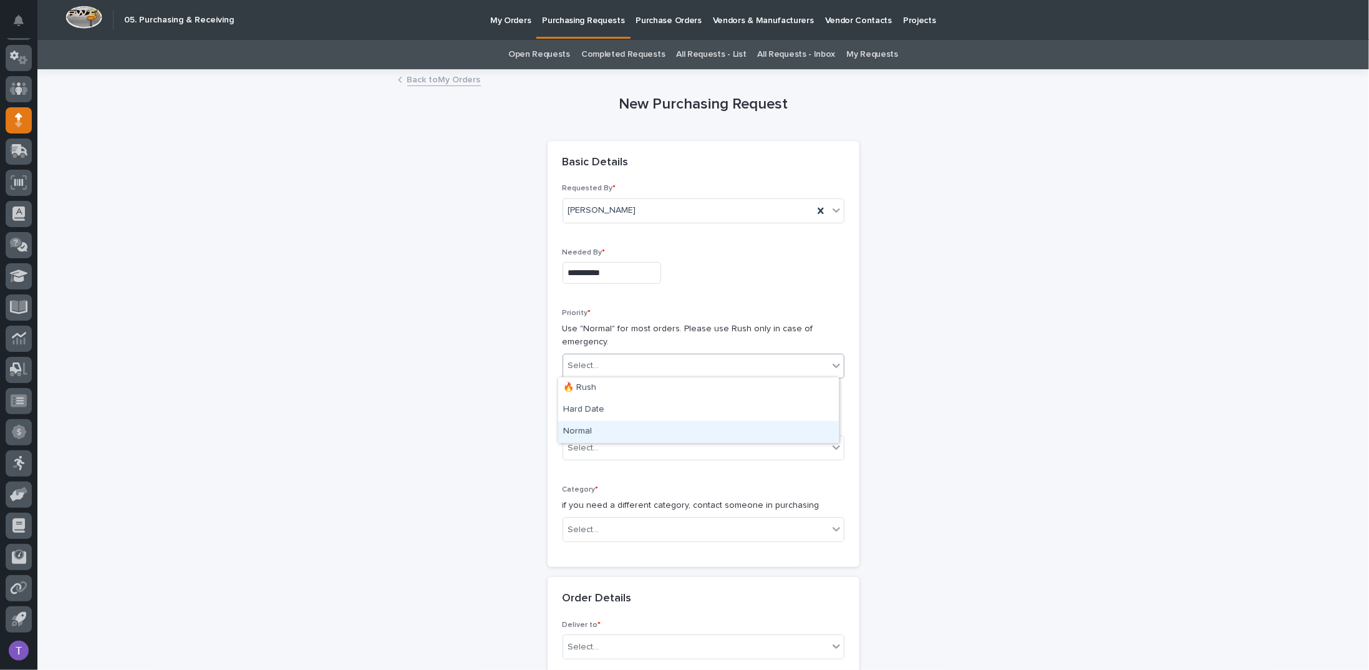
click at [577, 432] on div "Normal" at bounding box center [698, 432] width 281 height 22
click at [577, 446] on div "Select..." at bounding box center [583, 447] width 31 height 13
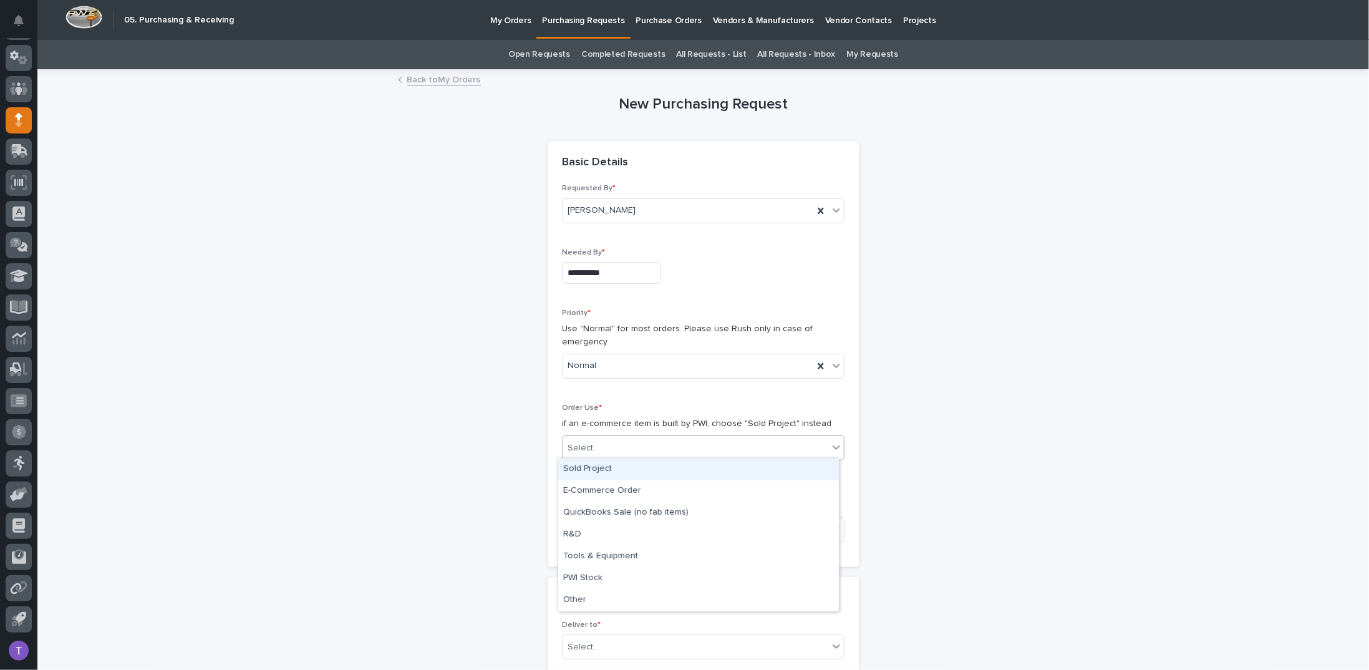
click at [579, 471] on div "Sold Project" at bounding box center [698, 469] width 281 height 22
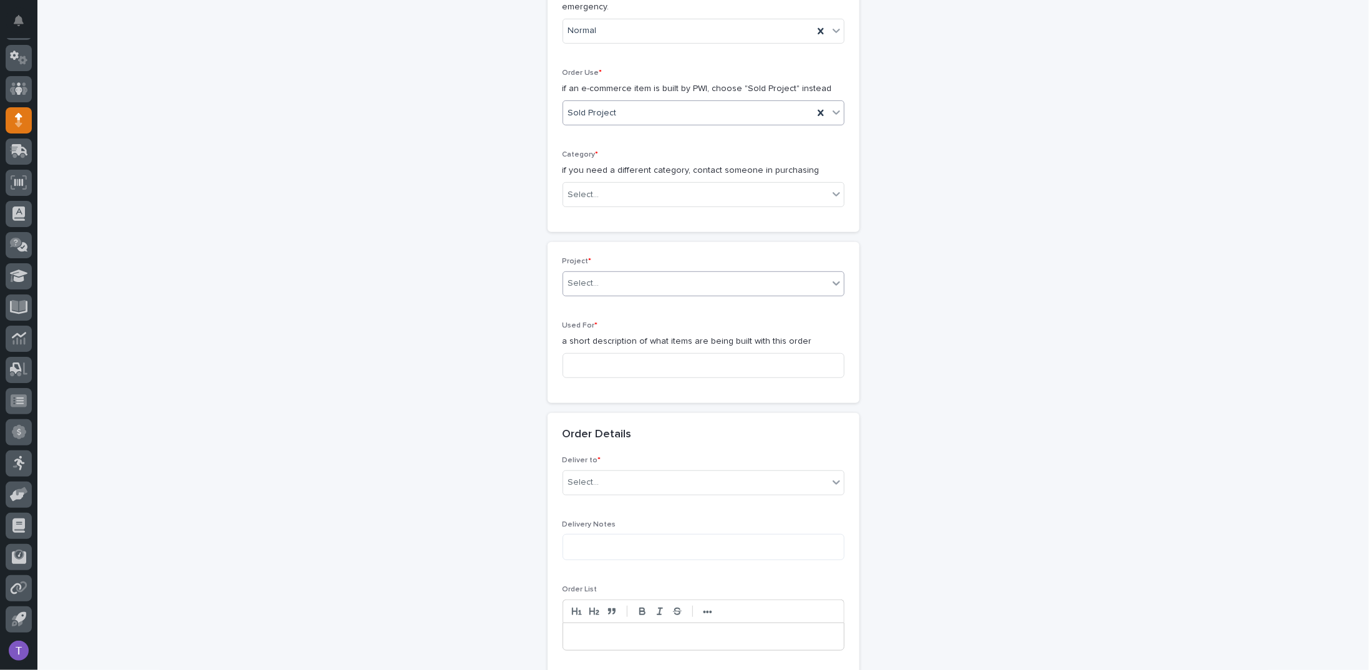
scroll to position [374, 0]
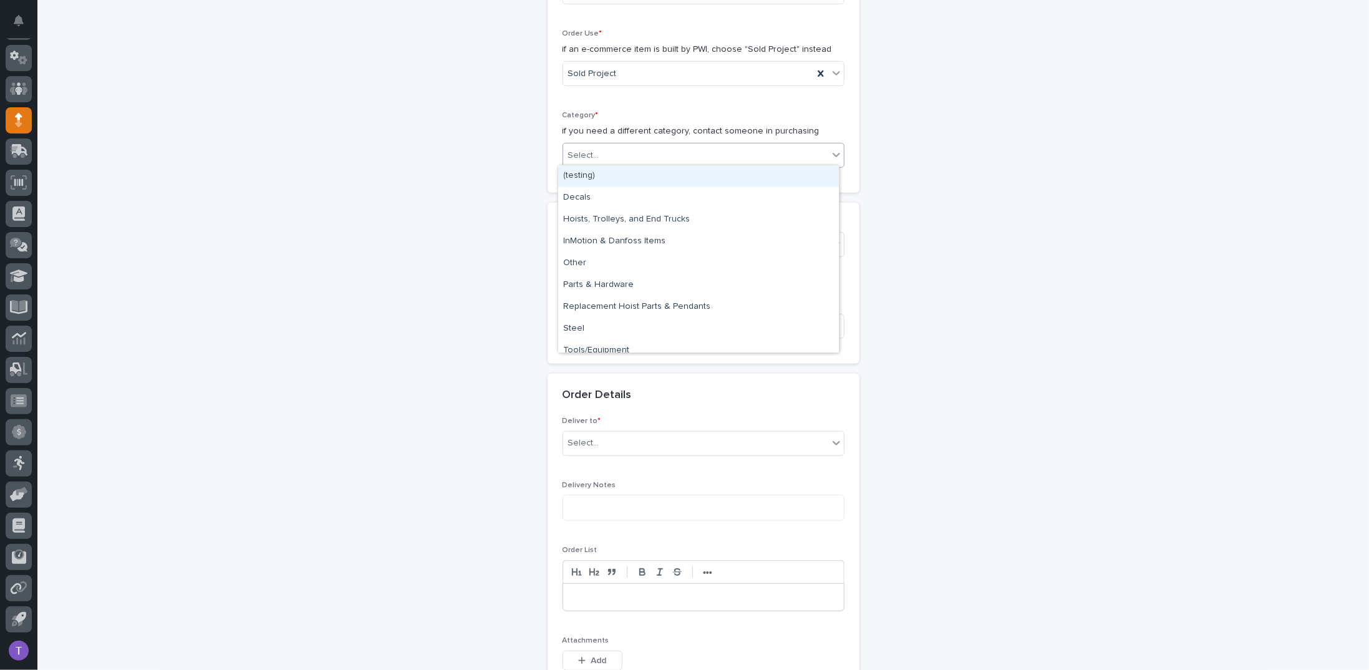
click at [589, 154] on div "Select..." at bounding box center [583, 155] width 31 height 13
click at [586, 281] on div "Parts & Hardware" at bounding box center [698, 285] width 281 height 22
click at [590, 239] on div "Select..." at bounding box center [583, 244] width 31 height 13
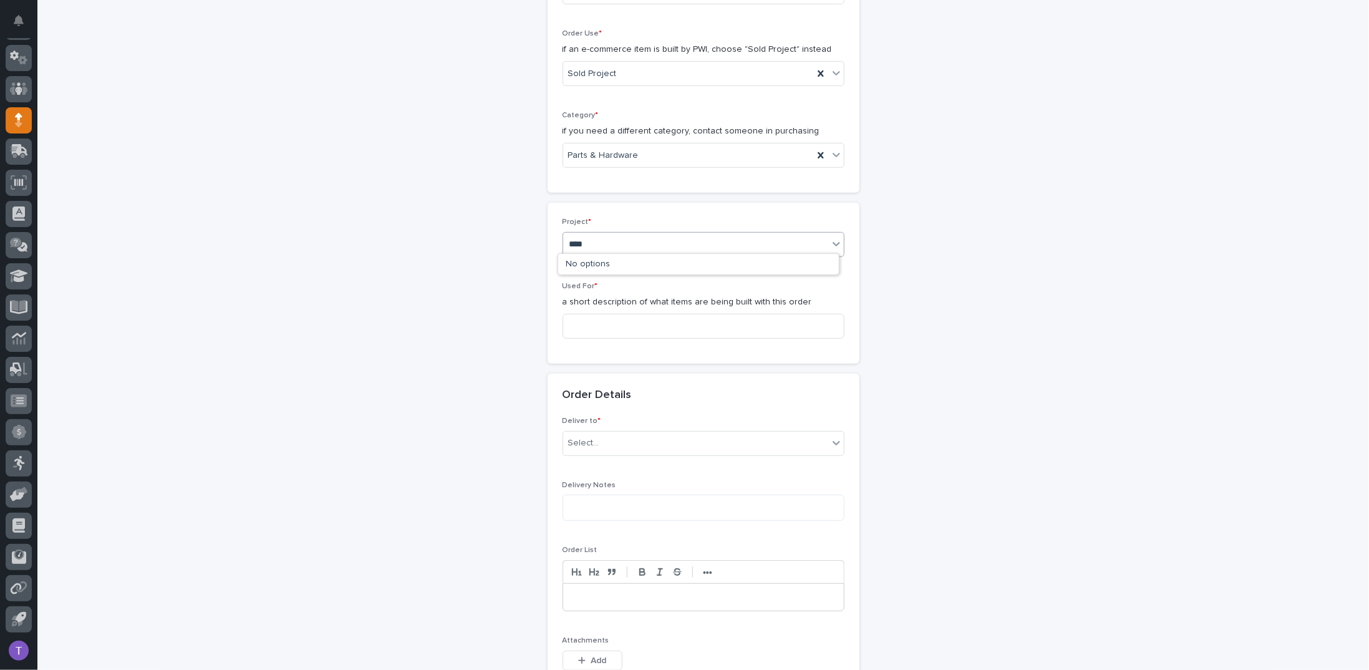
type input "*****"
click at [601, 261] on div "26796 - Forest River RV - Plant 508 - Corporate Standards Building Stage Header…" at bounding box center [698, 265] width 281 height 22
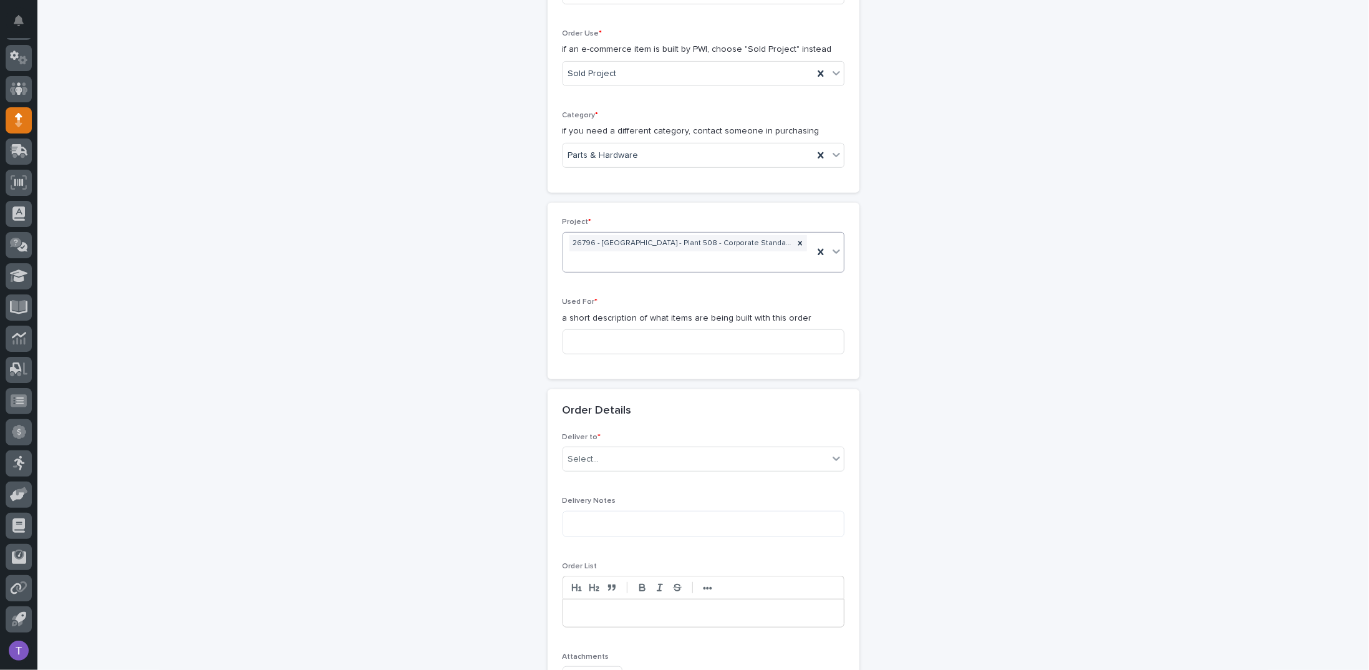
scroll to position [382, 0]
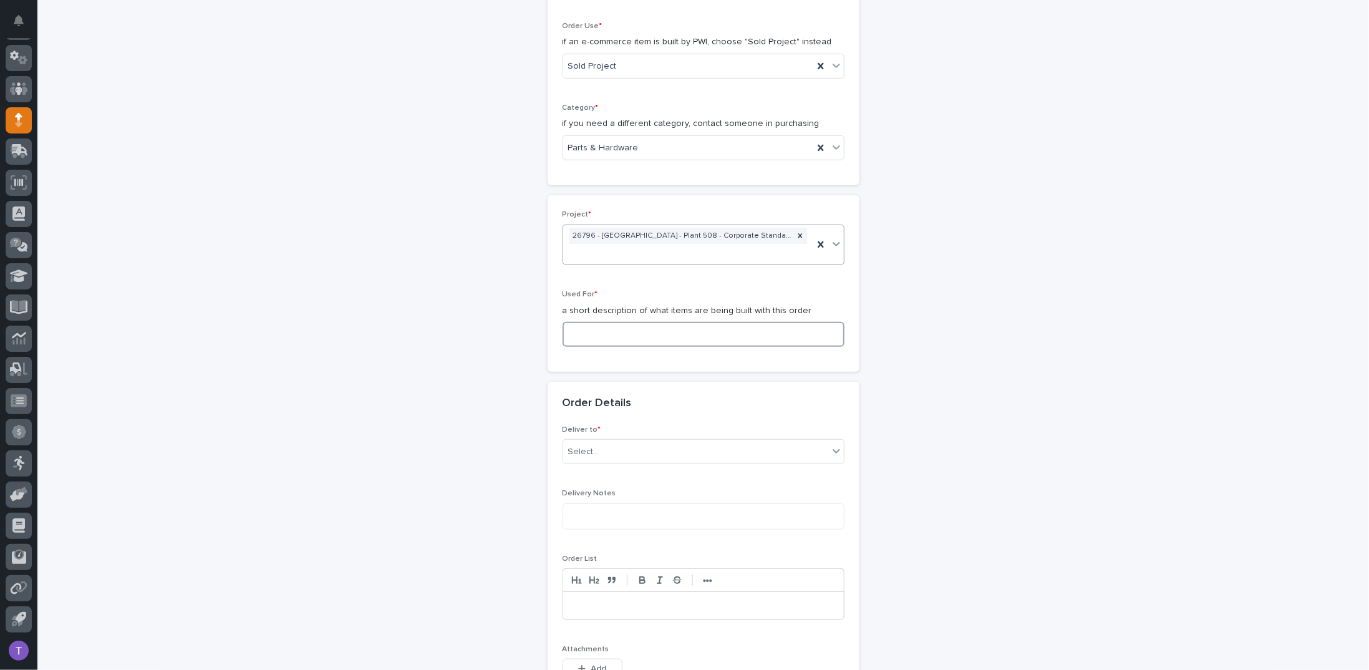
click at [582, 328] on input at bounding box center [703, 334] width 282 height 25
paste input "(6) Stage Header Installation"
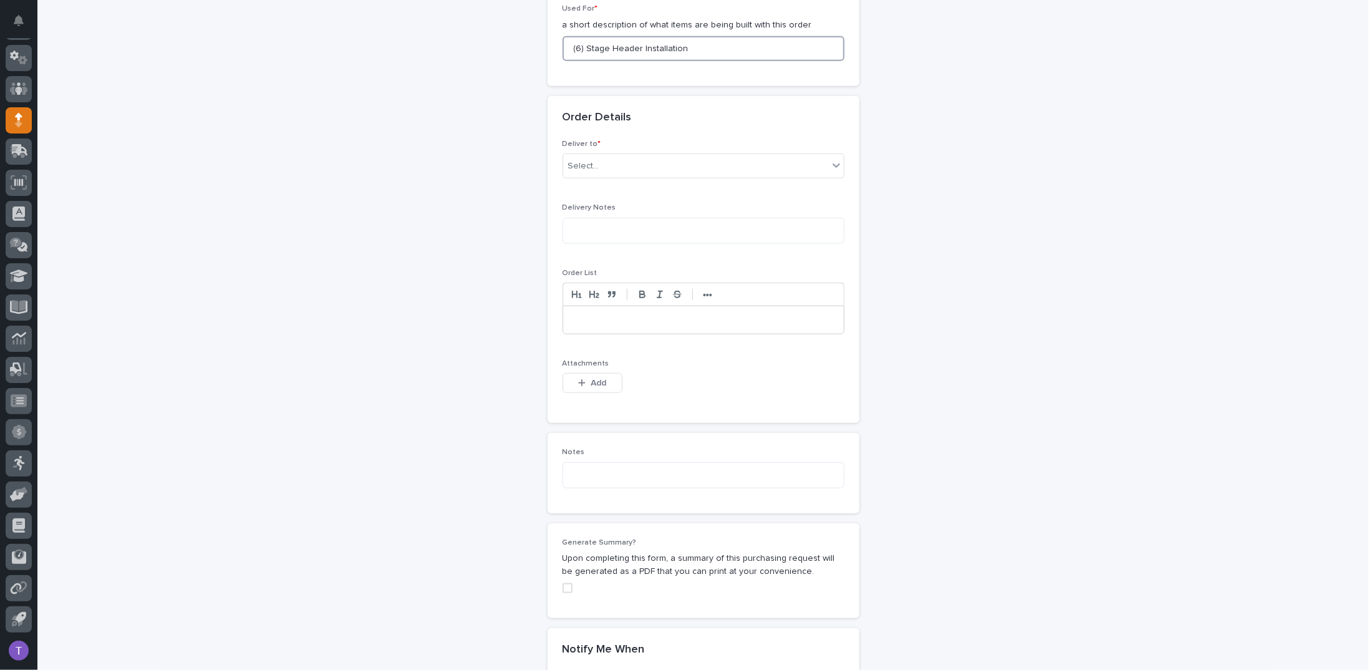
scroll to position [756, 0]
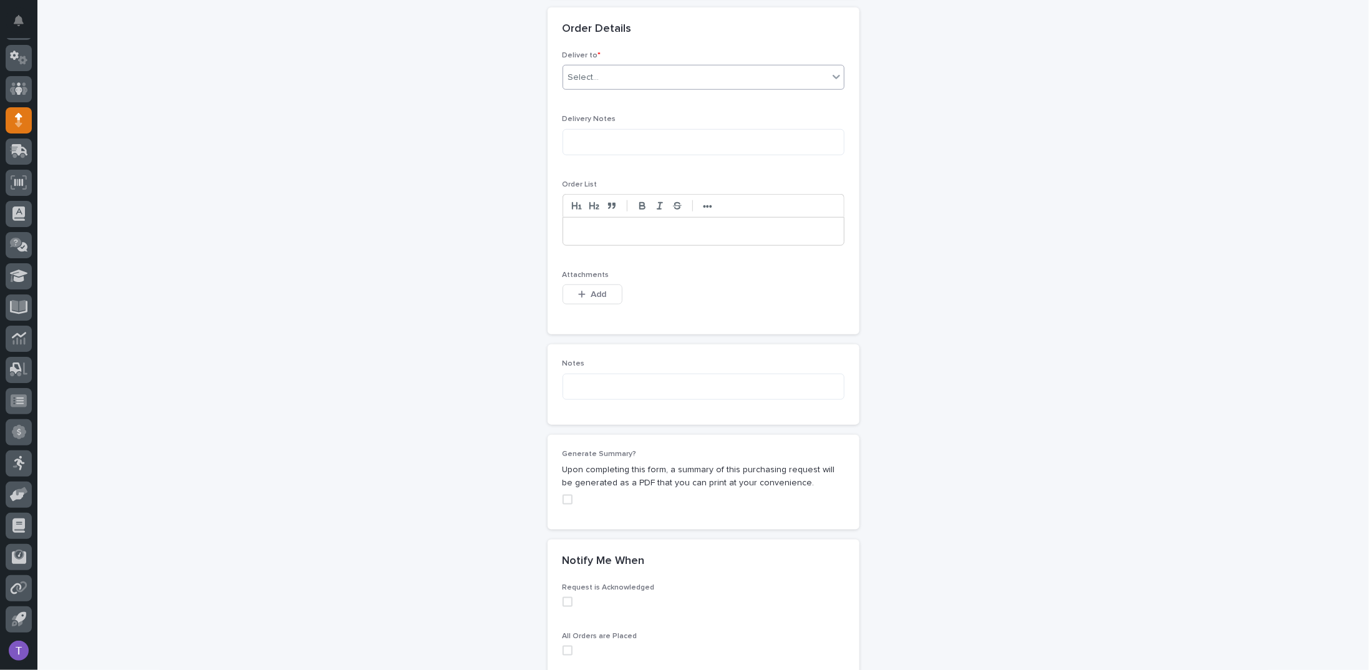
type input "(6) Stage Header Installation"
click at [591, 67] on div "Select..." at bounding box center [695, 77] width 265 height 21
click at [564, 94] on div "PWI" at bounding box center [698, 97] width 281 height 22
click at [587, 284] on button "Add" at bounding box center [592, 294] width 60 height 20
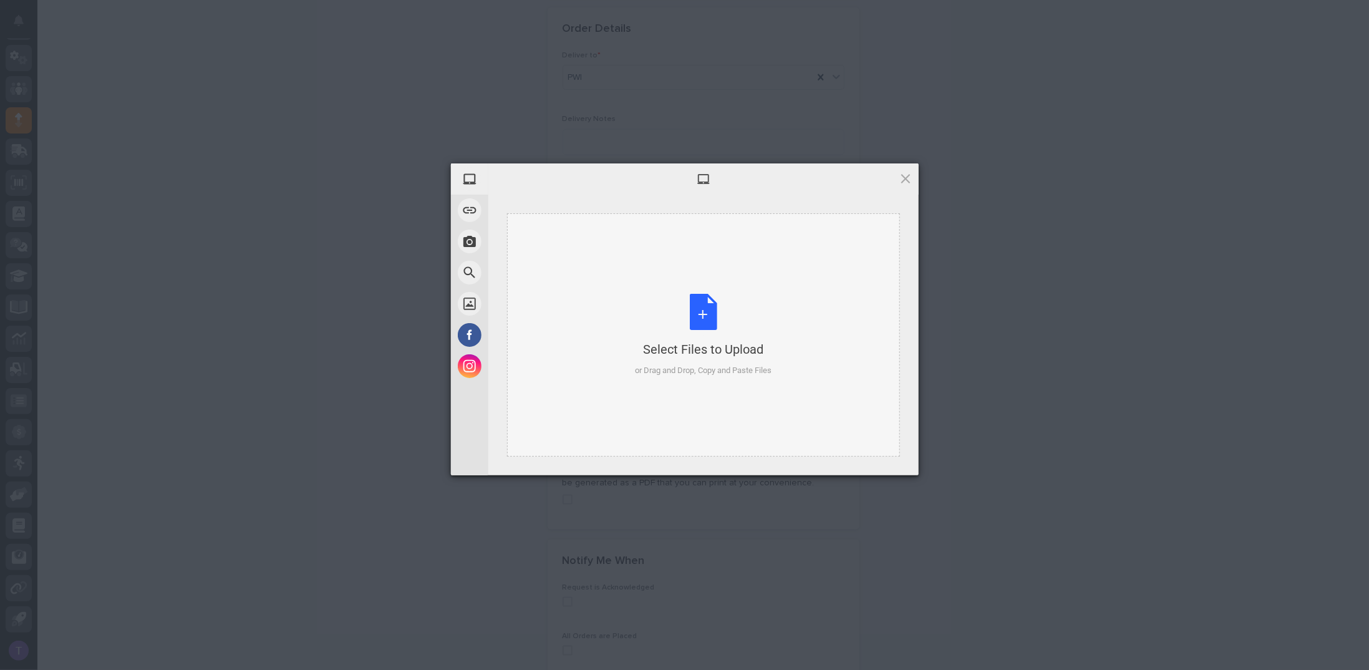
click at [700, 309] on div "Select Files to Upload or Drag and Drop, Copy and Paste Files" at bounding box center [703, 335] width 137 height 83
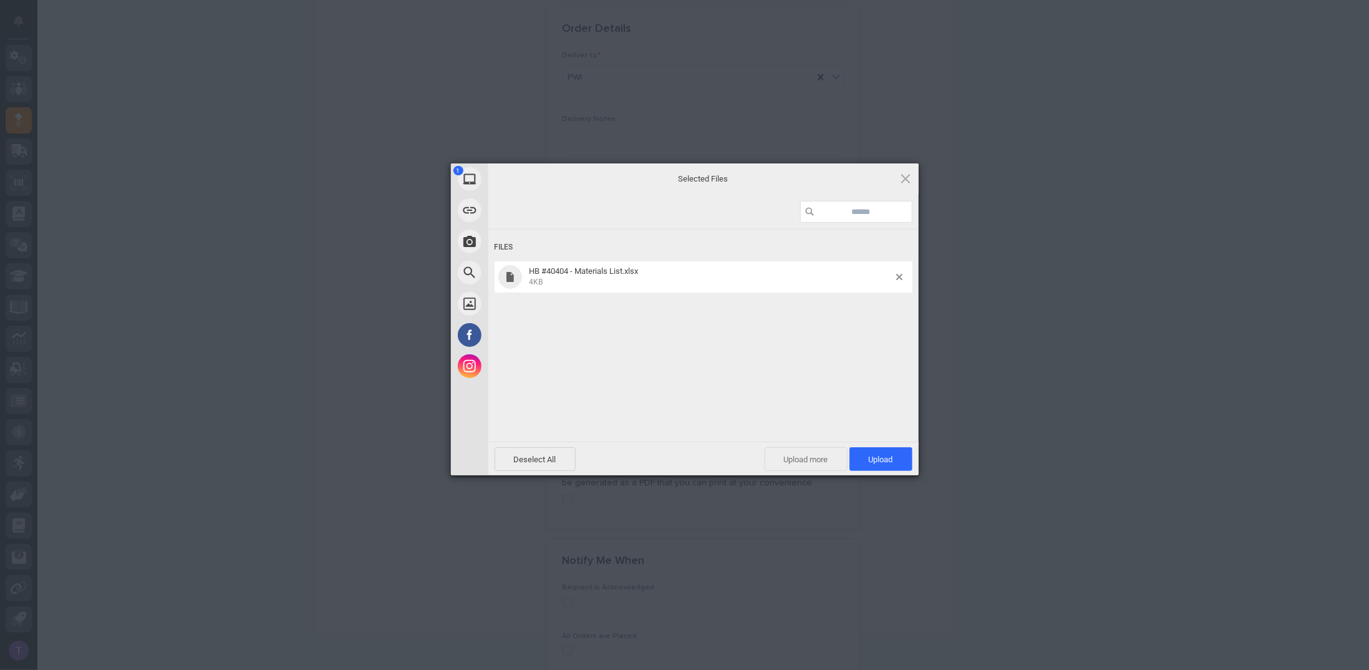
click at [802, 459] on span "Upload more" at bounding box center [805, 459] width 83 height 24
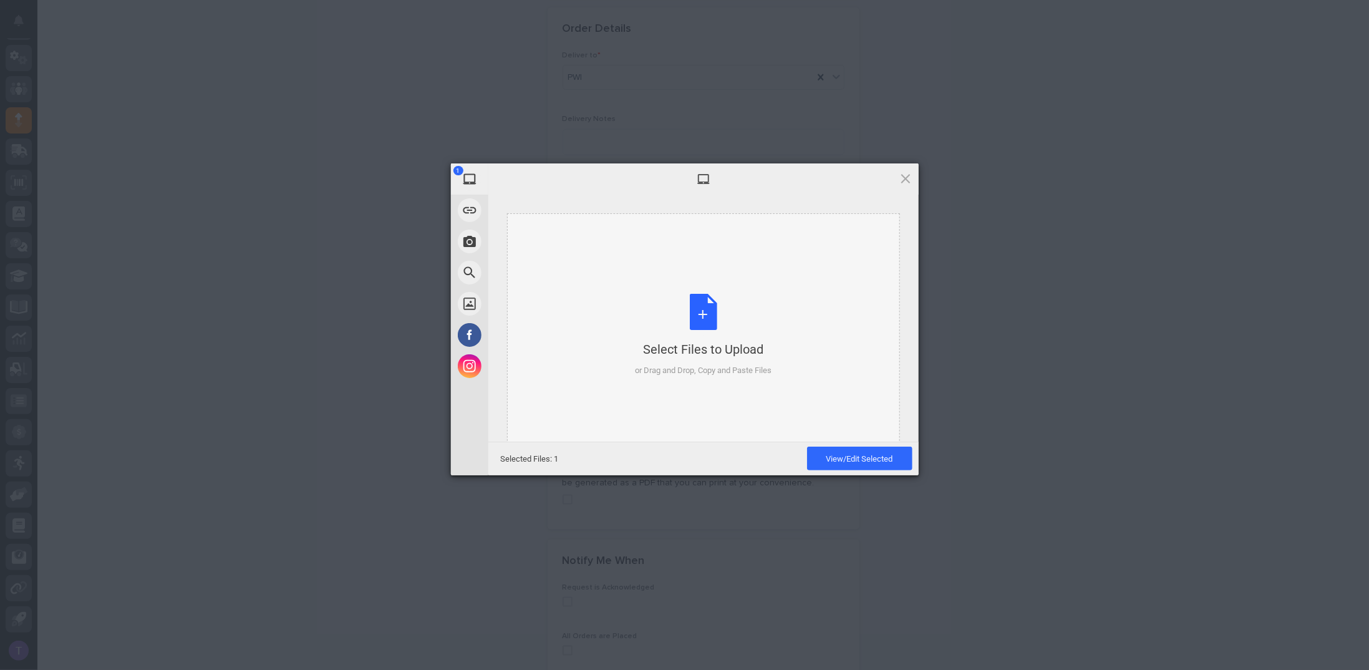
click at [707, 327] on div "Select Files to Upload or Drag and Drop, Copy and Paste Files" at bounding box center [703, 335] width 137 height 83
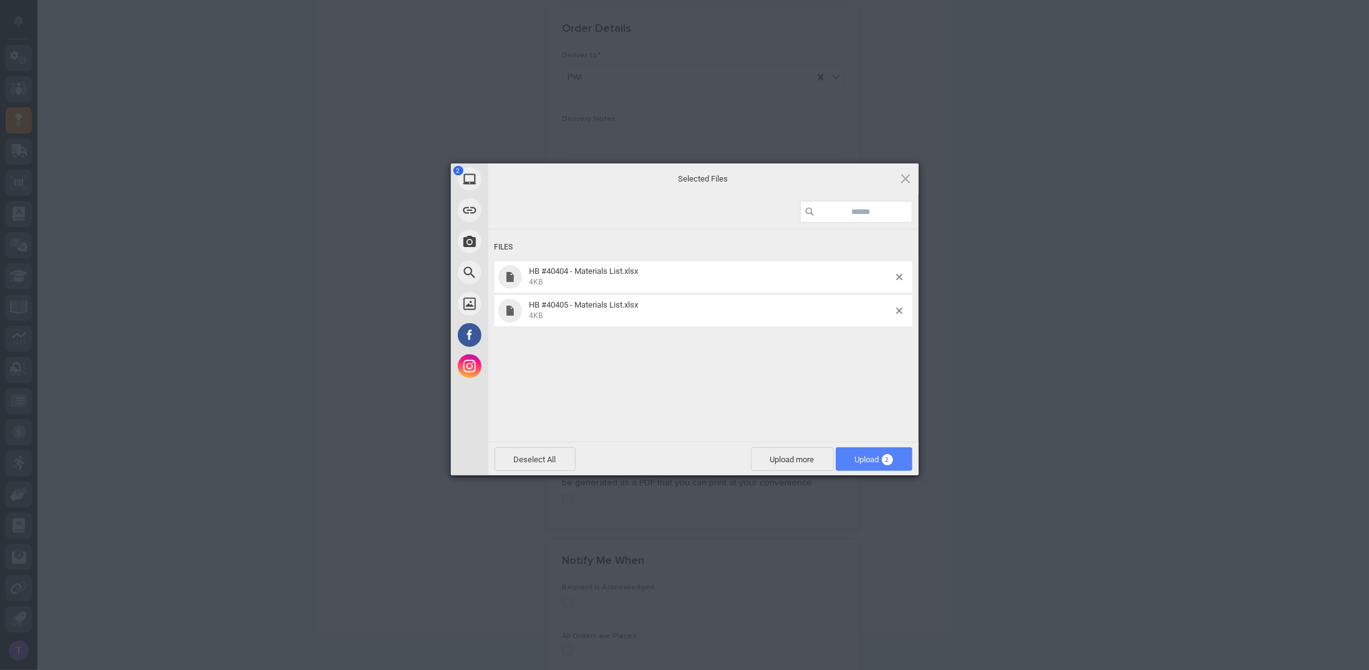
click at [872, 458] on span "Upload 2" at bounding box center [874, 459] width 38 height 9
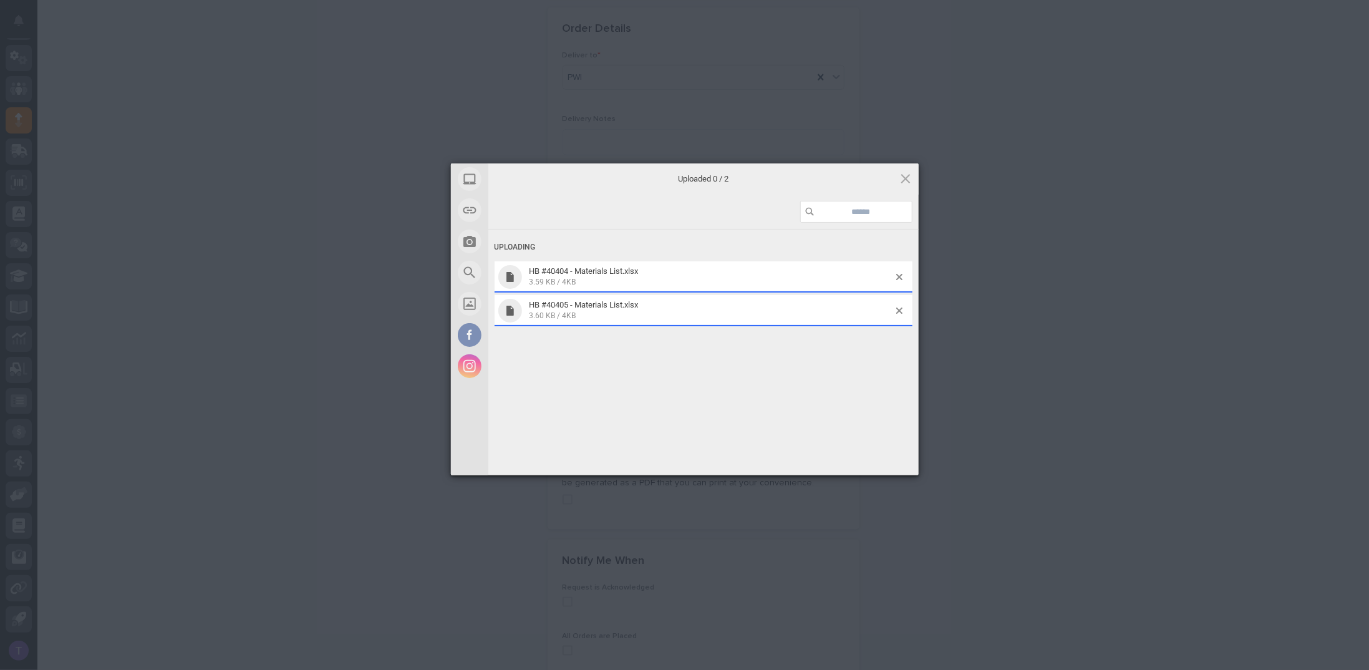
scroll to position [778, 0]
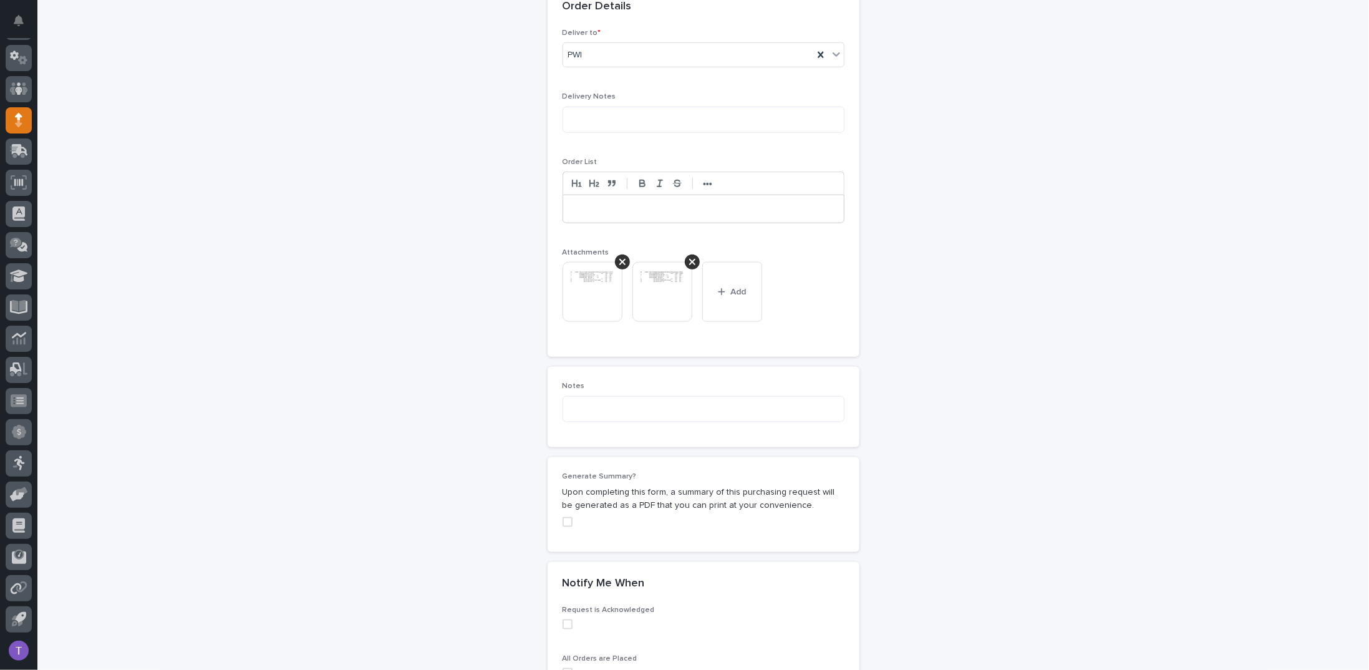
click at [562, 517] on span at bounding box center [567, 522] width 10 height 10
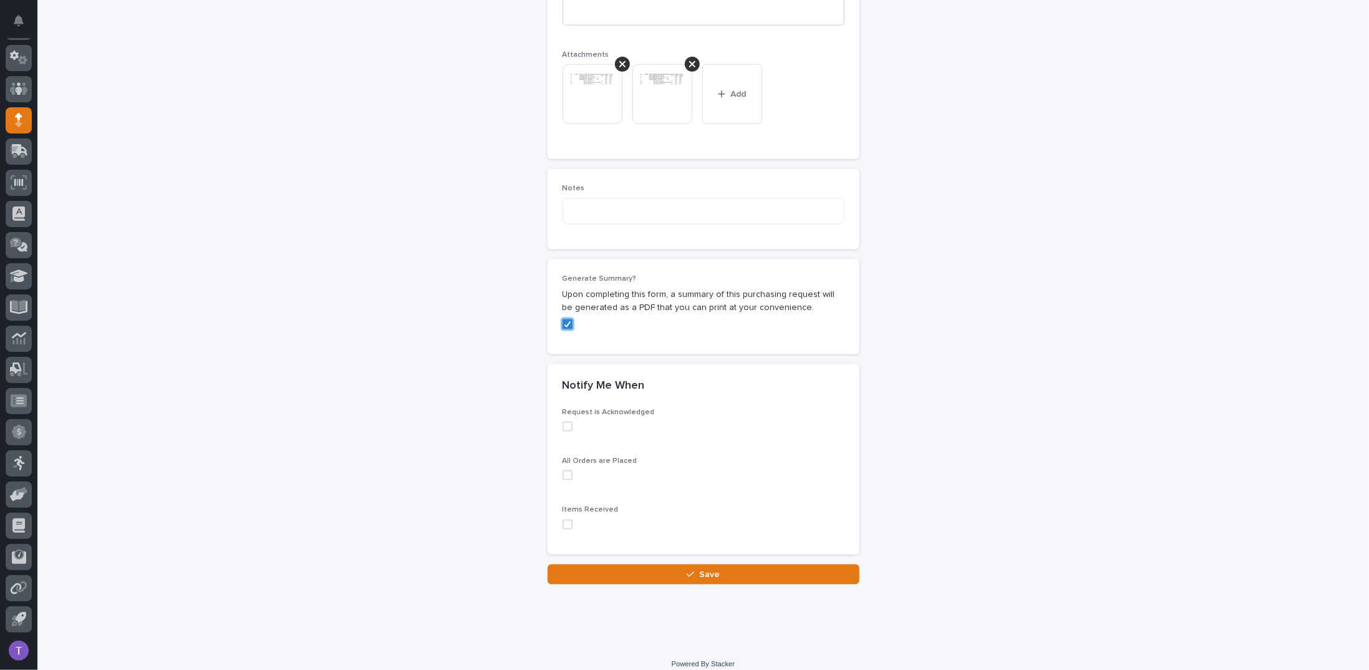
scroll to position [983, 0]
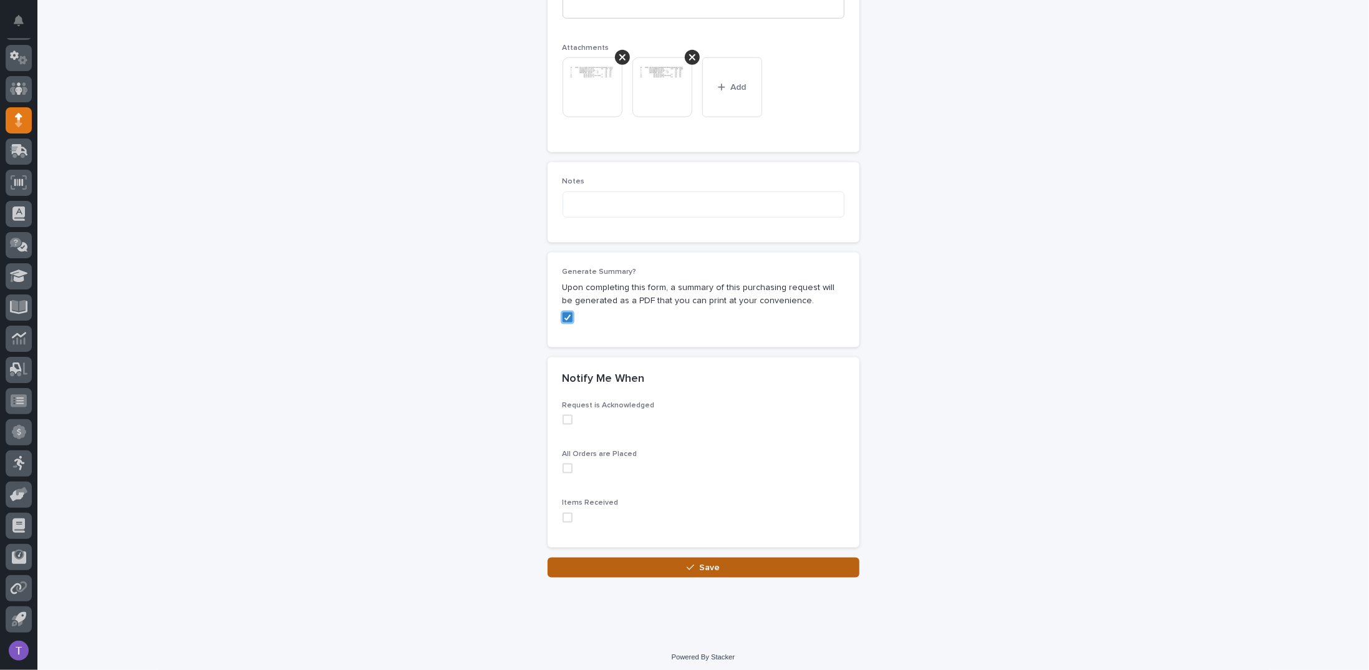
click at [699, 563] on span "Save" at bounding box center [709, 567] width 21 height 9
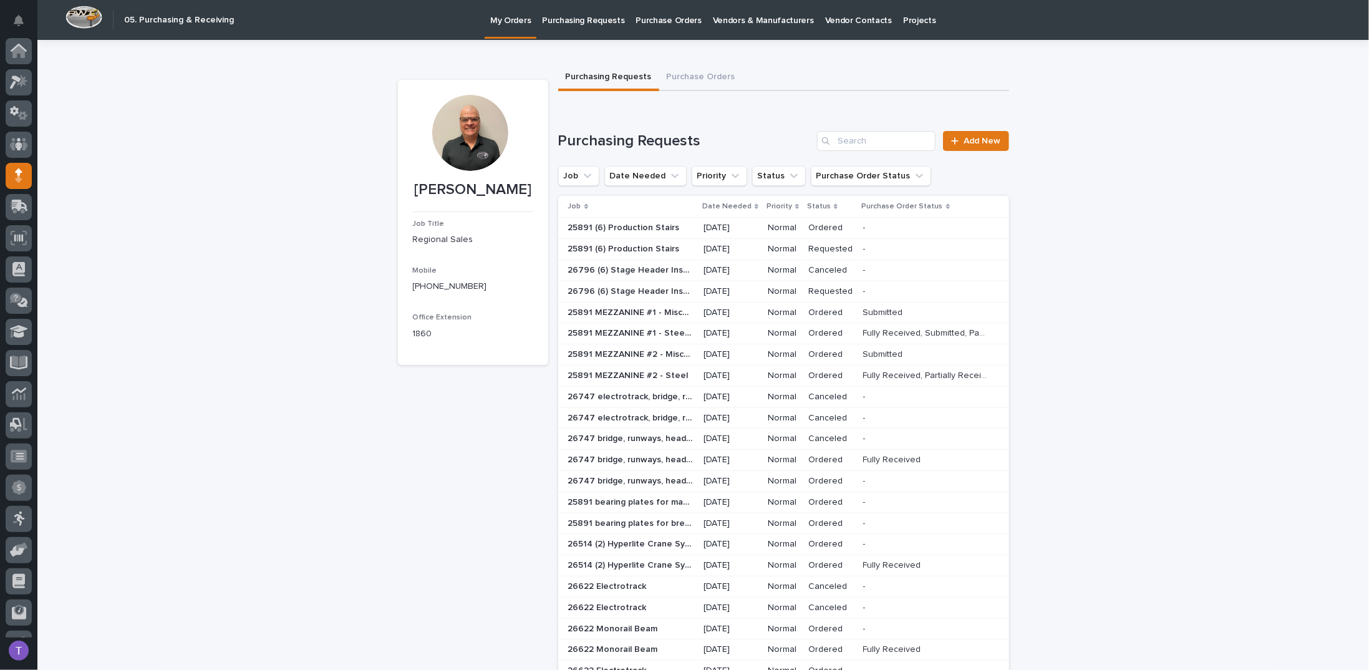
scroll to position [55, 0]
